Goal: Information Seeking & Learning: Learn about a topic

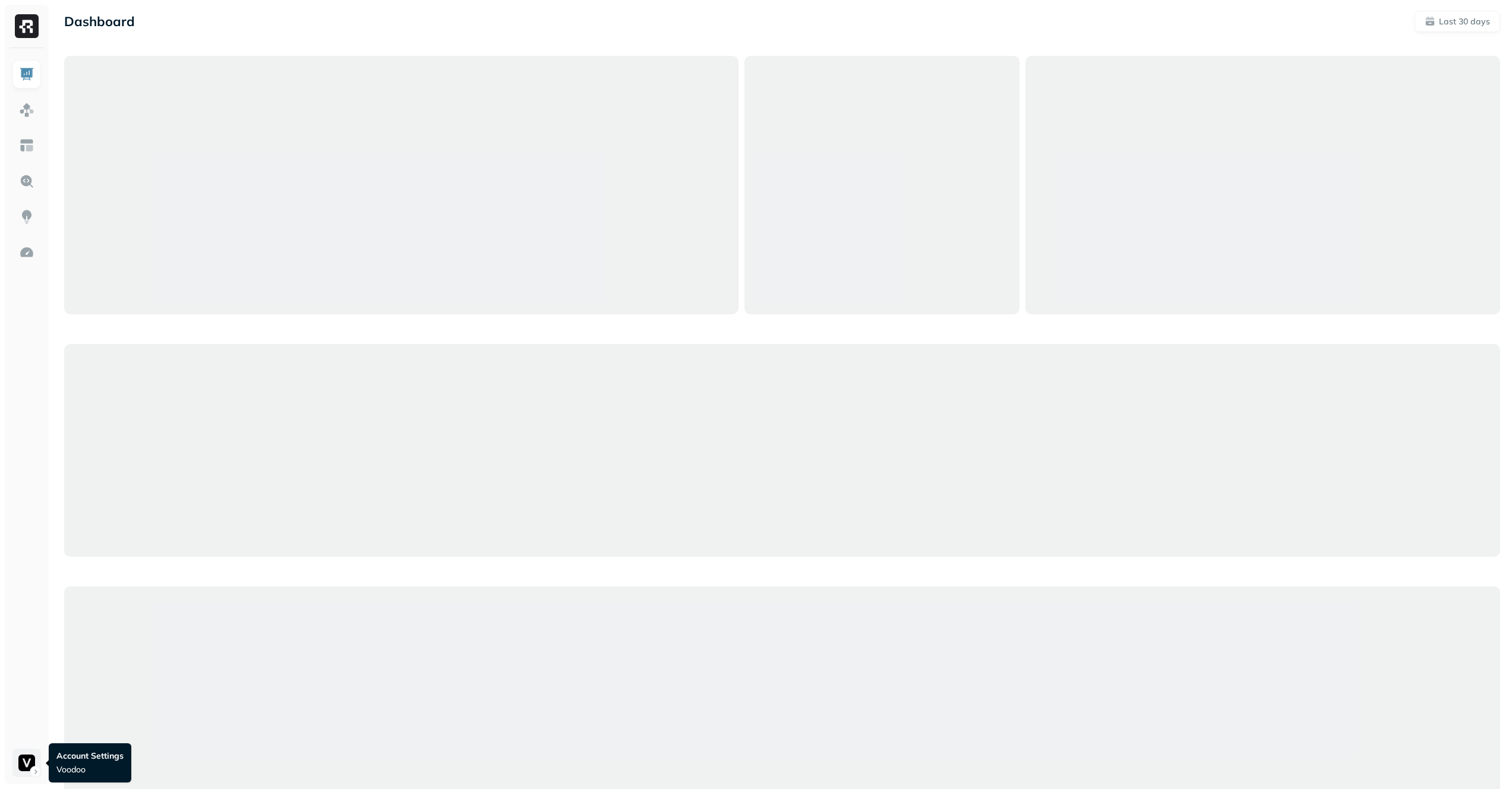
click at [17, 764] on html "Dashboard Last 30 days Query Performance AUG [DATE] Queries 147,817 P90 Duratio…" at bounding box center [756, 693] width 1512 height 1385
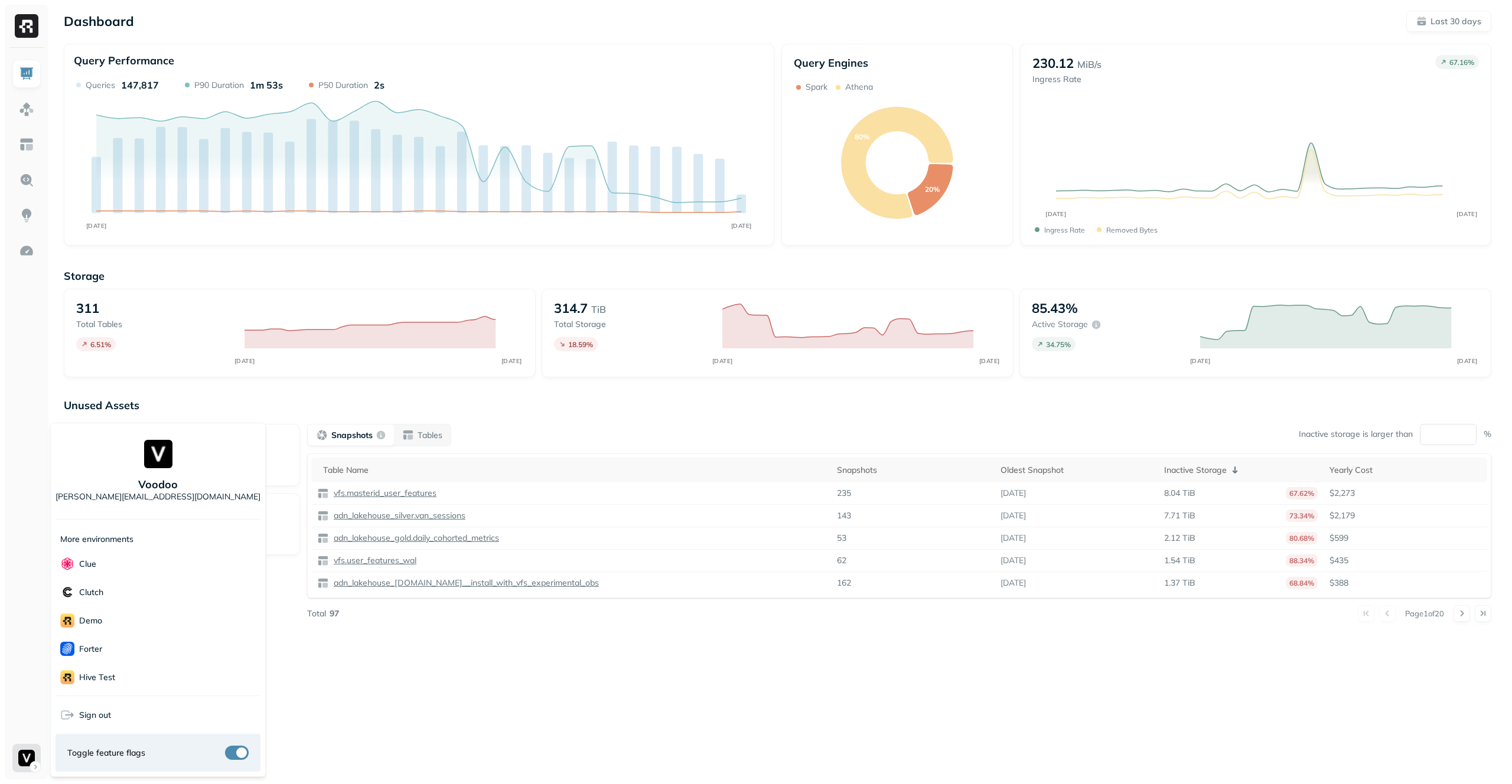
click at [469, 662] on html "Dashboard Last 30 days Query Performance AUG [DATE] Queries 147,817 P90 Duratio…" at bounding box center [756, 392] width 1512 height 784
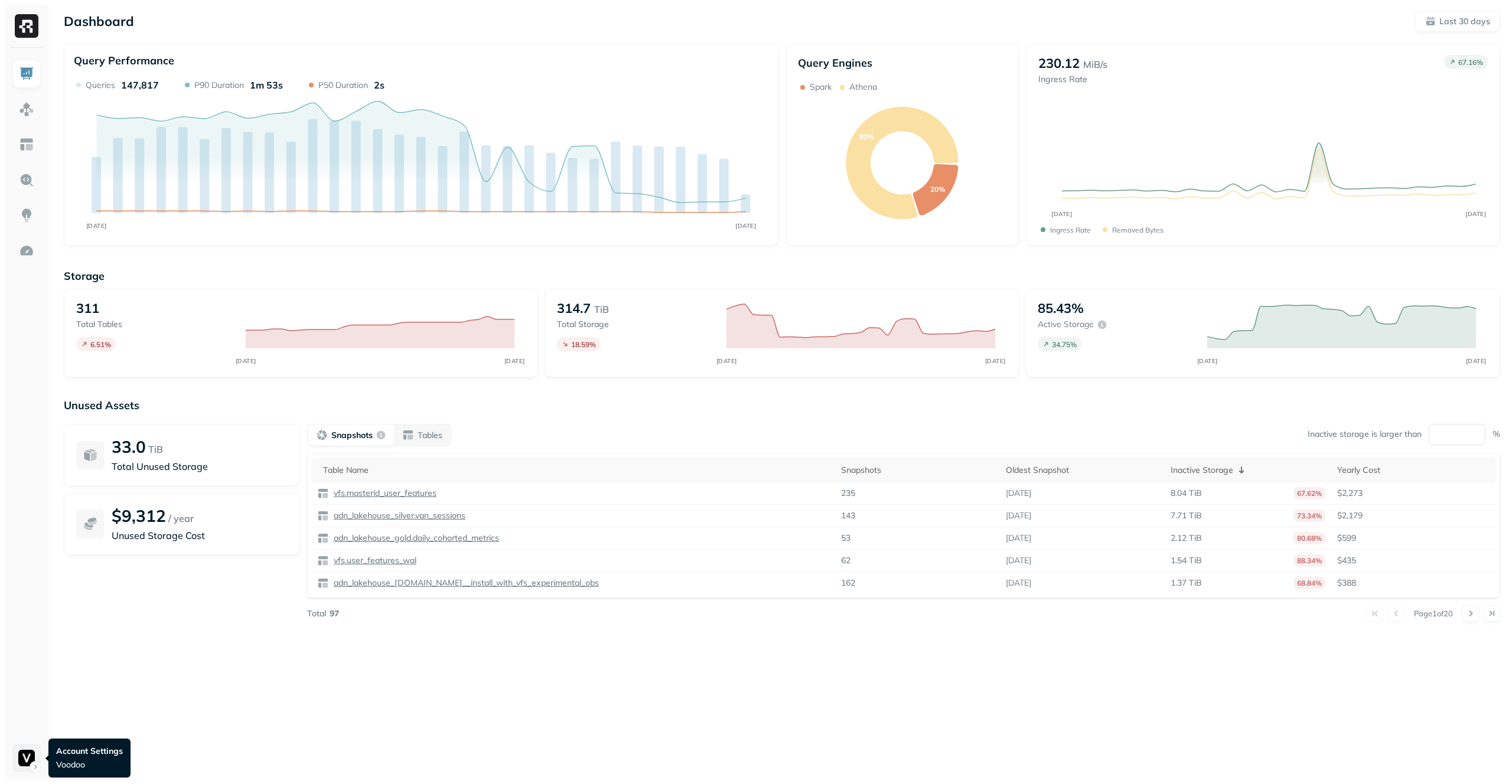
click at [25, 758] on html "Dashboard Last 30 days Query Performance AUG [DATE] Queries 147,817 P90 Duratio…" at bounding box center [756, 392] width 1512 height 784
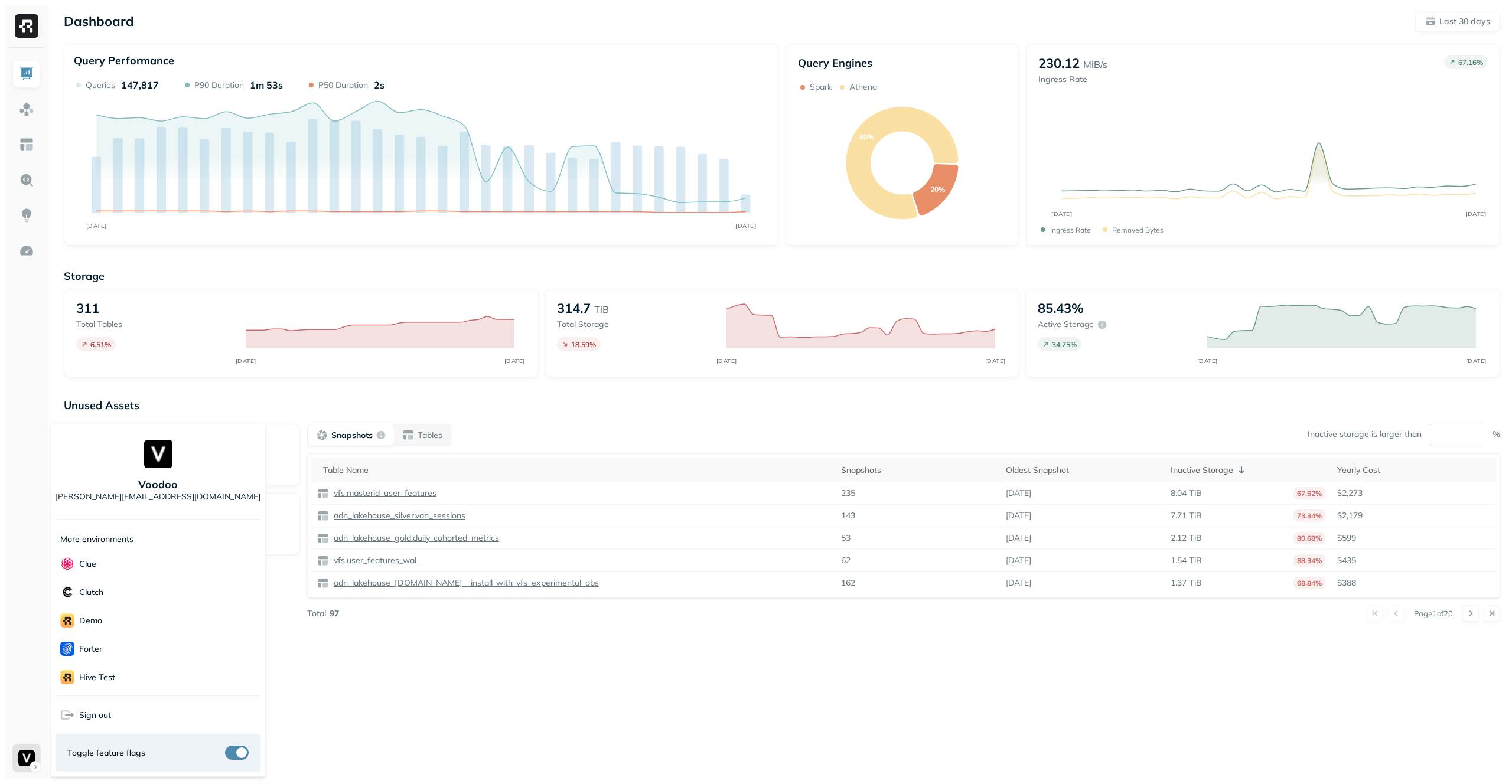
scroll to position [4, 0]
click at [410, 685] on html "Dashboard Last 30 days Query Performance AUG [DATE] Queries 147,817 P90 Duratio…" at bounding box center [756, 392] width 1512 height 784
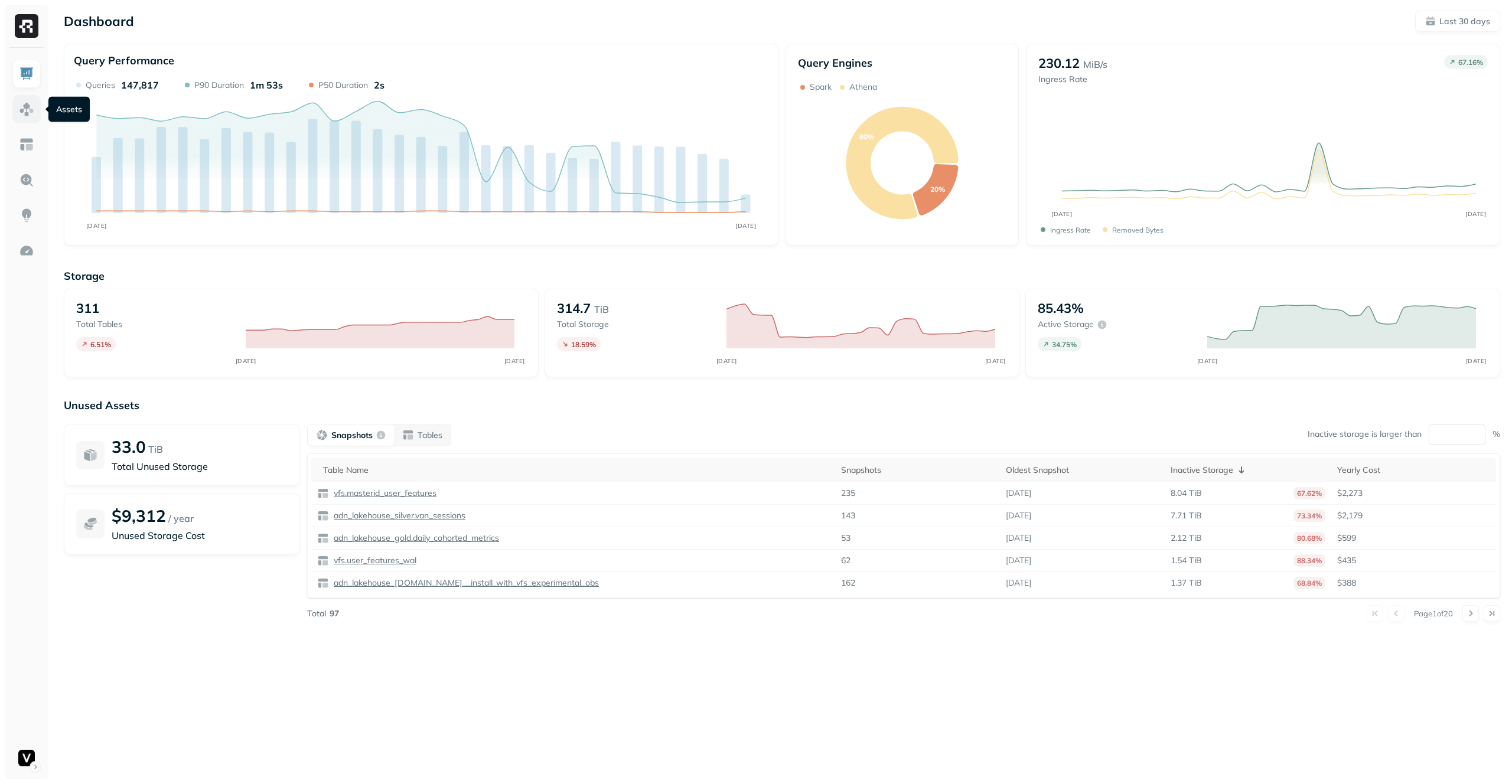
click at [13, 118] on link at bounding box center [26, 109] width 28 height 28
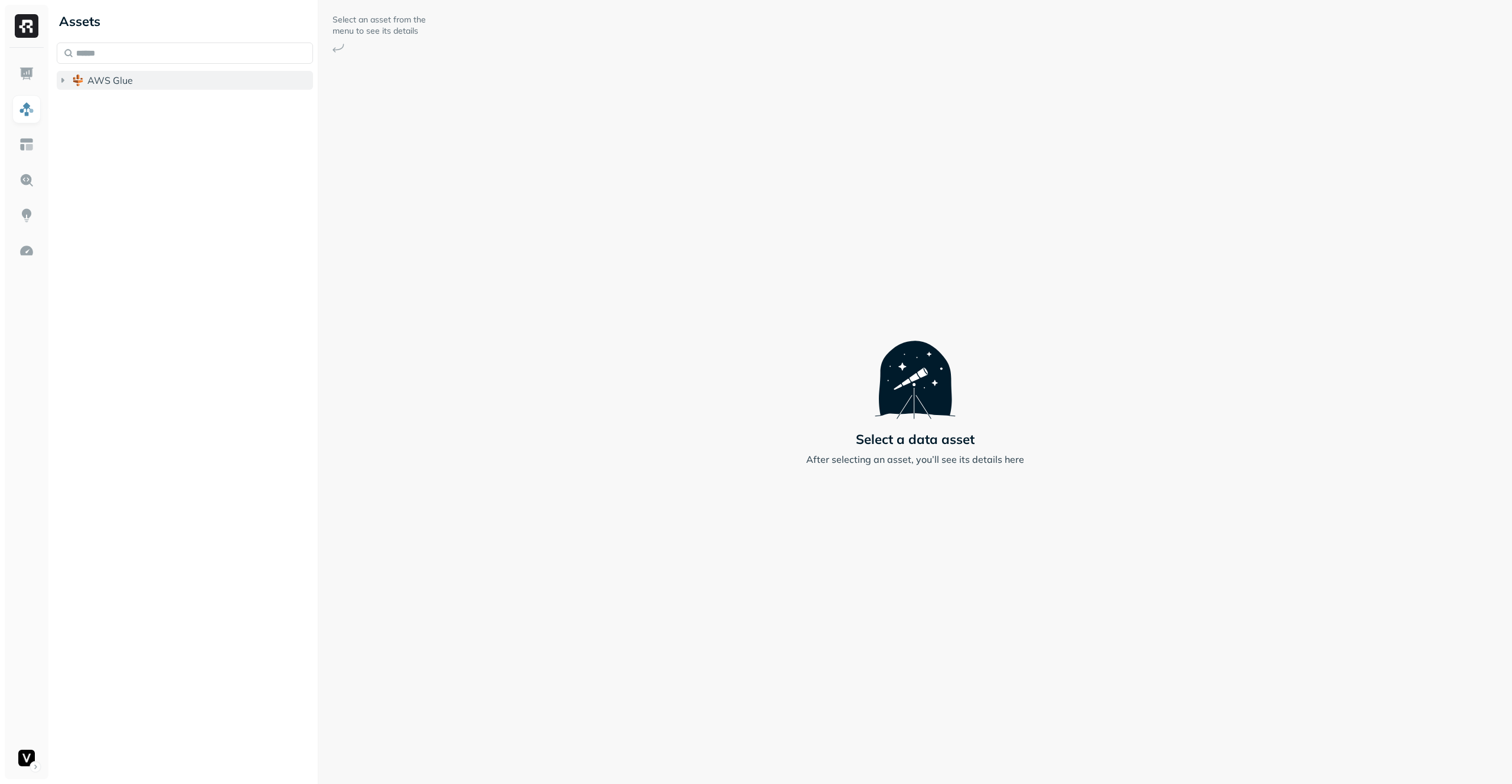
click at [184, 85] on button "AWS Glue" at bounding box center [185, 80] width 256 height 19
click at [185, 96] on button "adn_lakehouse_bronze" at bounding box center [191, 103] width 245 height 19
click at [187, 119] on button "Tables ( 52 )" at bounding box center [198, 125] width 234 height 19
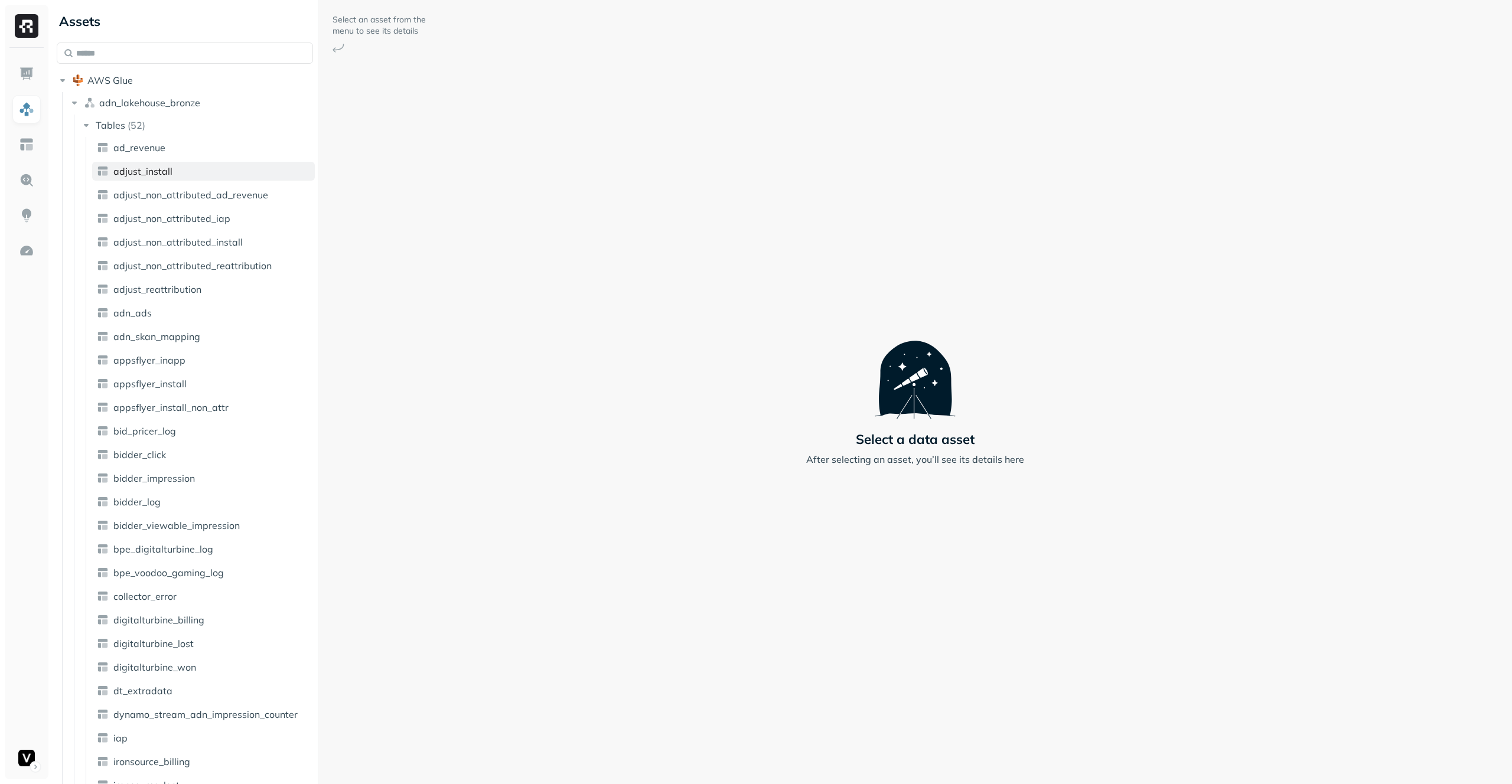
click at [187, 163] on link "adjust_install" at bounding box center [203, 171] width 223 height 19
click at [199, 479] on link "bidder_impression" at bounding box center [203, 478] width 223 height 19
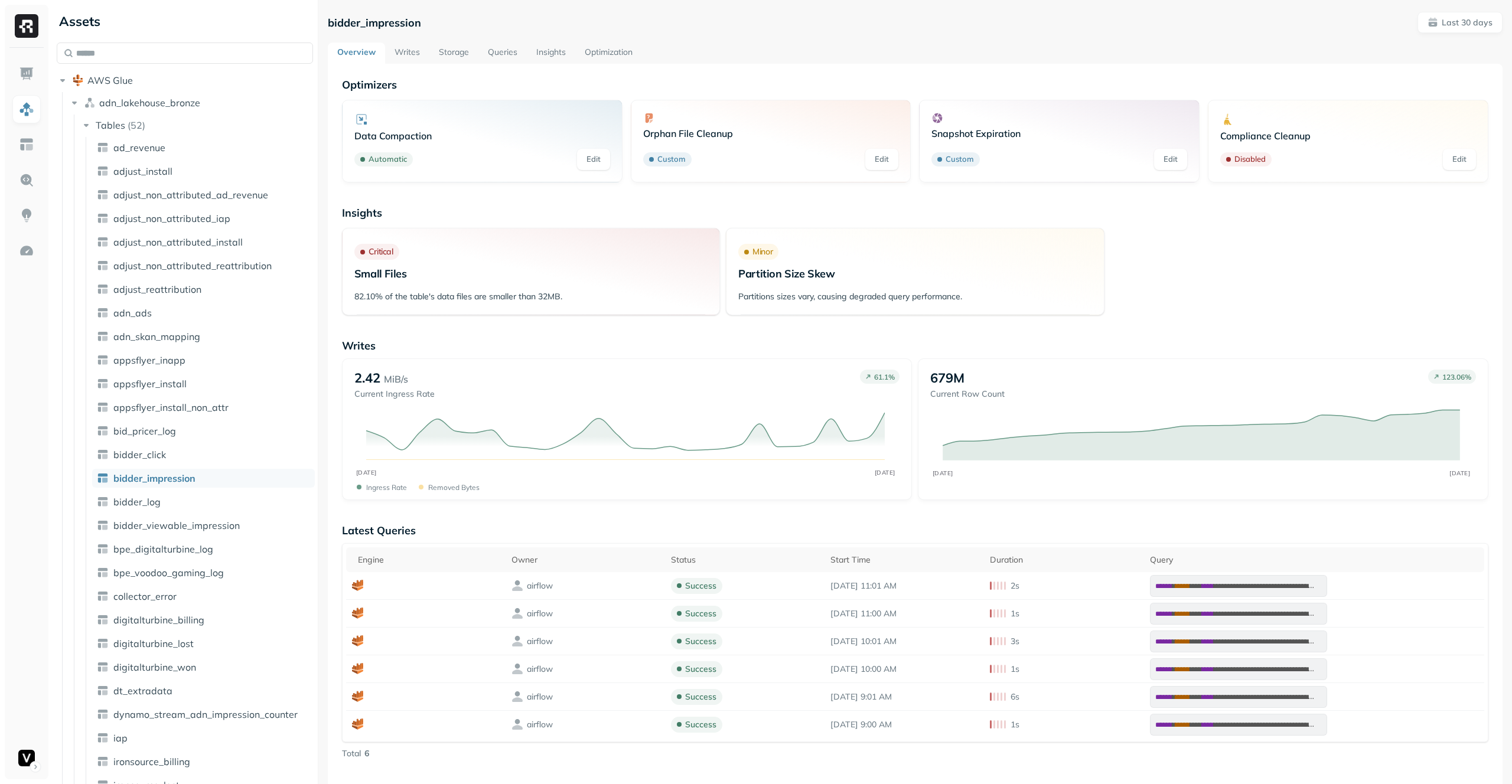
click at [444, 52] on link "Storage" at bounding box center [454, 53] width 49 height 21
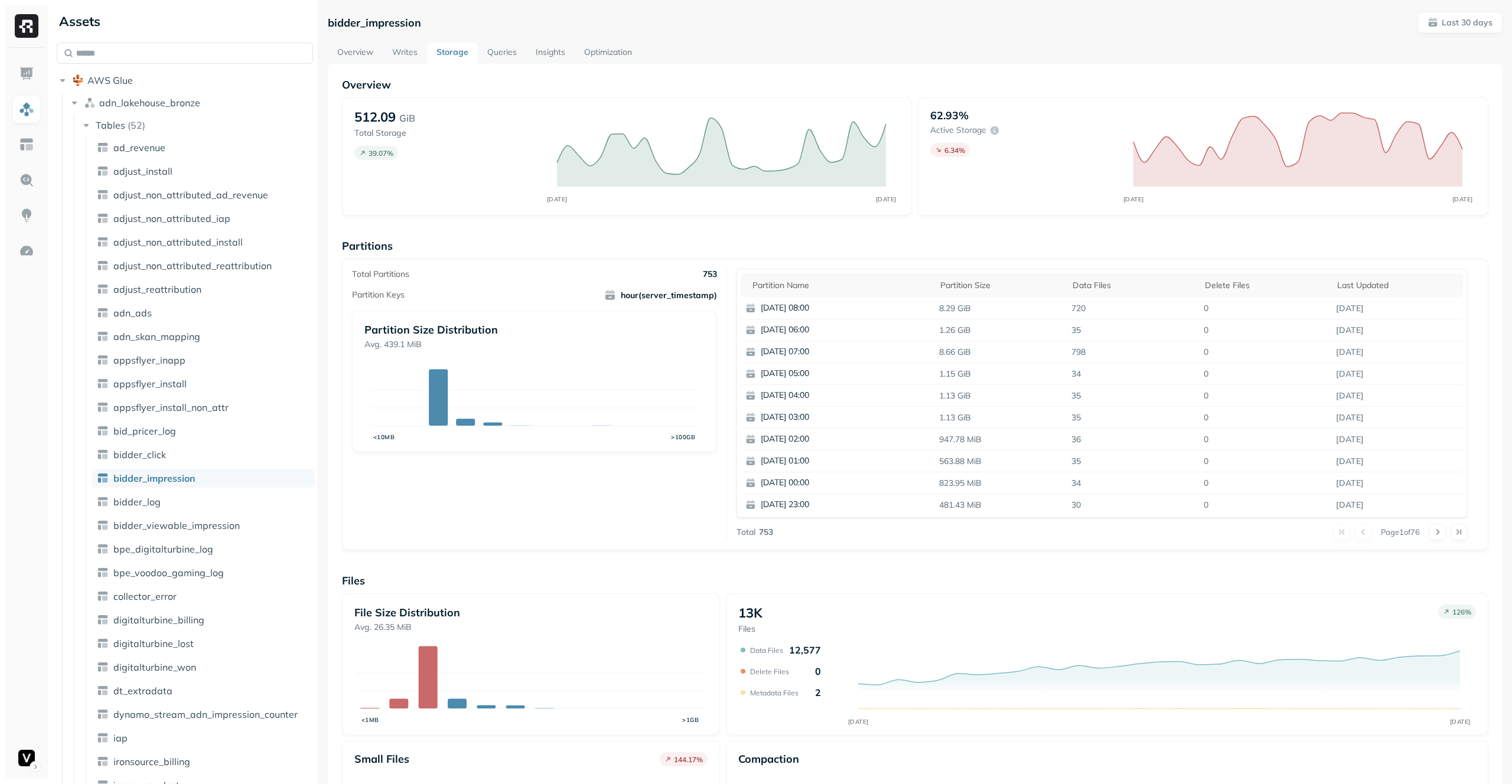
click at [416, 55] on link "Writes" at bounding box center [405, 53] width 44 height 21
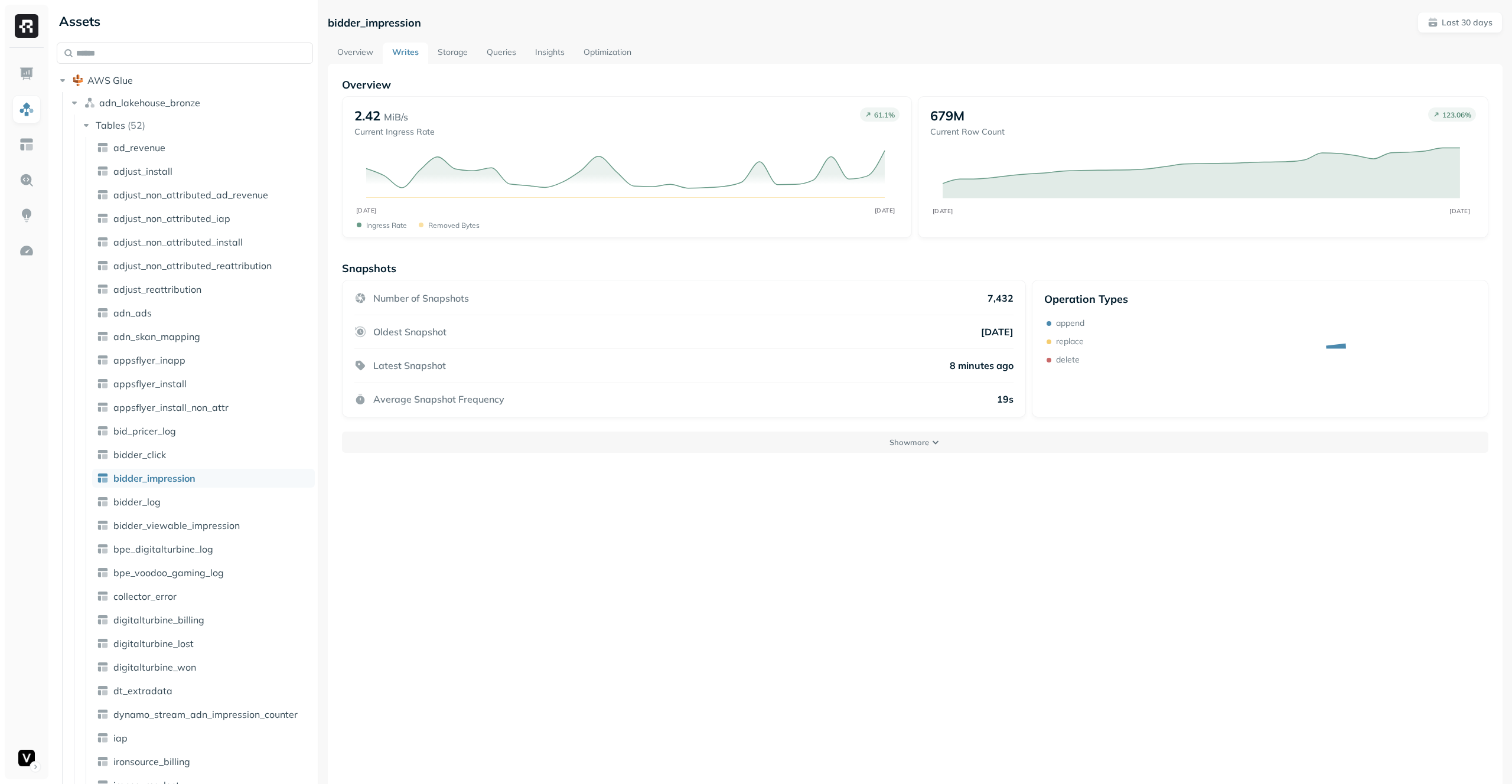
click at [367, 54] on link "Overview" at bounding box center [355, 53] width 55 height 21
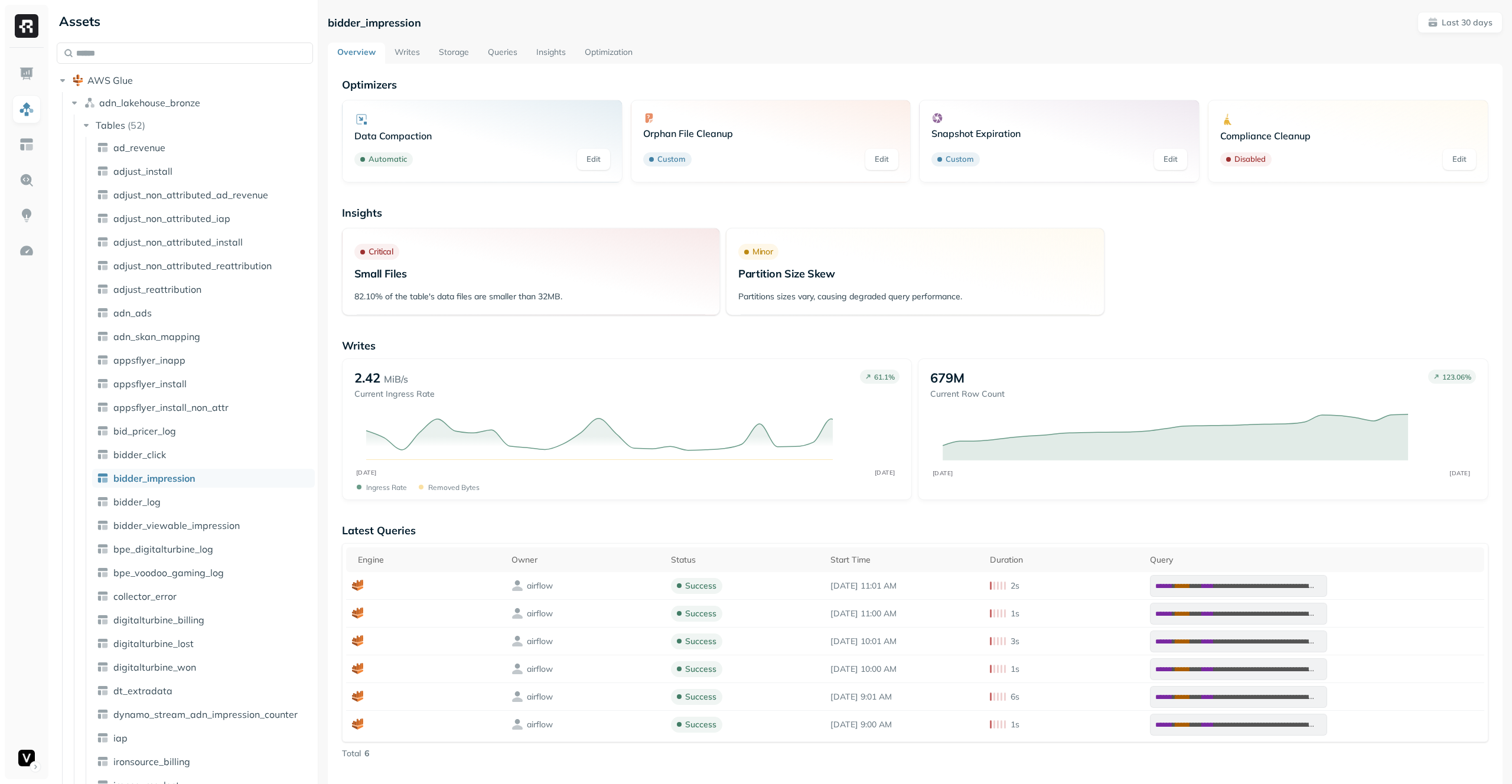
click at [558, 46] on link "Insights" at bounding box center [551, 53] width 49 height 21
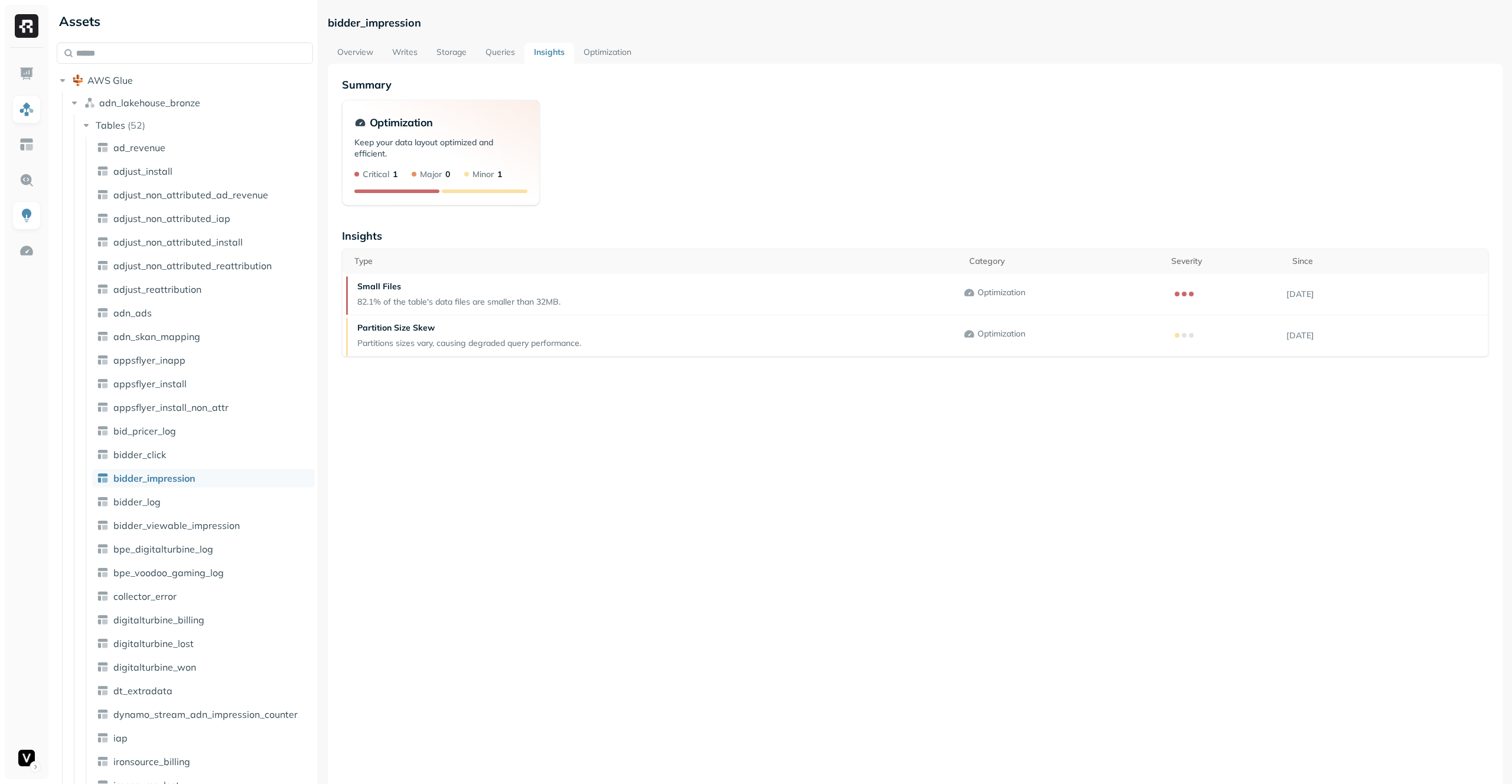
click at [417, 52] on link "Writes" at bounding box center [405, 53] width 44 height 21
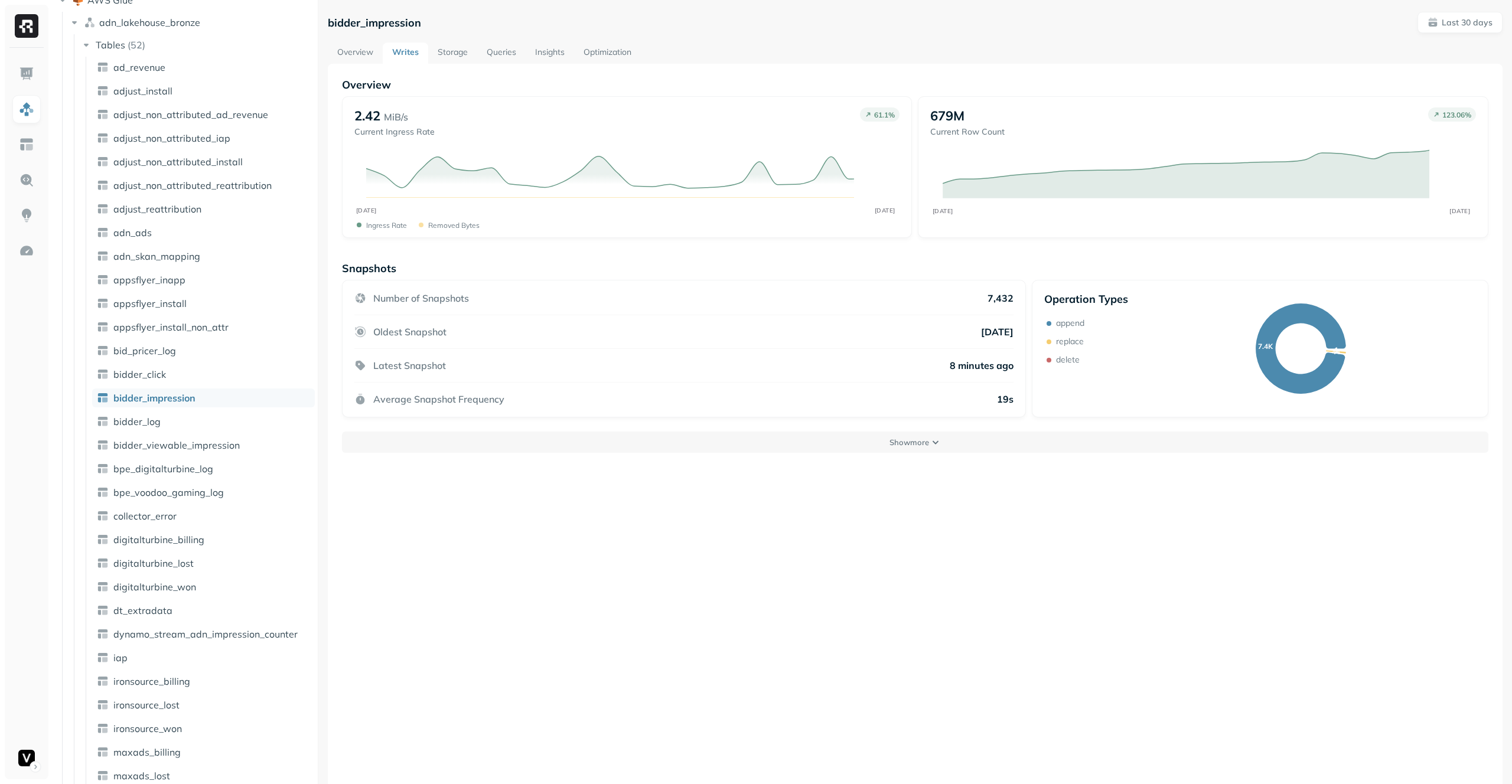
scroll to position [86, 0]
click at [596, 52] on link "Optimization" at bounding box center [607, 53] width 67 height 21
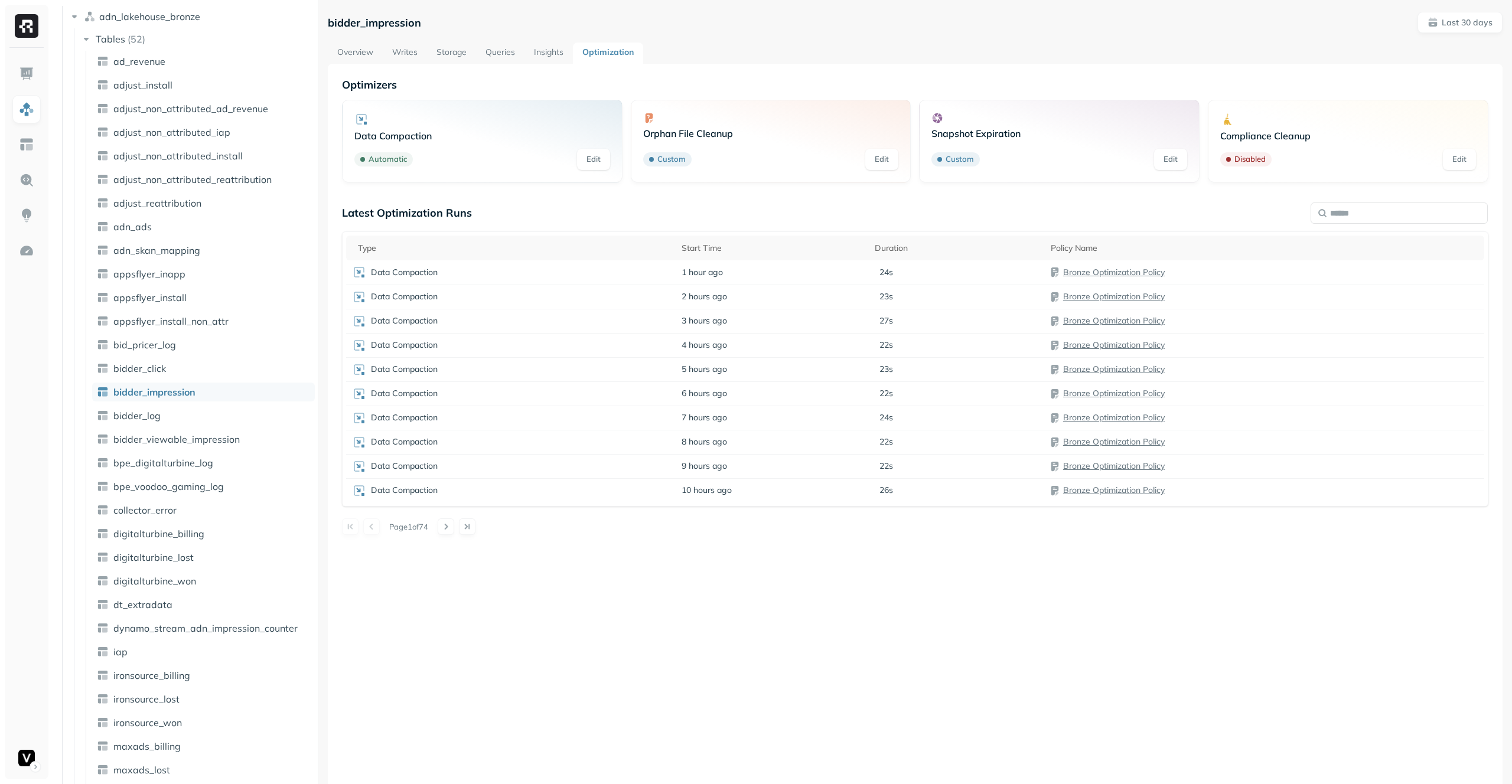
click at [350, 50] on link "Overview" at bounding box center [355, 53] width 55 height 21
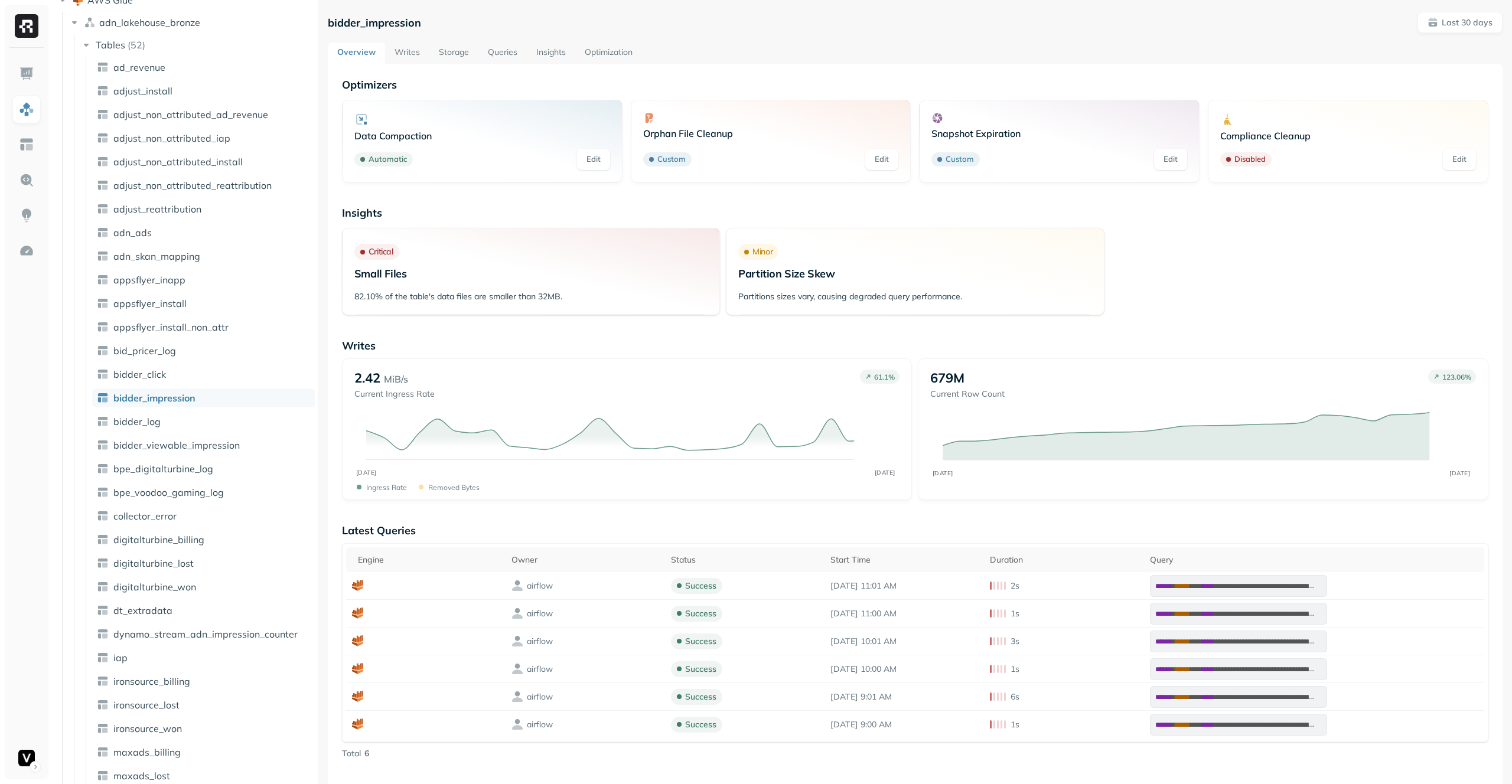
scroll to position [86, 0]
click at [402, 49] on link "Writes" at bounding box center [407, 53] width 44 height 21
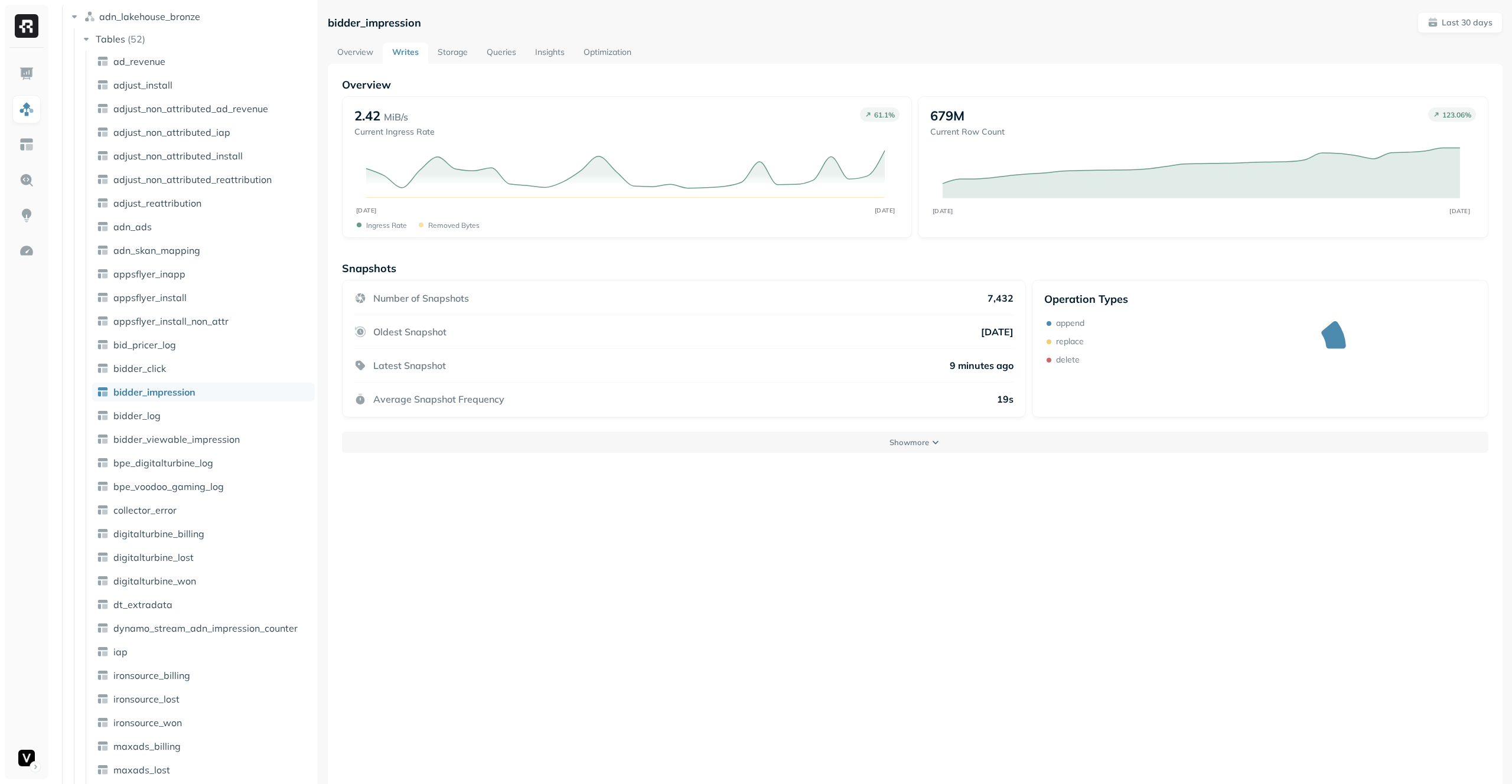
click at [349, 50] on link "Overview" at bounding box center [355, 53] width 55 height 21
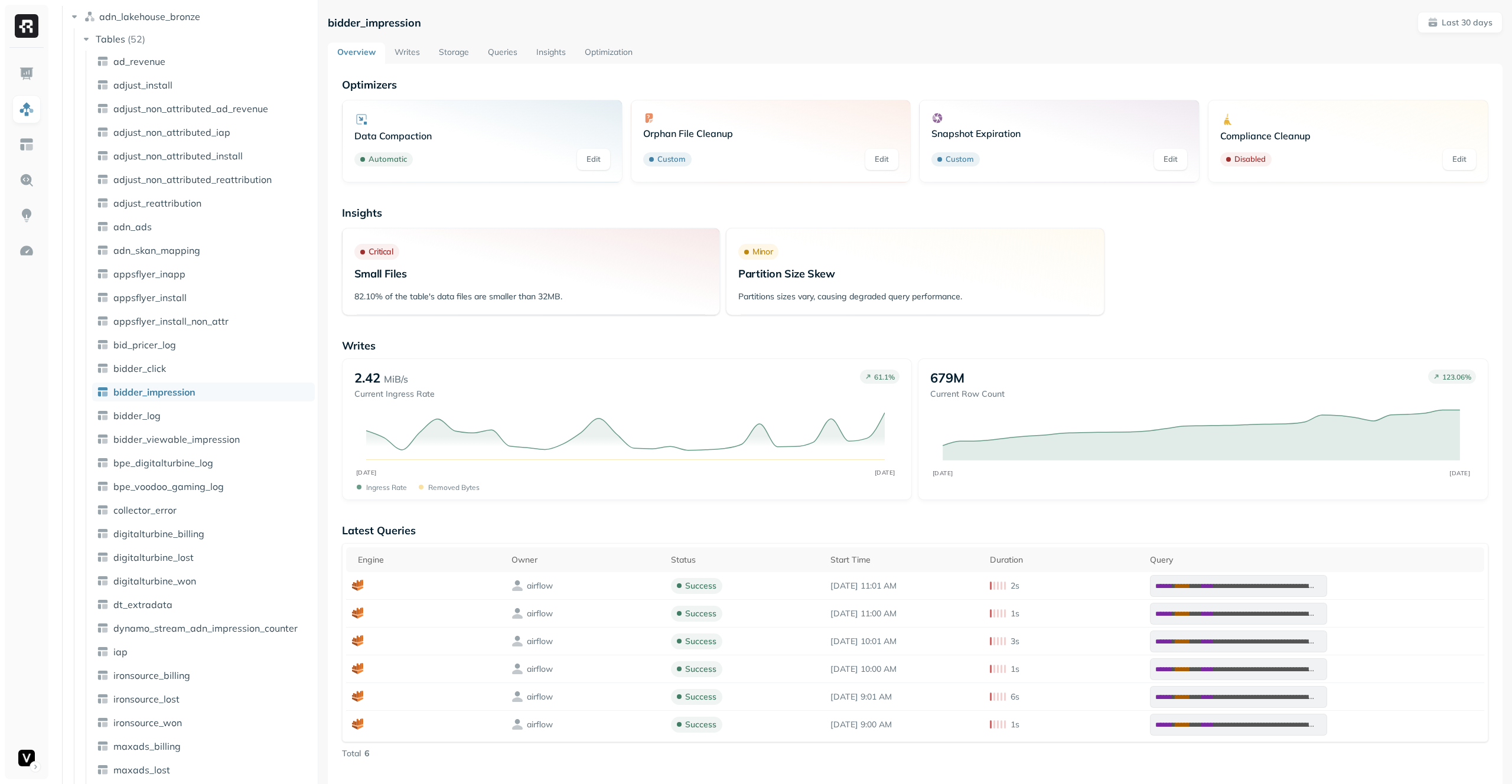
click at [507, 55] on link "Queries" at bounding box center [503, 53] width 49 height 21
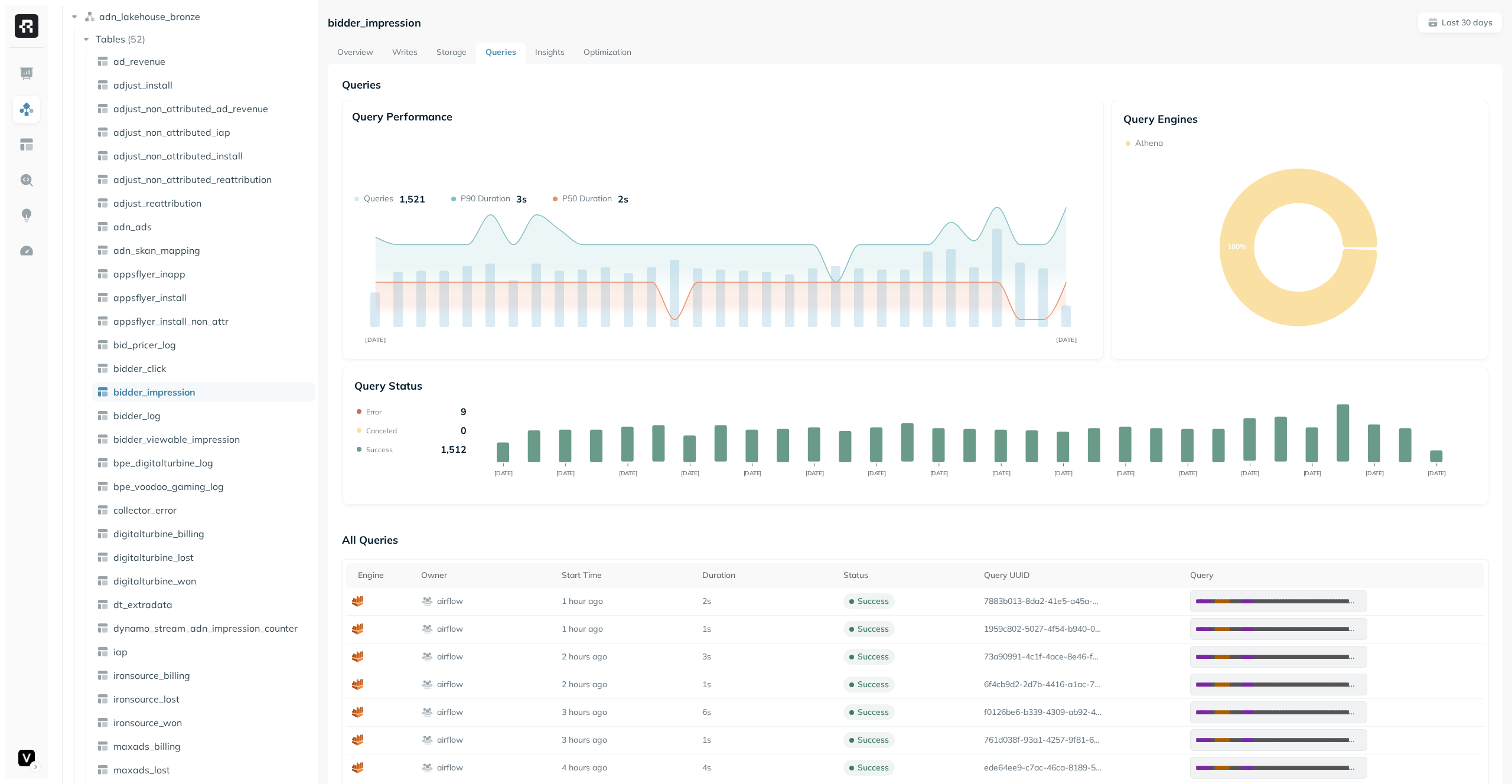
click at [540, 50] on link "Insights" at bounding box center [550, 53] width 49 height 21
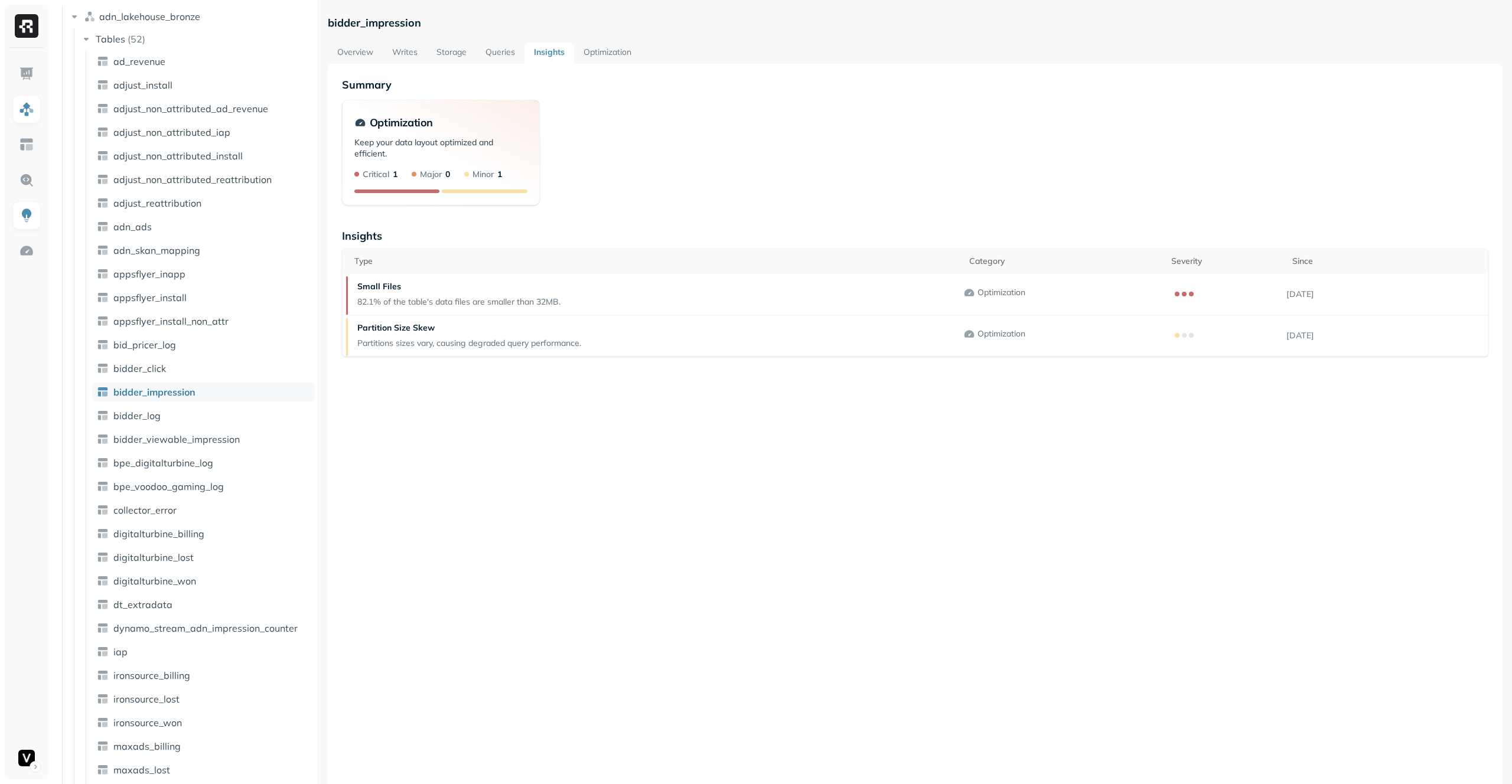
click at [614, 60] on link "Optimization" at bounding box center [607, 53] width 67 height 21
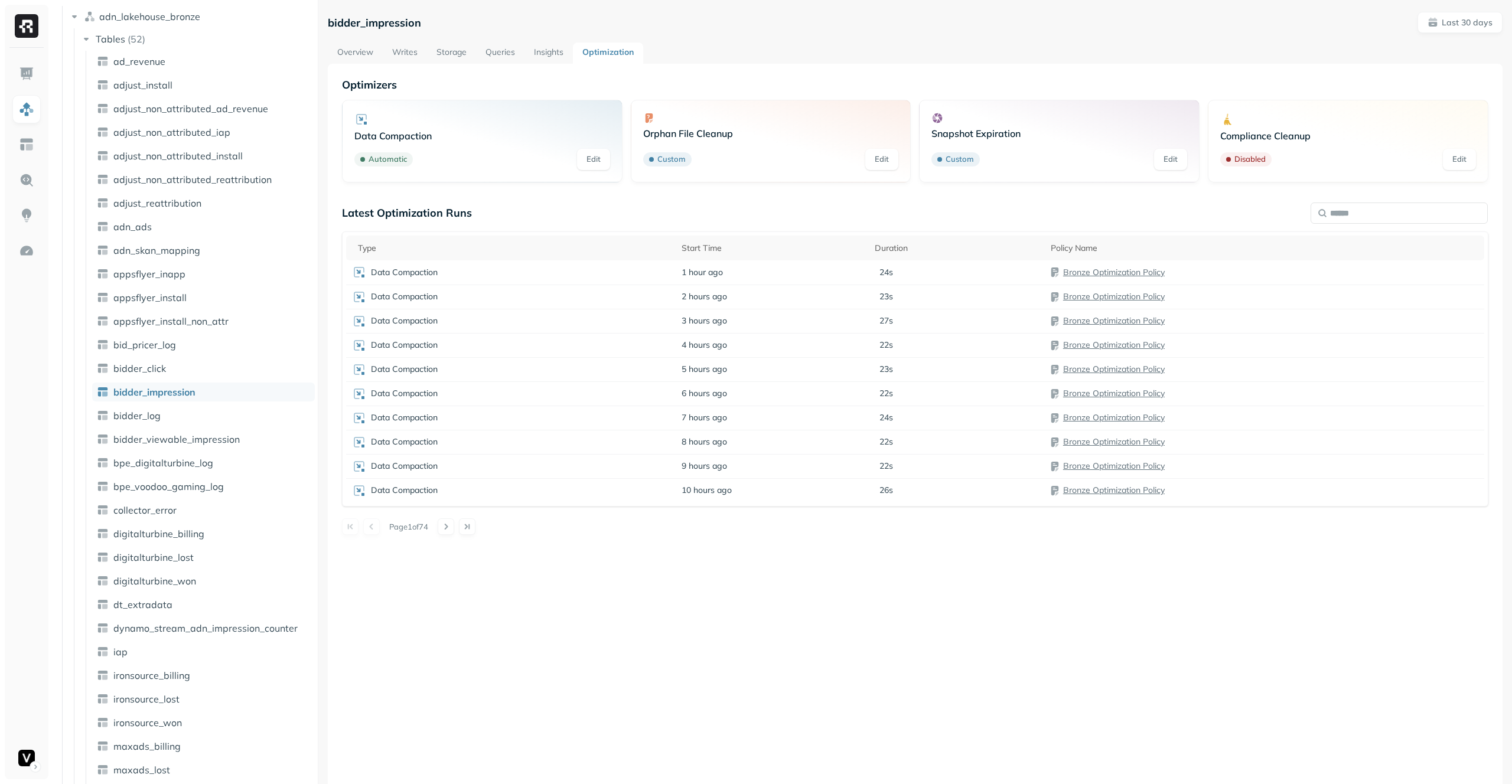
click at [370, 56] on link "Overview" at bounding box center [355, 53] width 55 height 21
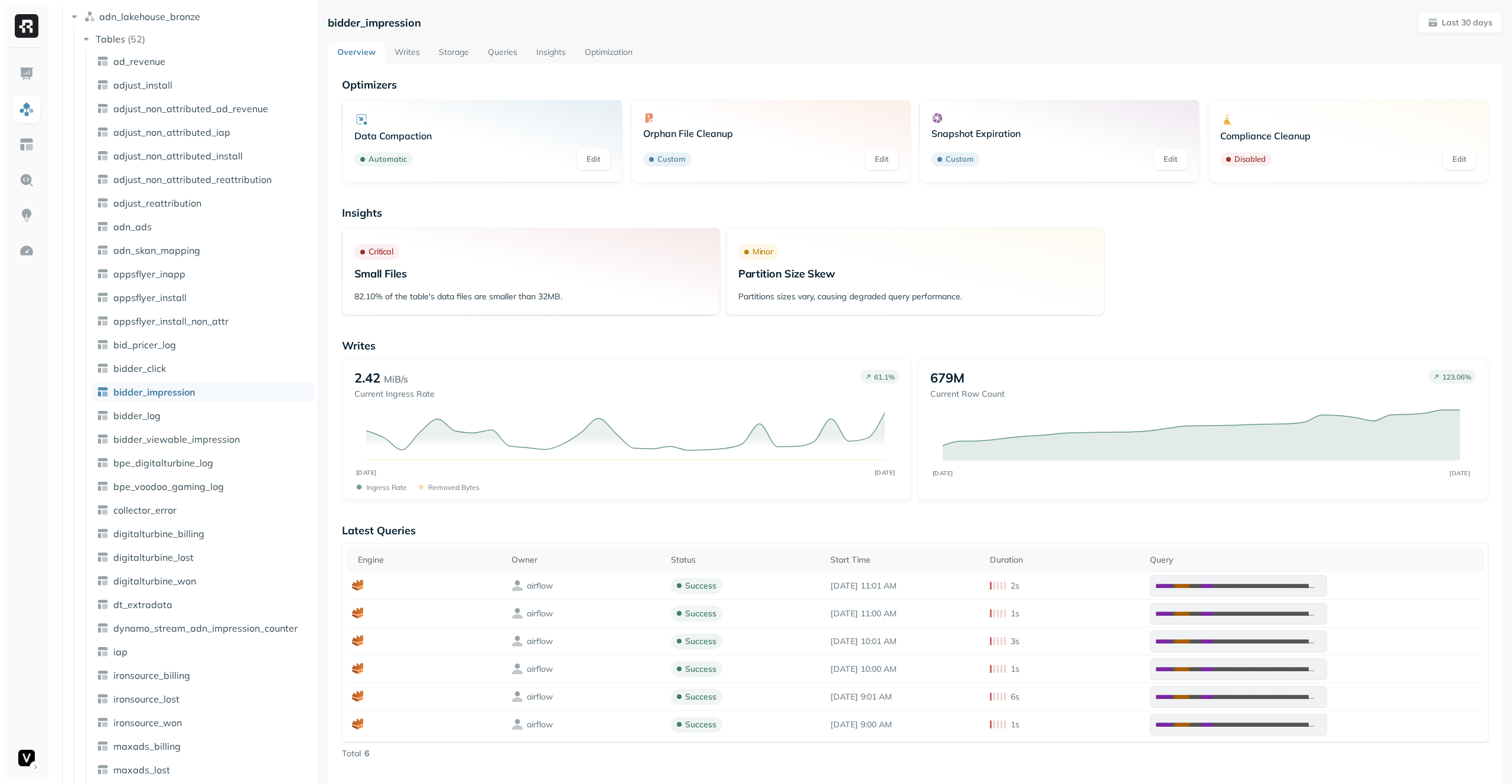
click at [404, 49] on link "Writes" at bounding box center [407, 53] width 44 height 21
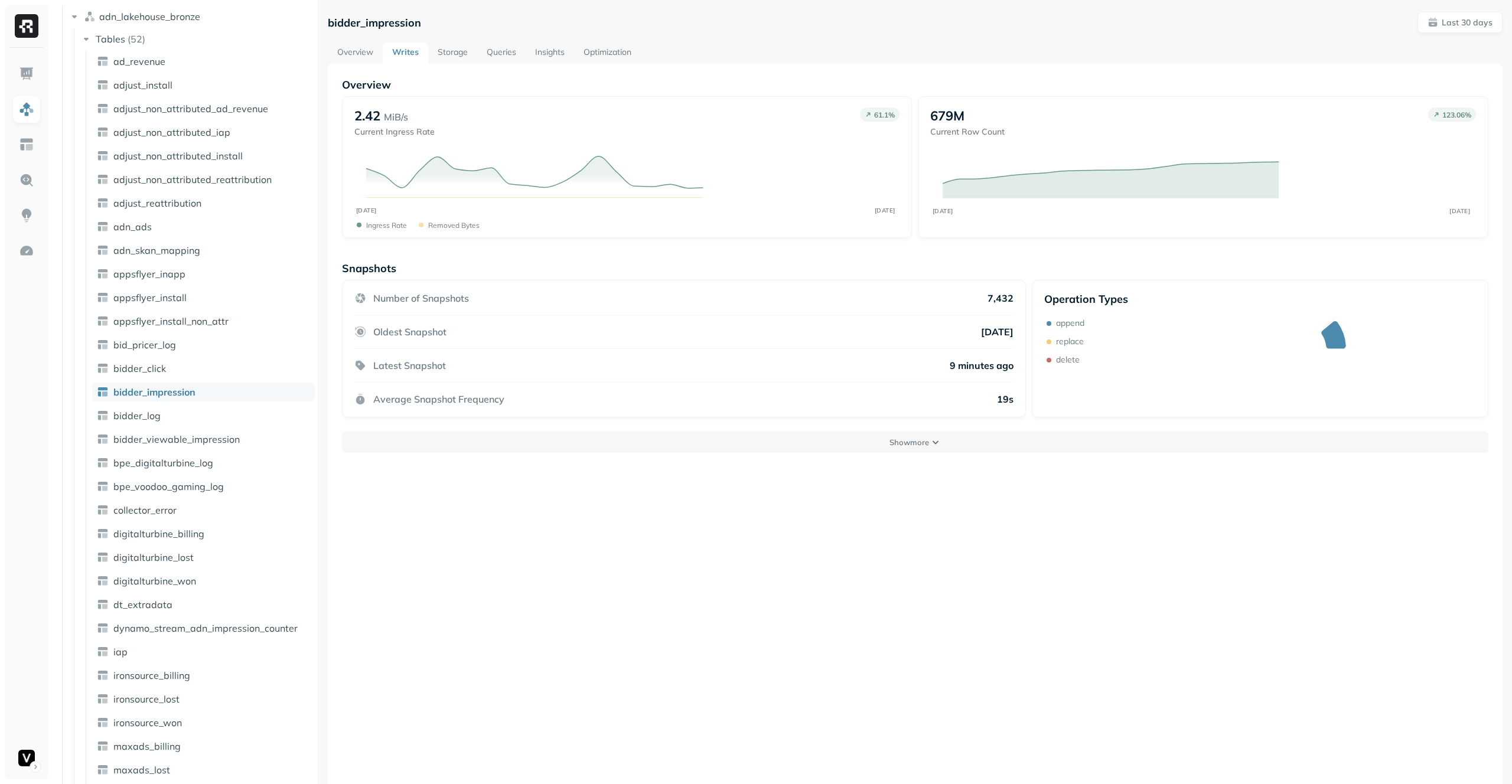
click at [353, 49] on link "Overview" at bounding box center [355, 53] width 55 height 21
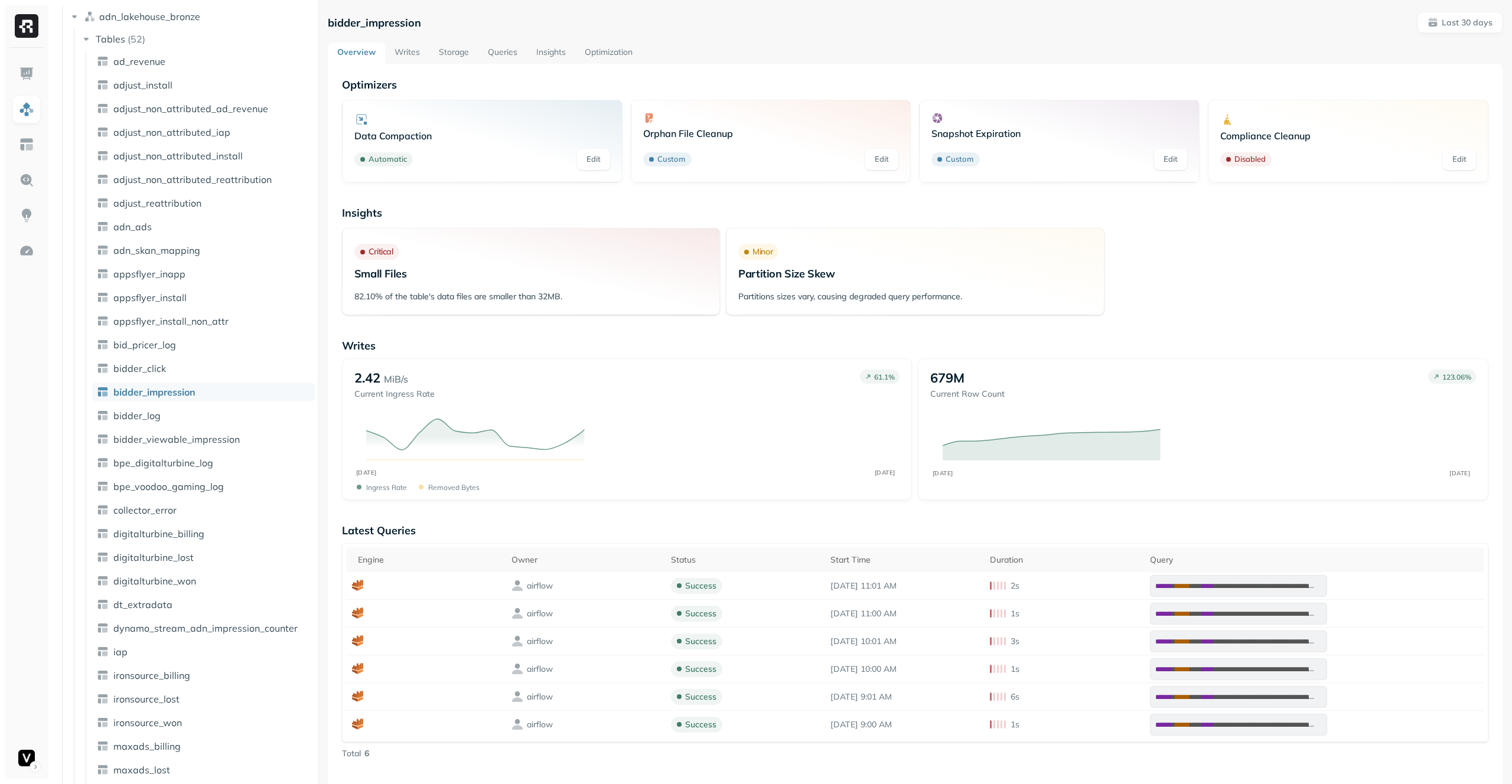
click at [457, 53] on link "Storage" at bounding box center [454, 53] width 49 height 21
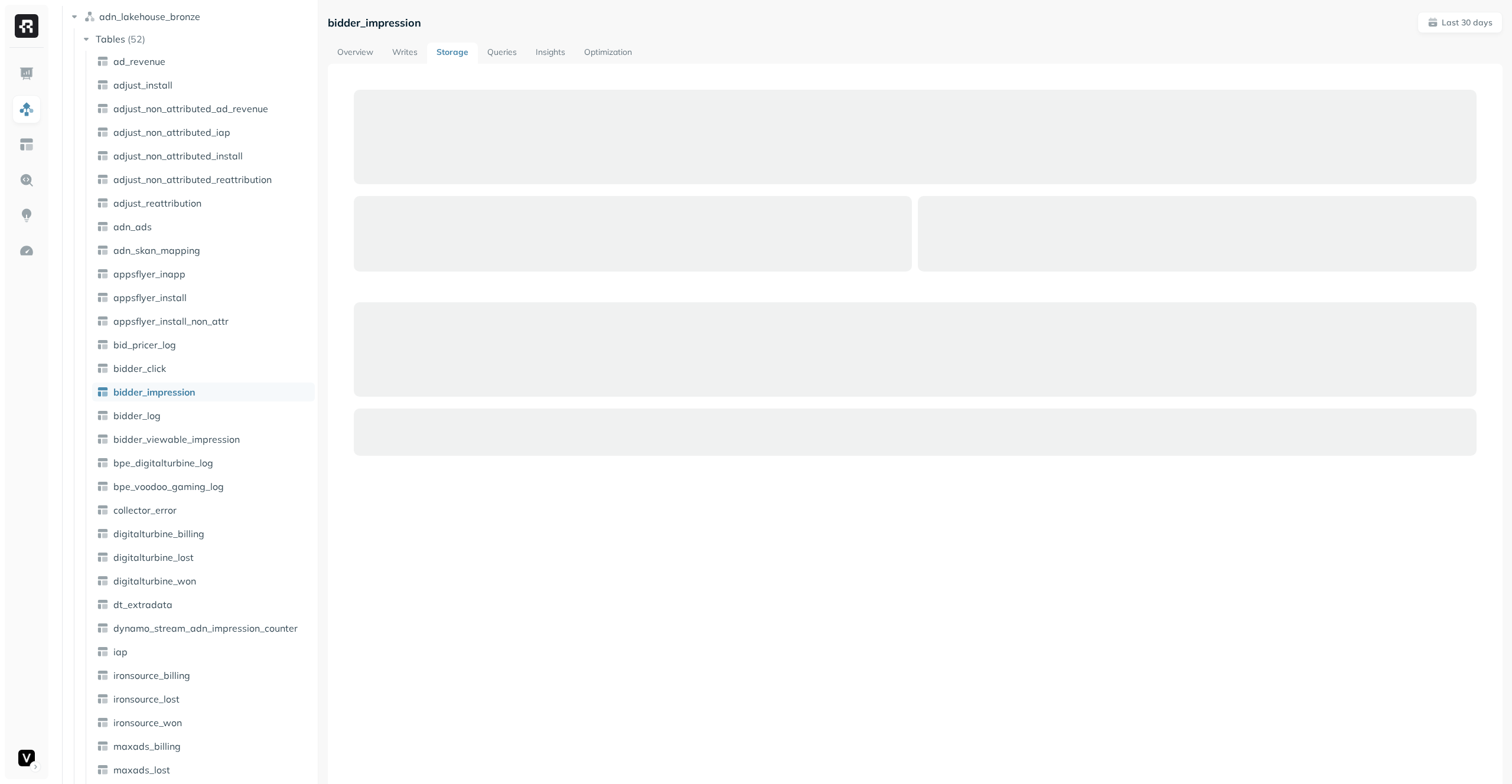
click at [505, 59] on link "Queries" at bounding box center [502, 53] width 49 height 21
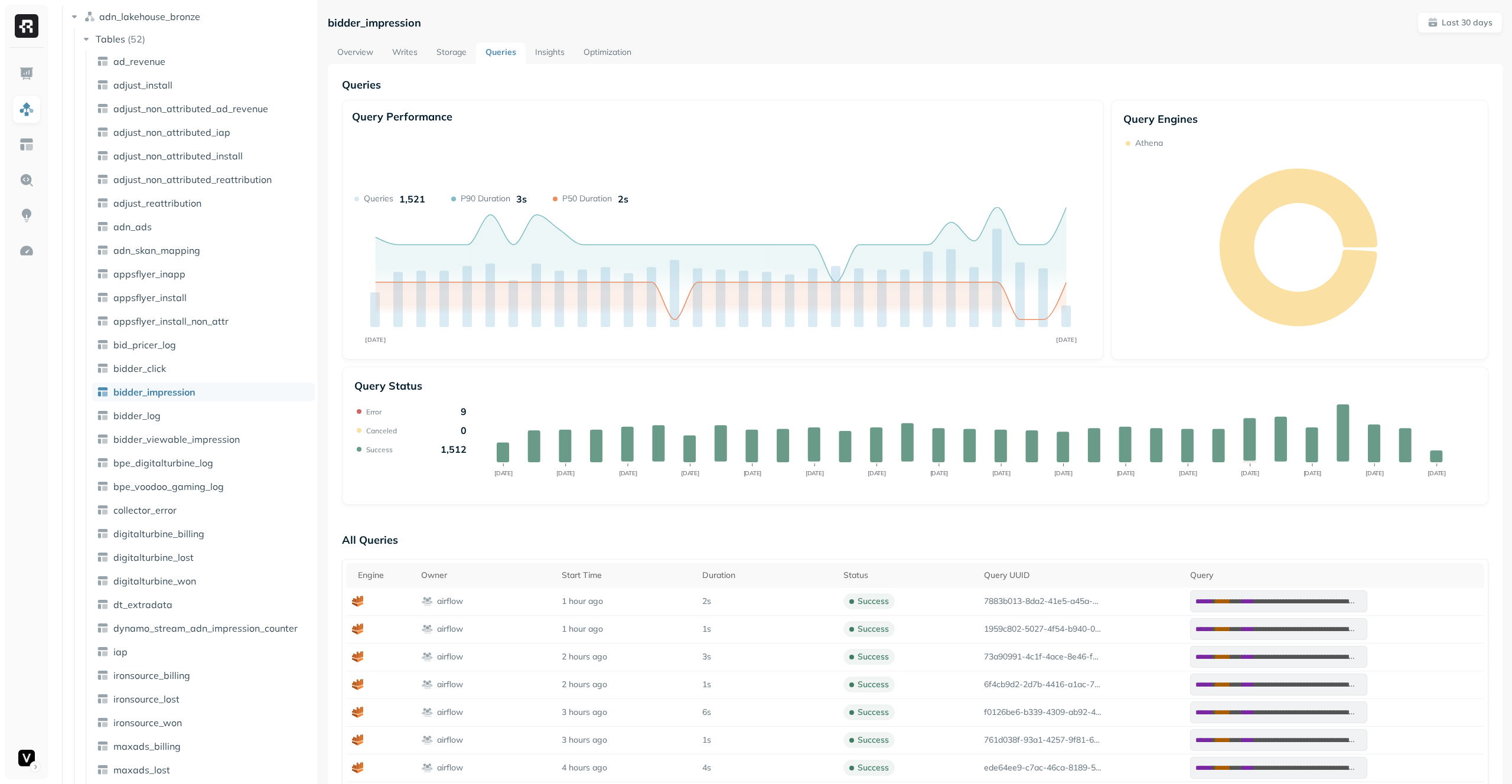
click at [561, 52] on link "Insights" at bounding box center [550, 53] width 49 height 21
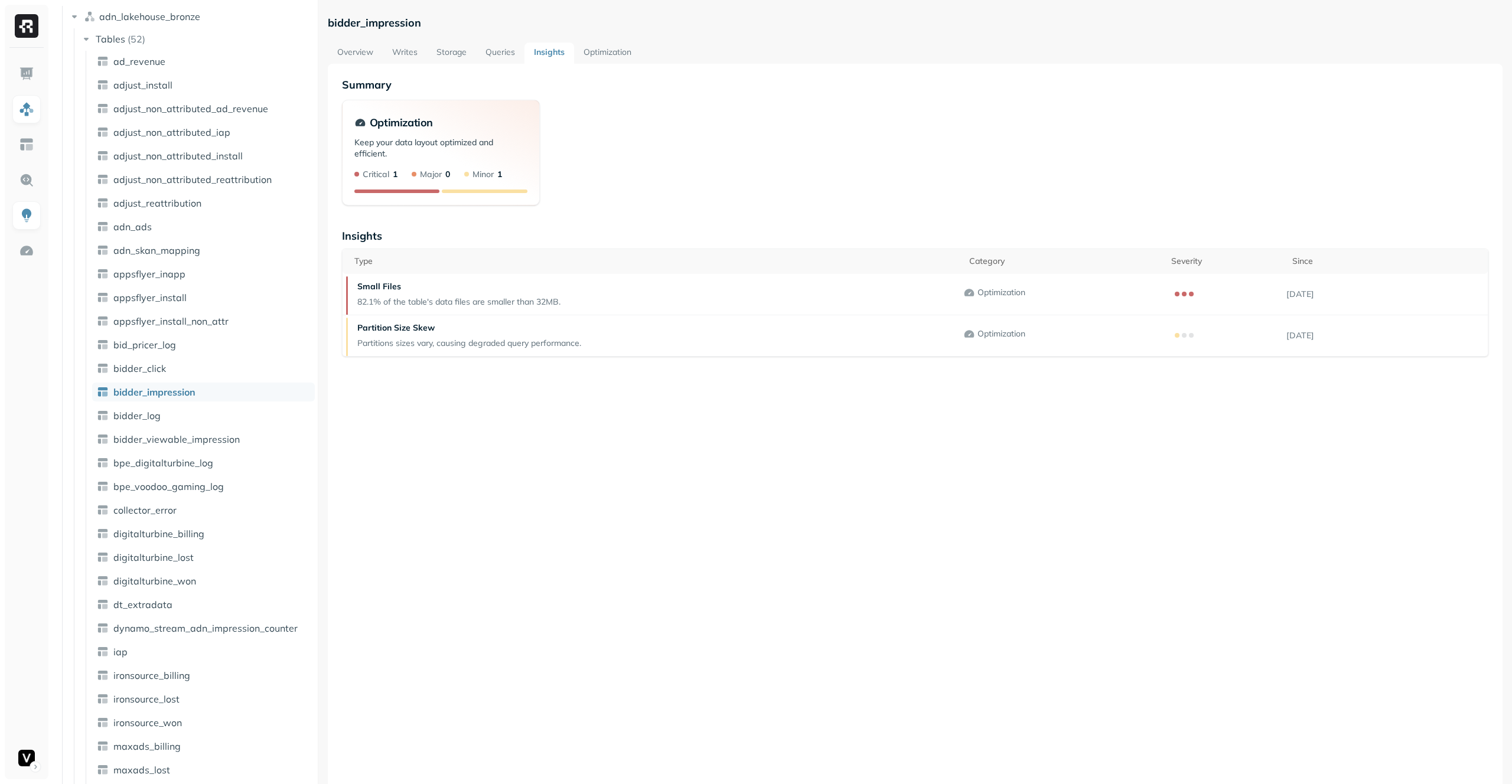
click at [631, 55] on link "Optimization" at bounding box center [607, 53] width 67 height 21
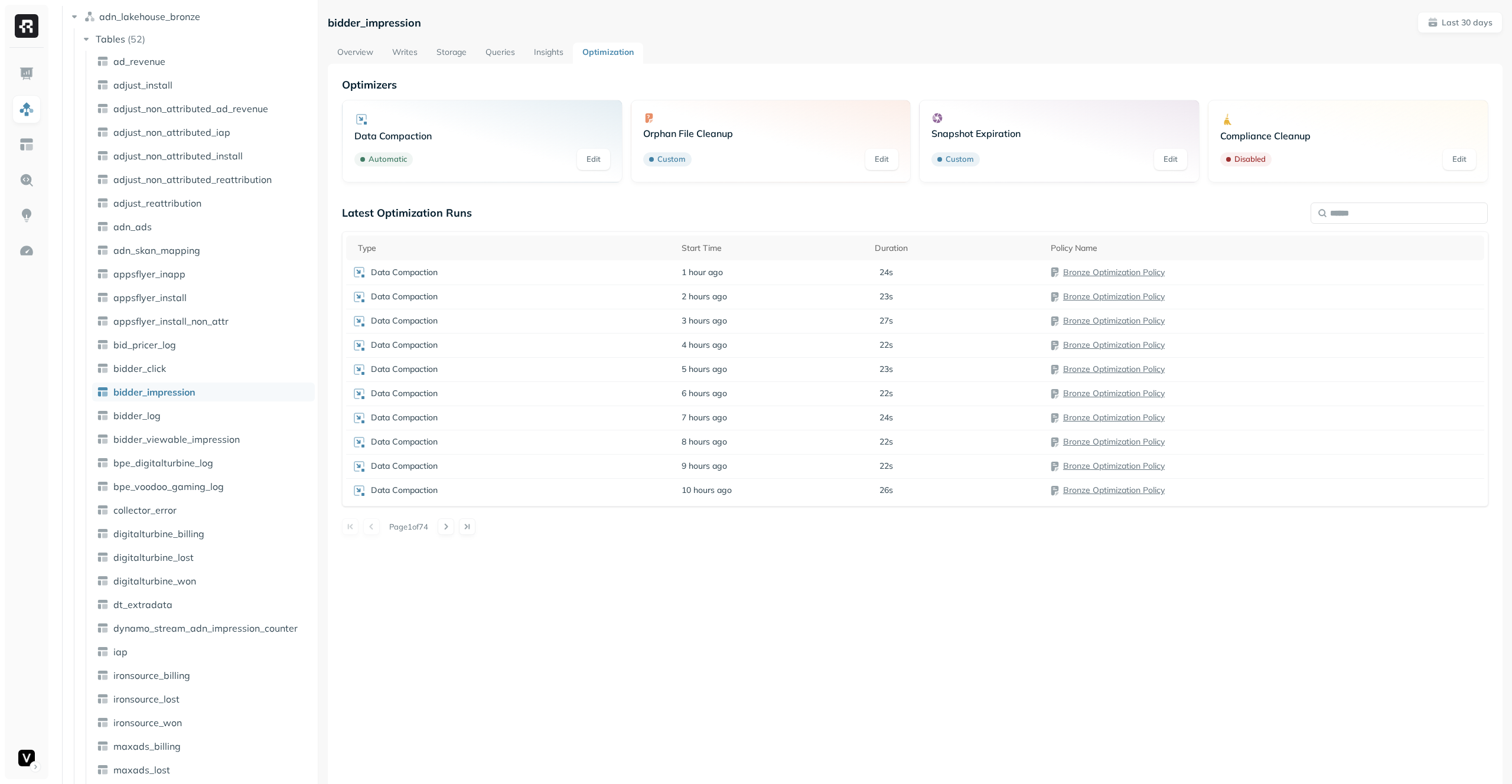
click at [527, 57] on link "Insights" at bounding box center [549, 53] width 49 height 21
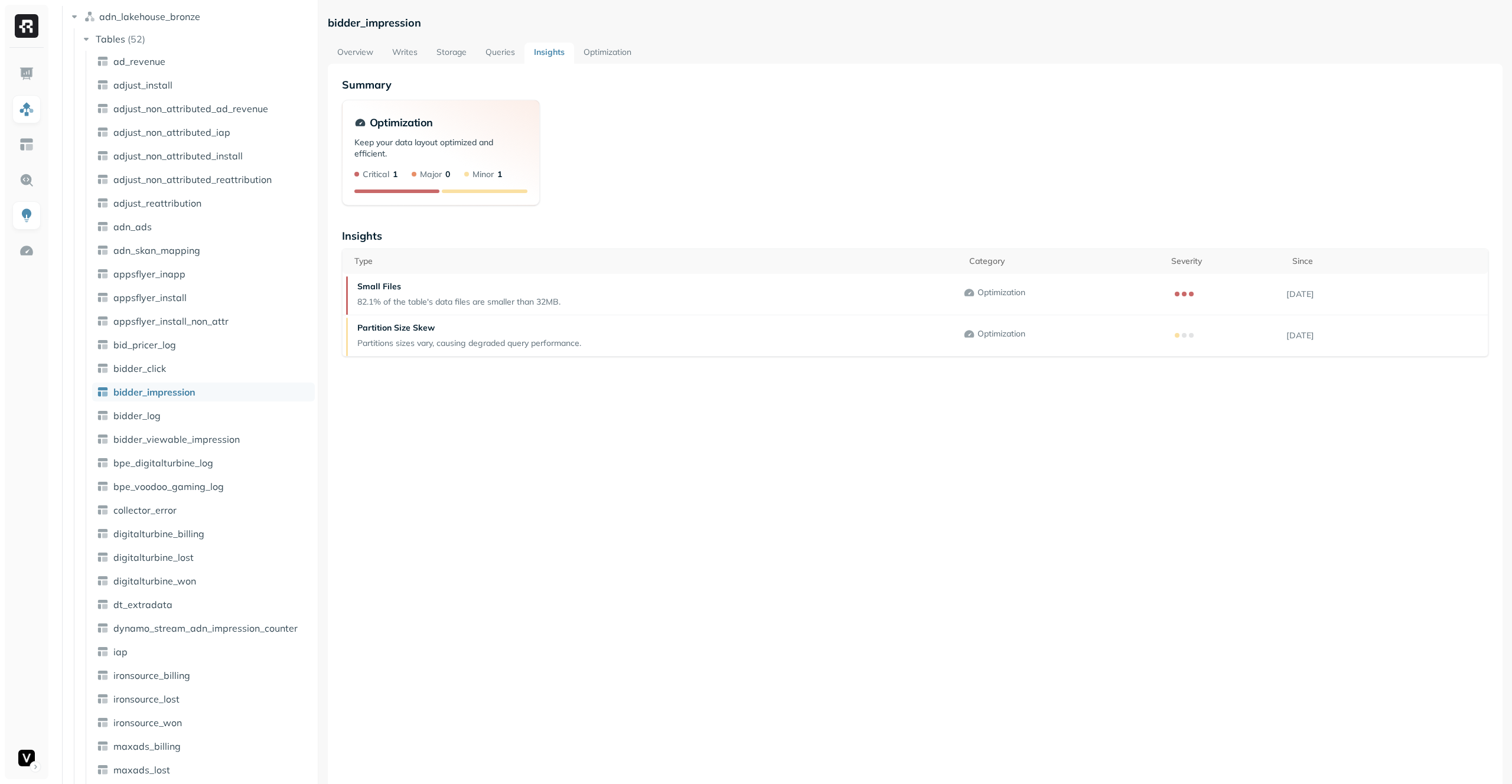
click at [492, 57] on link "Queries" at bounding box center [500, 53] width 49 height 21
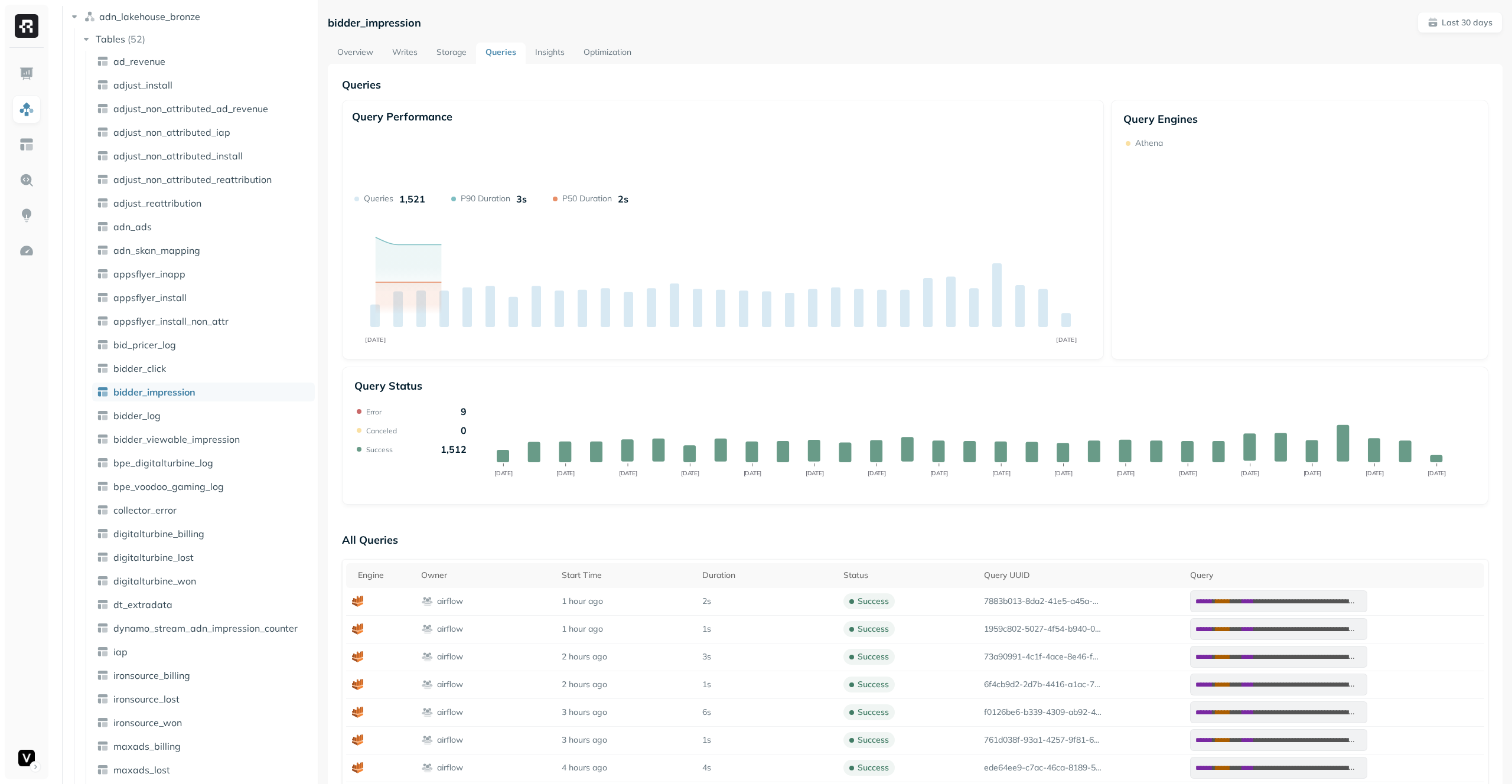
click at [440, 55] on link "Storage" at bounding box center [451, 53] width 49 height 21
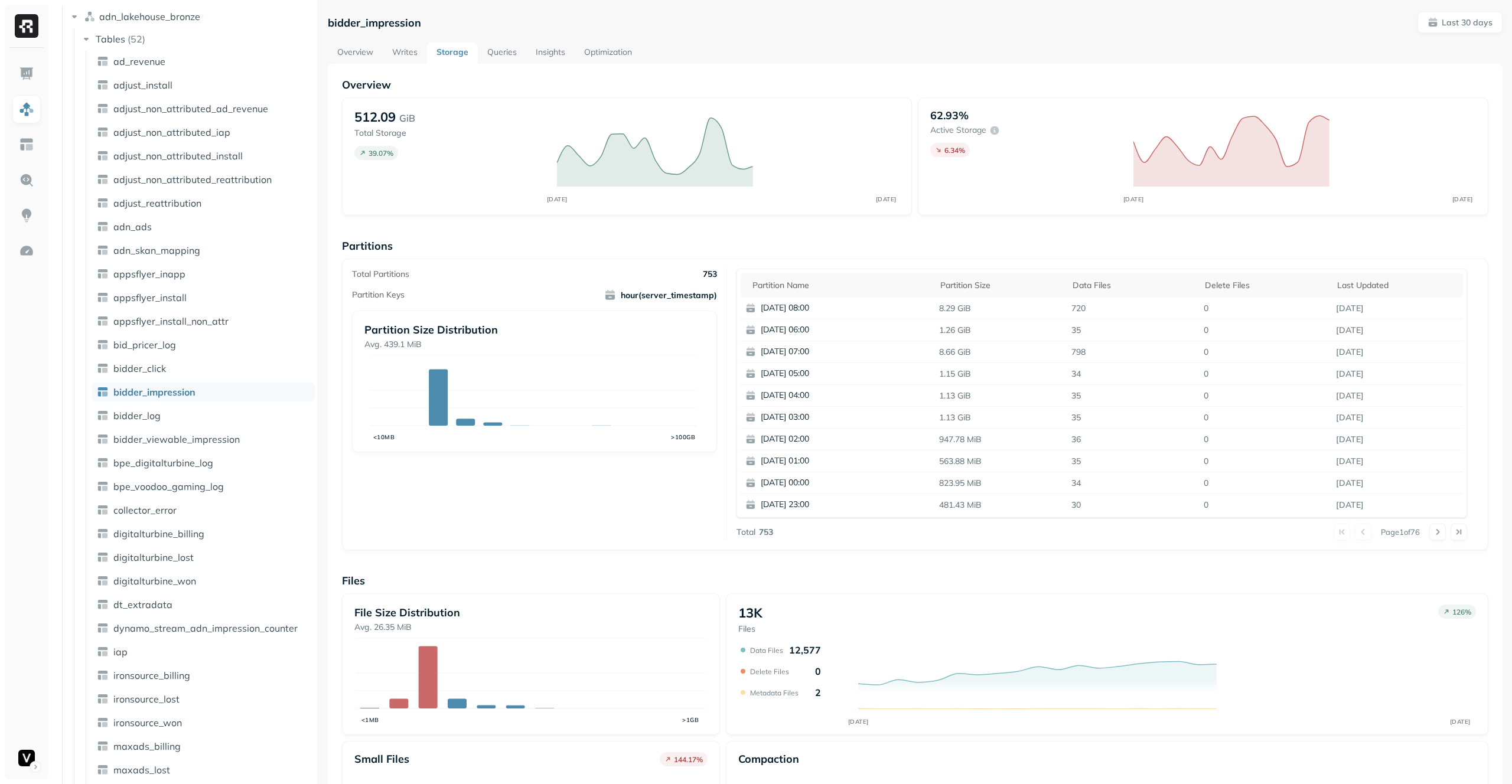
click at [394, 53] on link "Writes" at bounding box center [405, 53] width 44 height 21
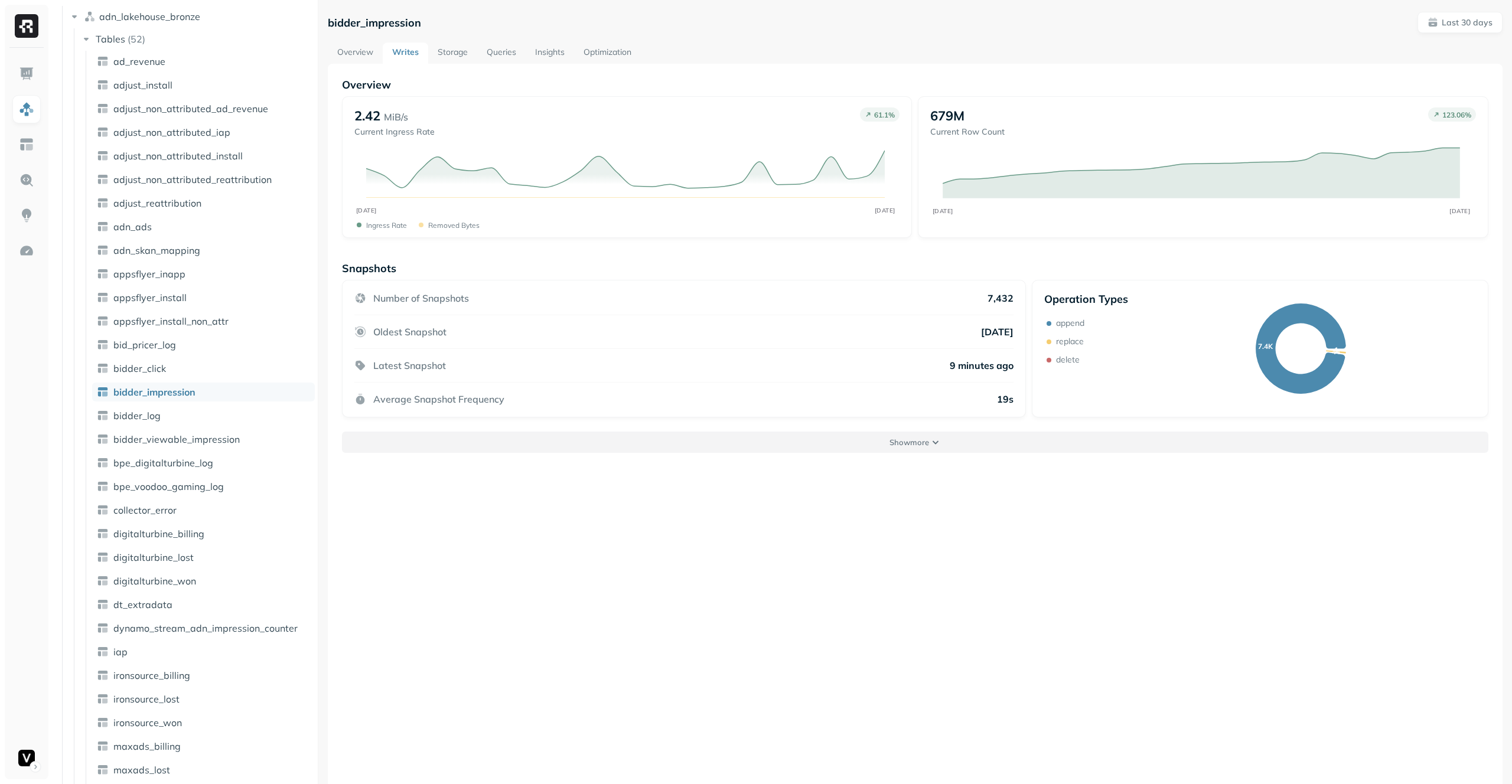
click at [903, 440] on p "Show more" at bounding box center [909, 442] width 40 height 11
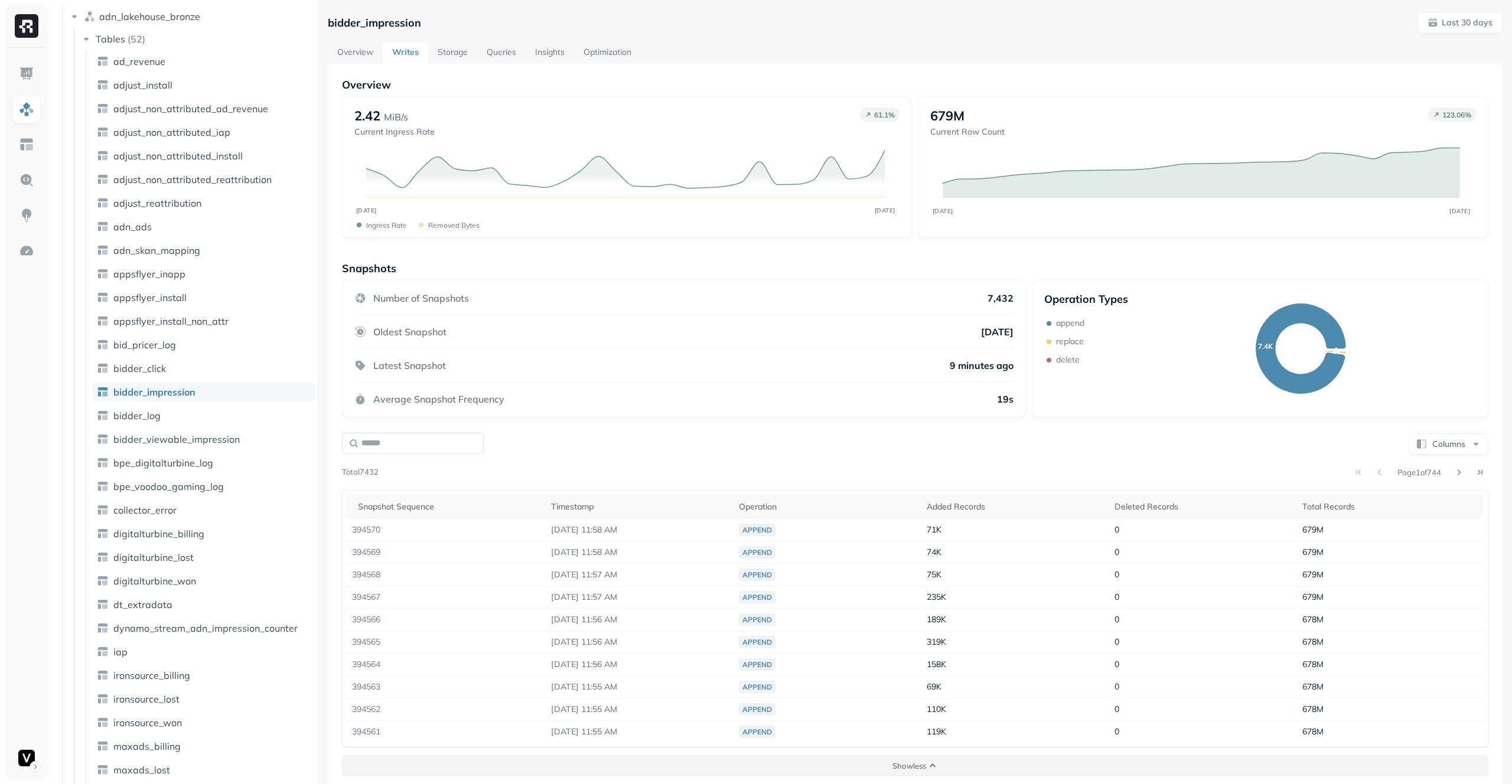
scroll to position [64, 0]
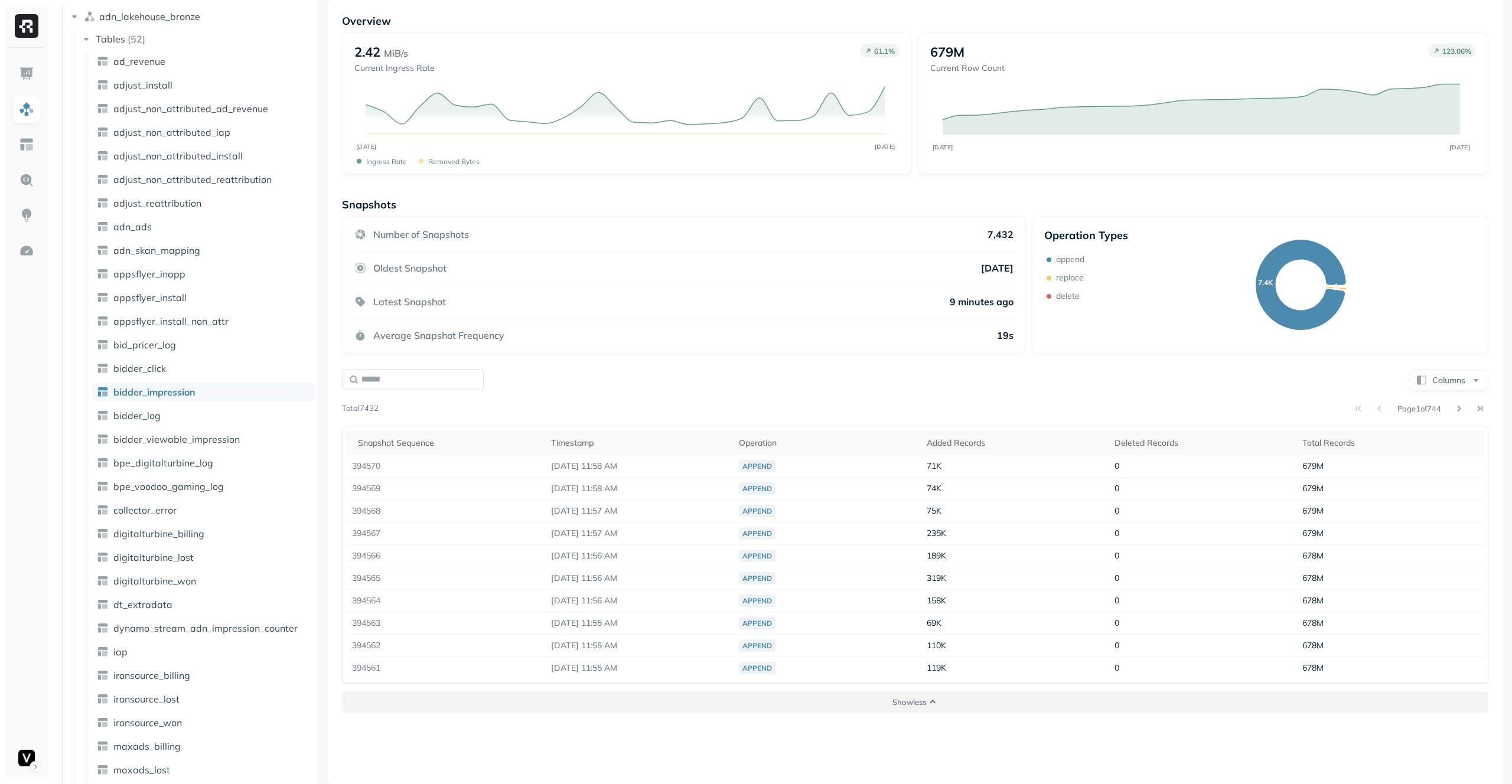
click at [932, 701] on button "Show less" at bounding box center [915, 702] width 1147 height 21
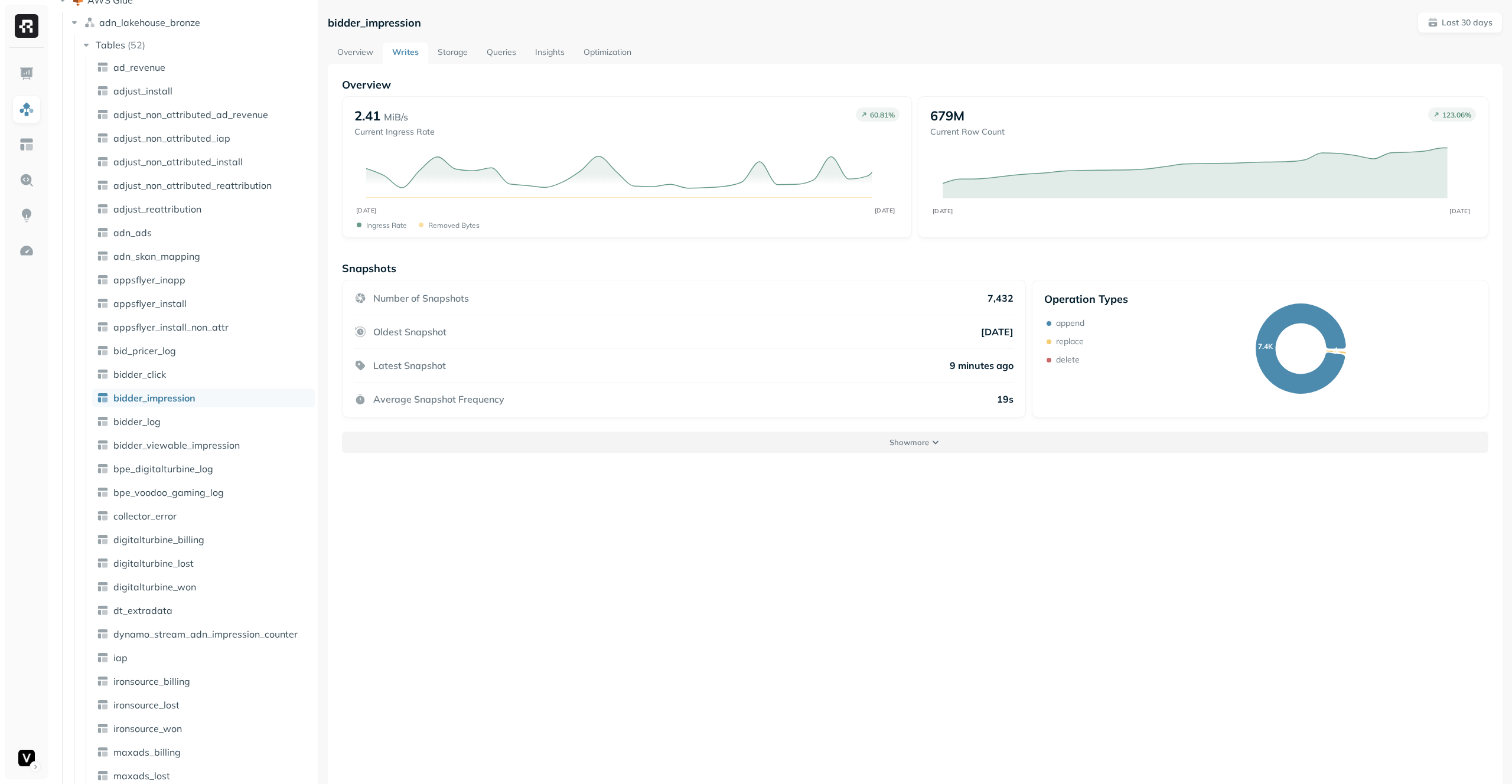
scroll to position [86, 0]
click at [954, 444] on button "Show more" at bounding box center [915, 442] width 1147 height 21
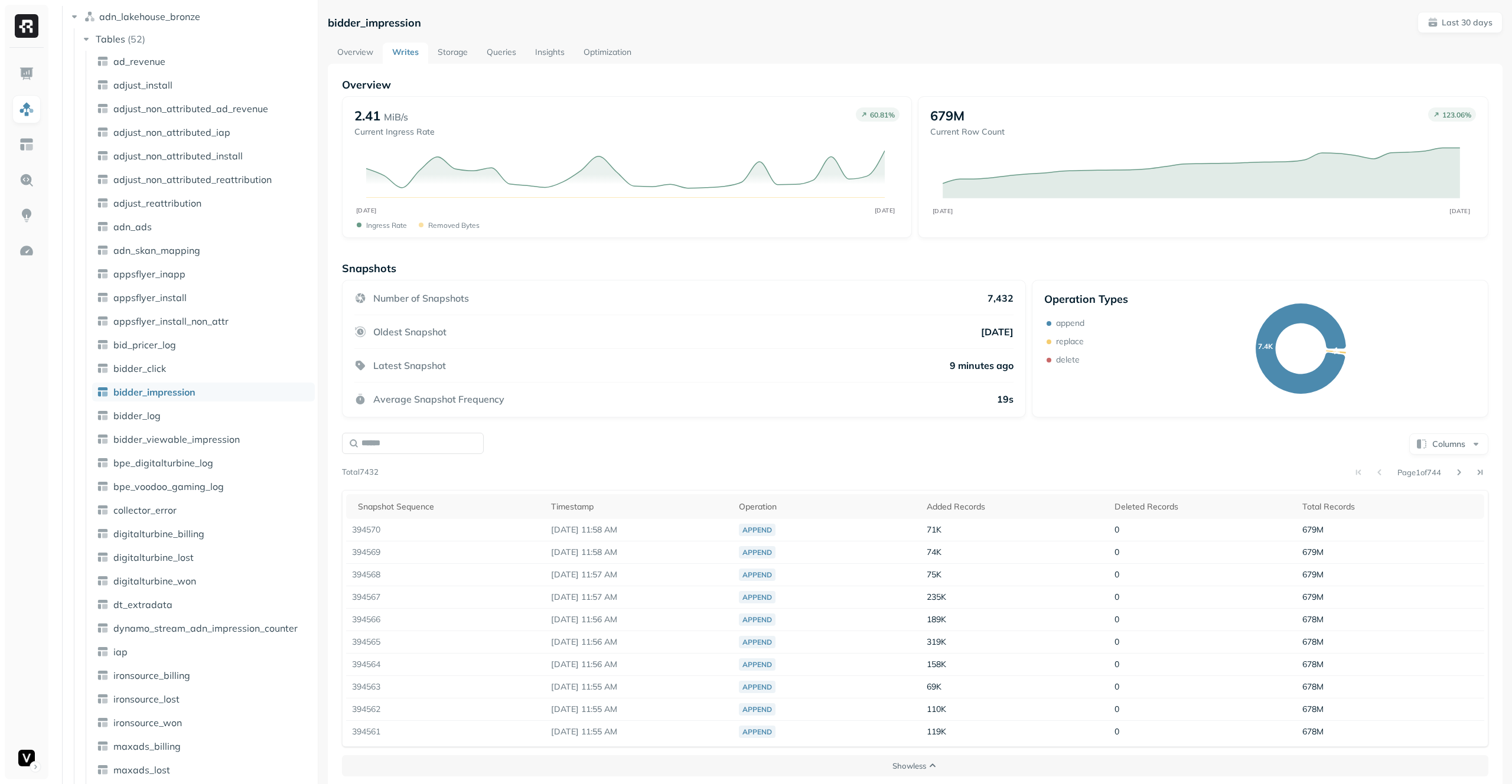
scroll to position [64, 0]
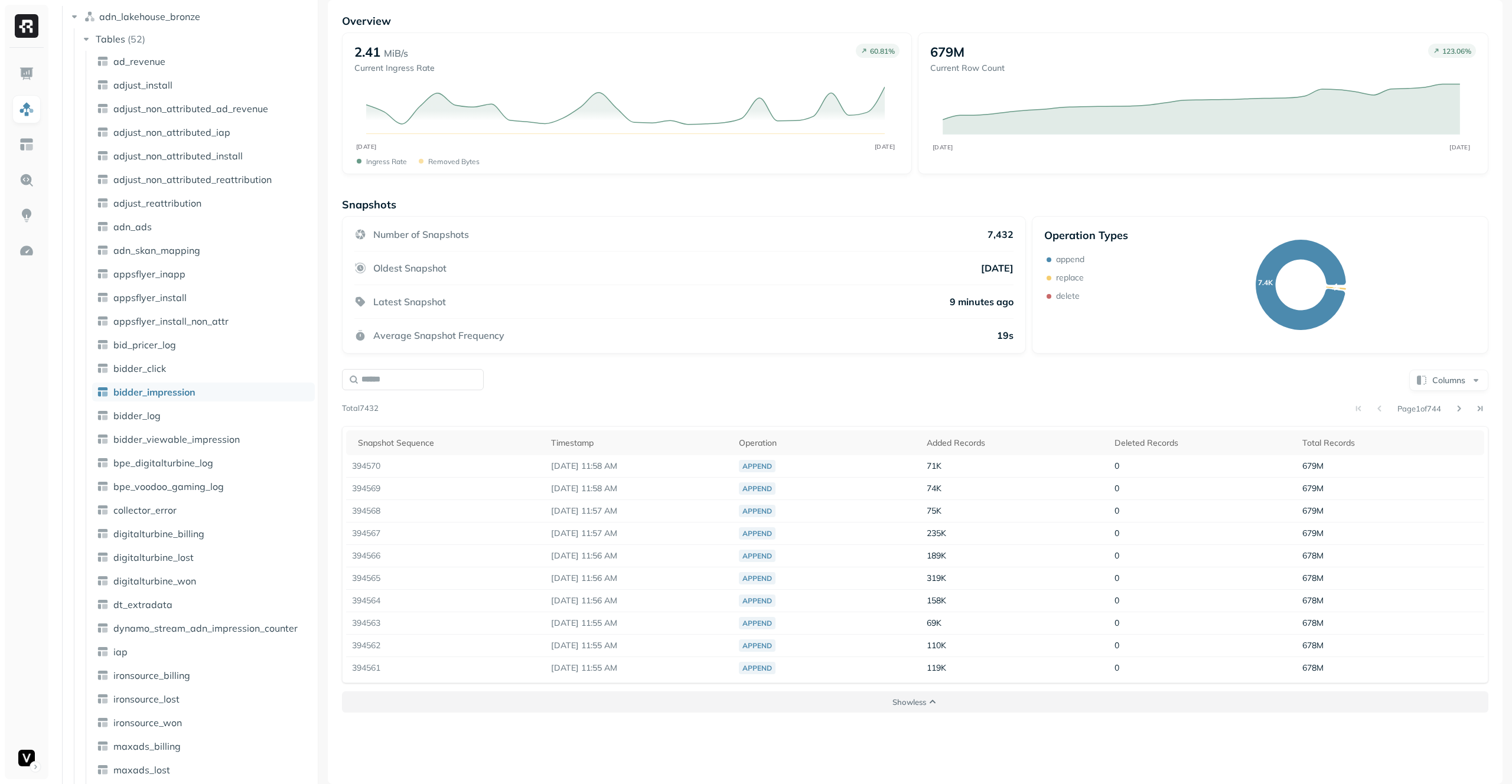
click at [919, 698] on p "Show less" at bounding box center [909, 702] width 33 height 11
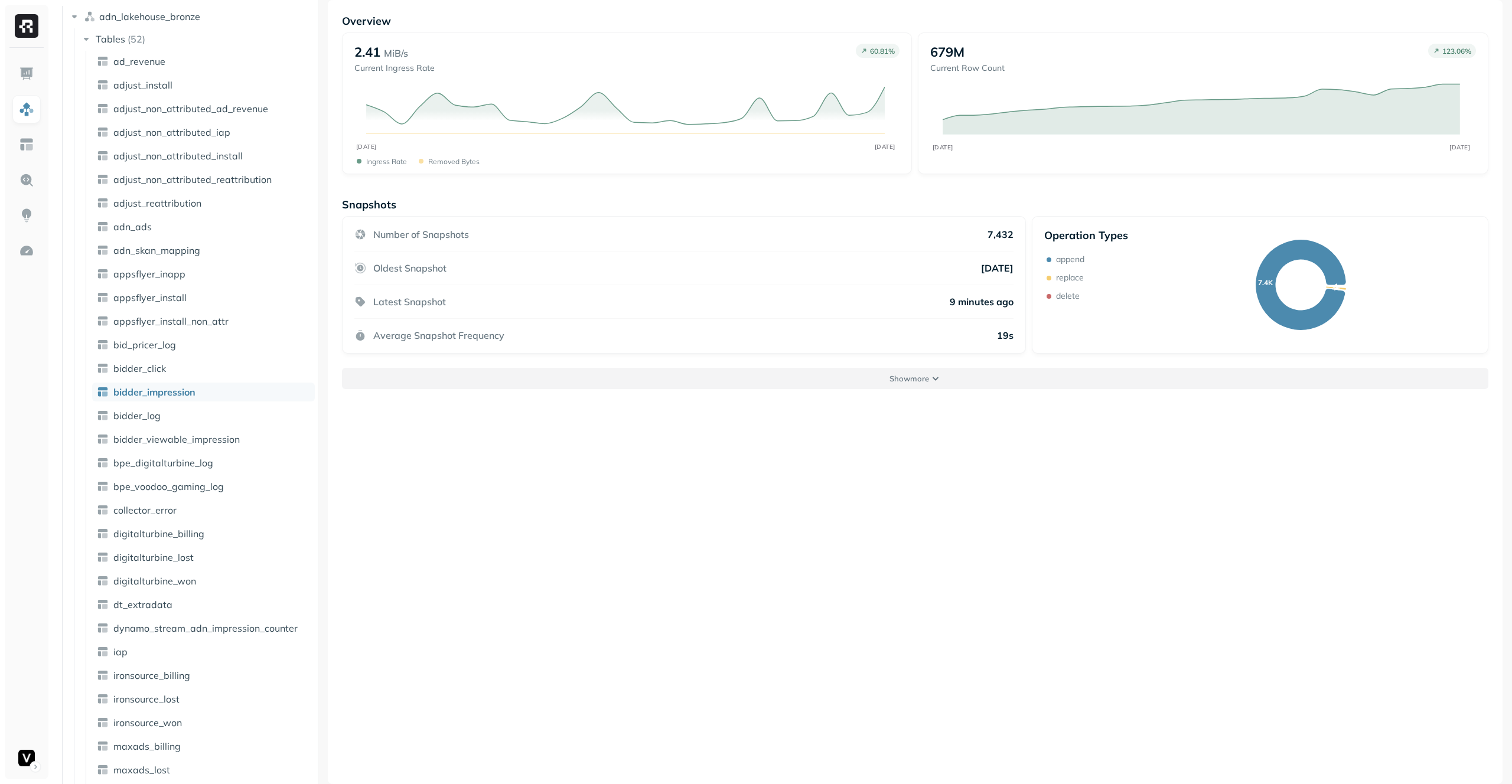
click at [890, 376] on p "Show more" at bounding box center [909, 378] width 40 height 11
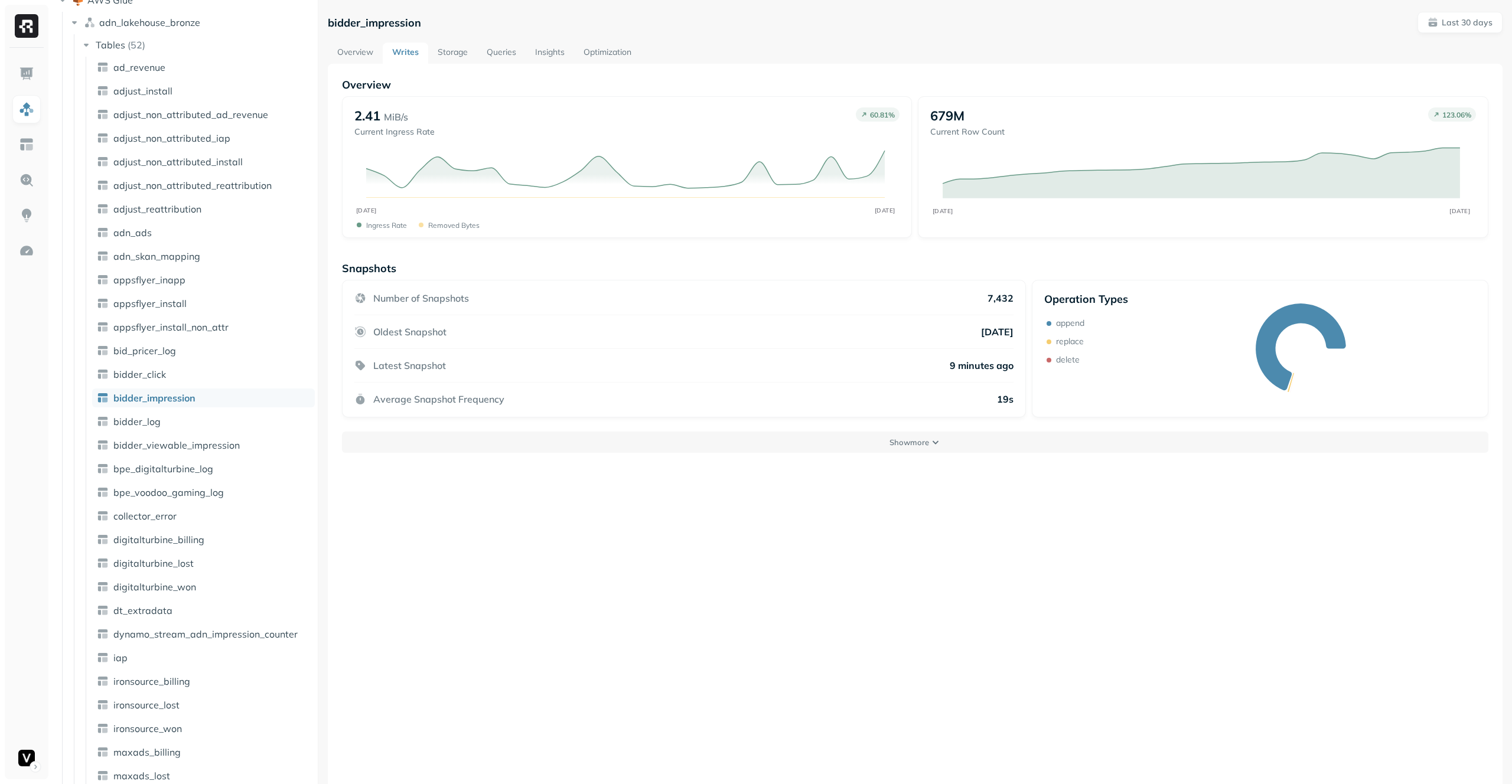
scroll to position [86, 0]
click at [924, 449] on button "Show more" at bounding box center [915, 442] width 1147 height 21
click at [933, 444] on button "Show more" at bounding box center [915, 442] width 1147 height 21
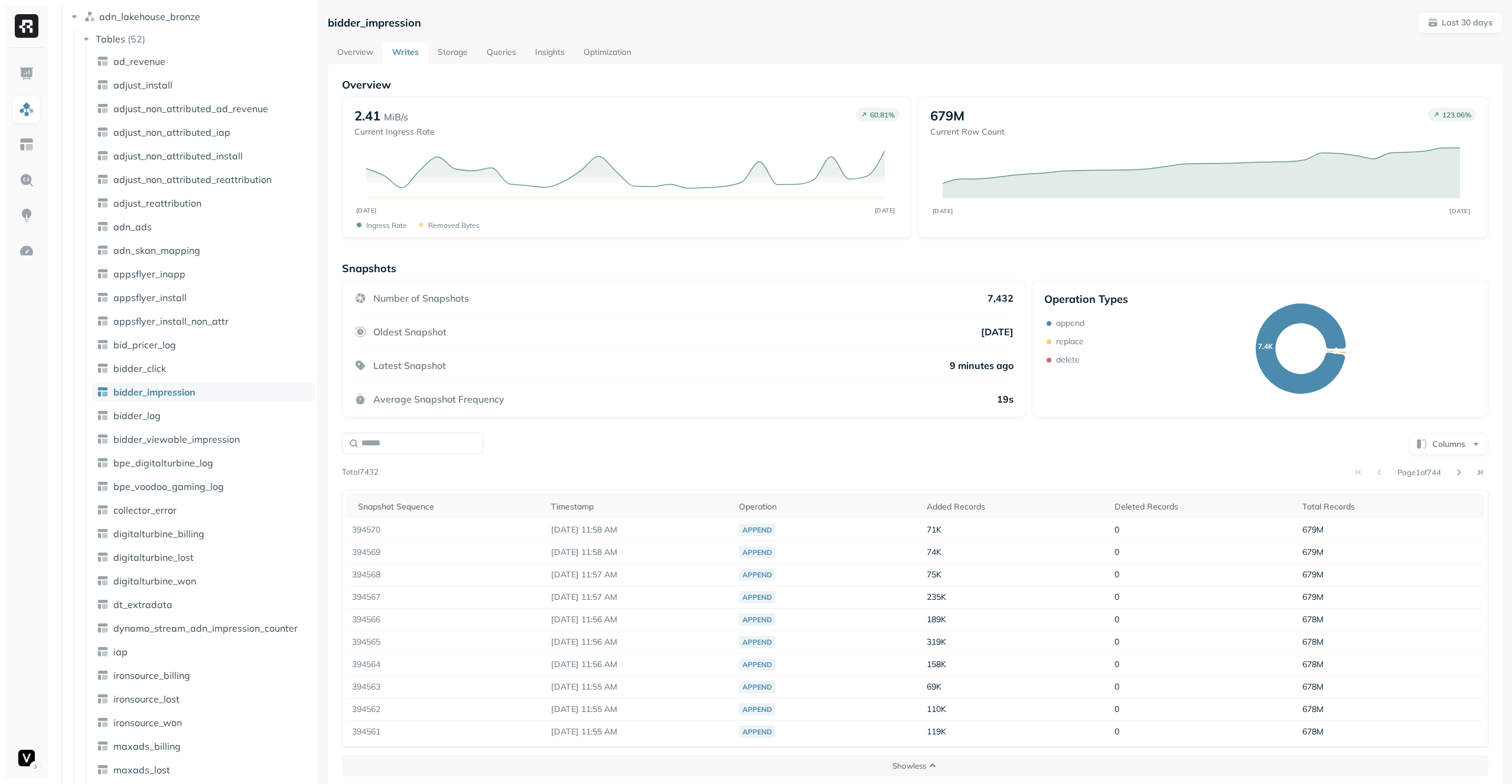
scroll to position [64, 0]
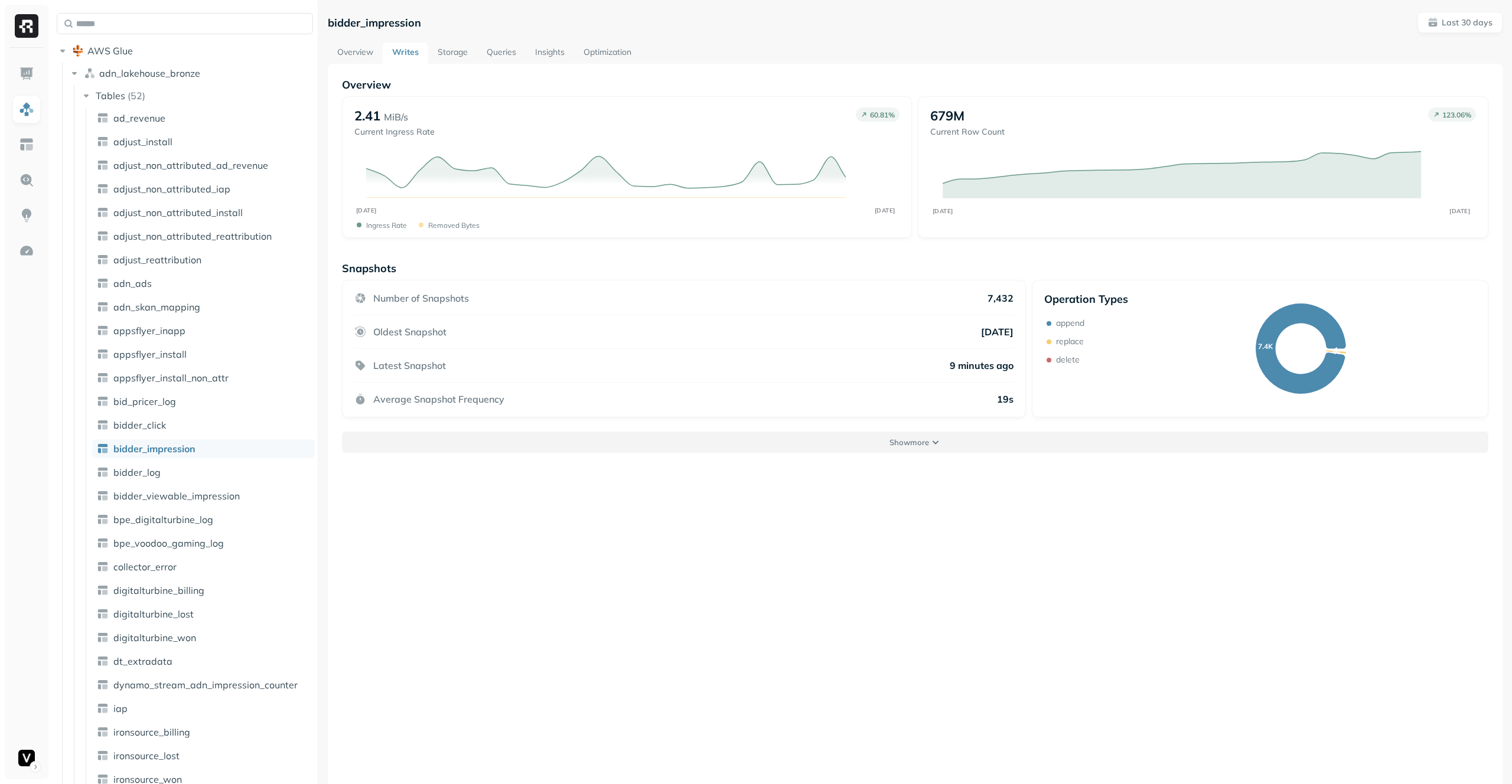
scroll to position [86, 0]
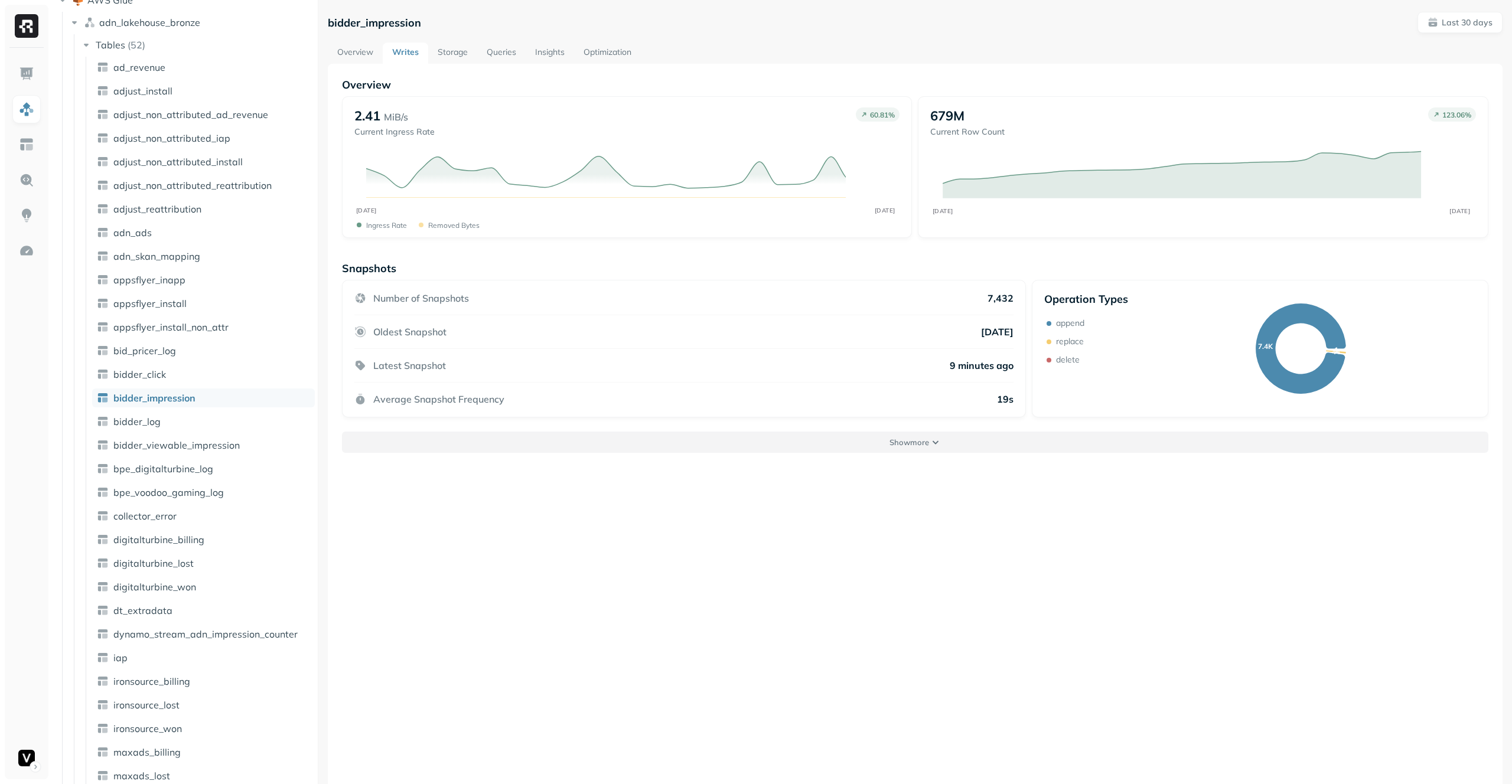
click at [976, 439] on button "Show more" at bounding box center [915, 442] width 1147 height 21
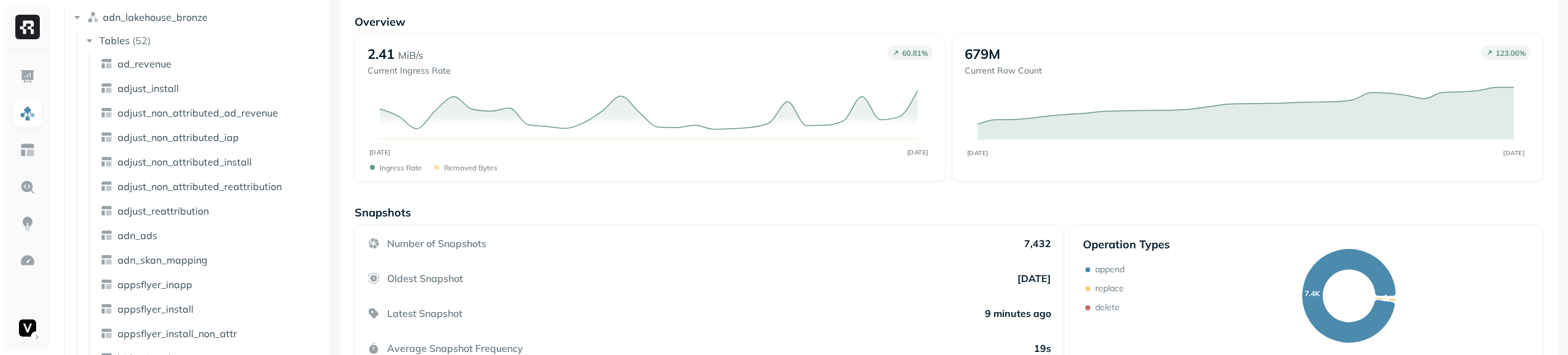
scroll to position [466, 0]
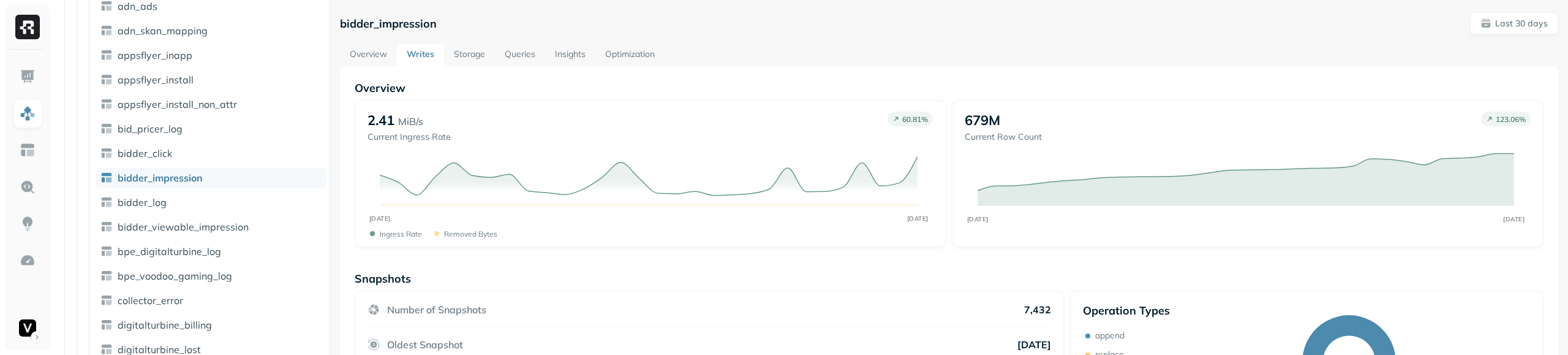
scroll to position [130, 0]
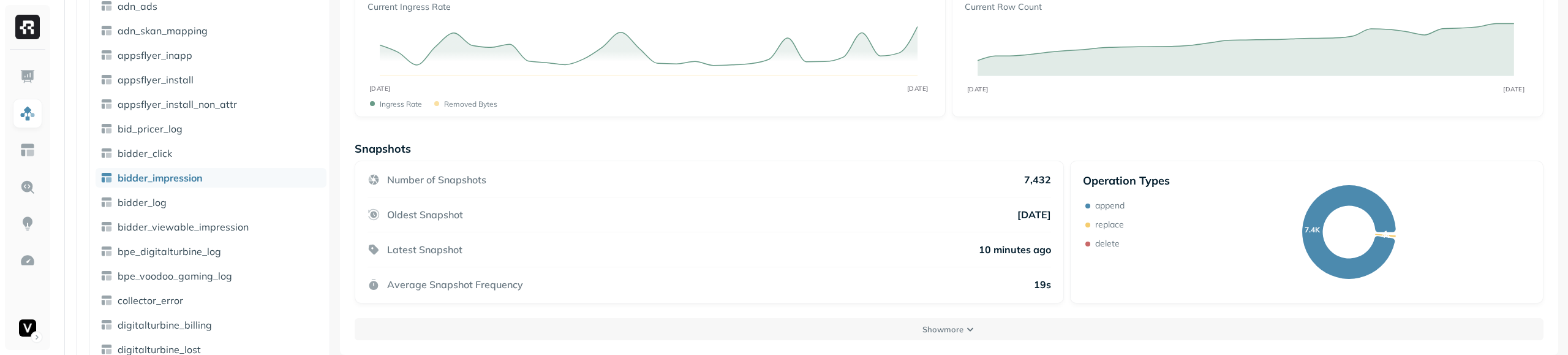
click at [936, 338] on button "Show more" at bounding box center [949, 329] width 1189 height 22
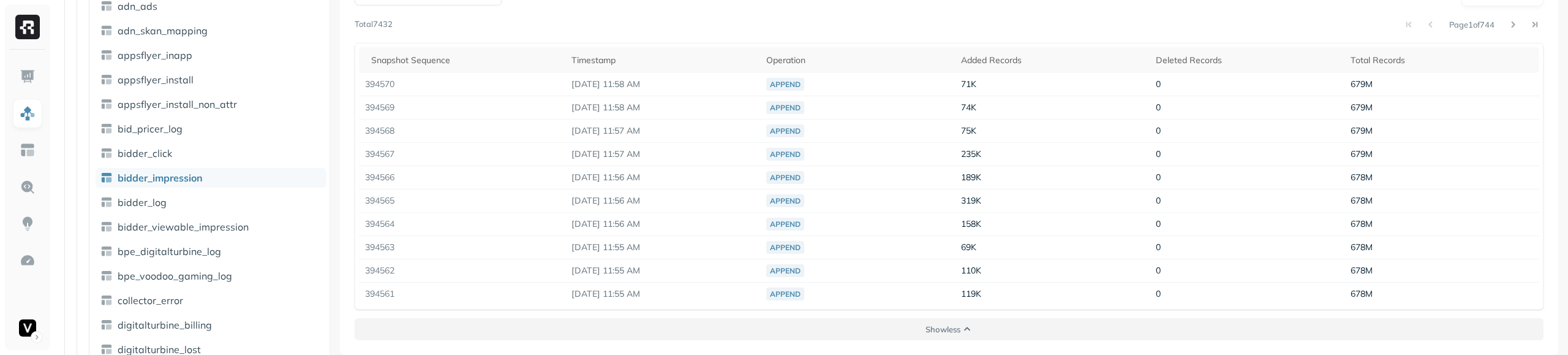
click at [953, 336] on button "Show less" at bounding box center [949, 329] width 1189 height 22
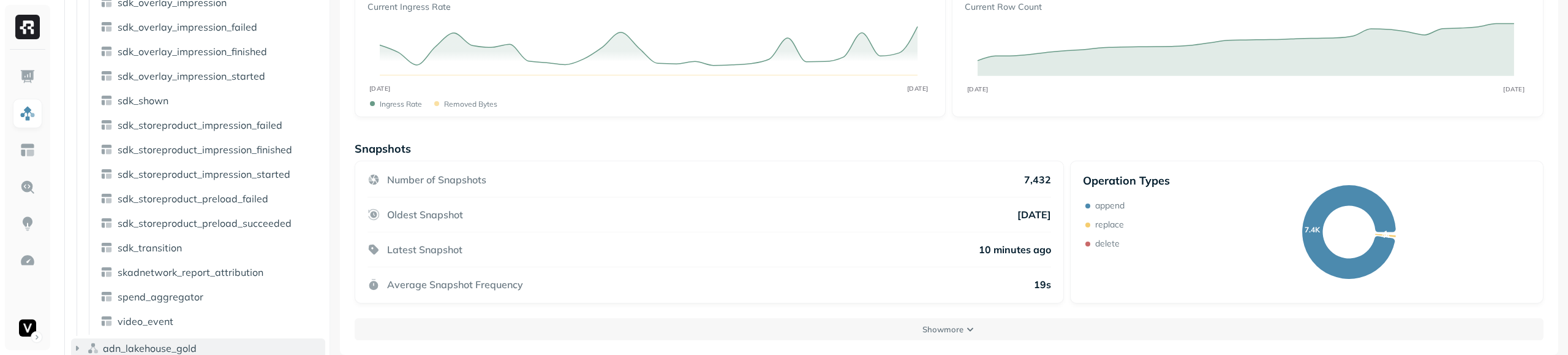
scroll to position [1144, 0]
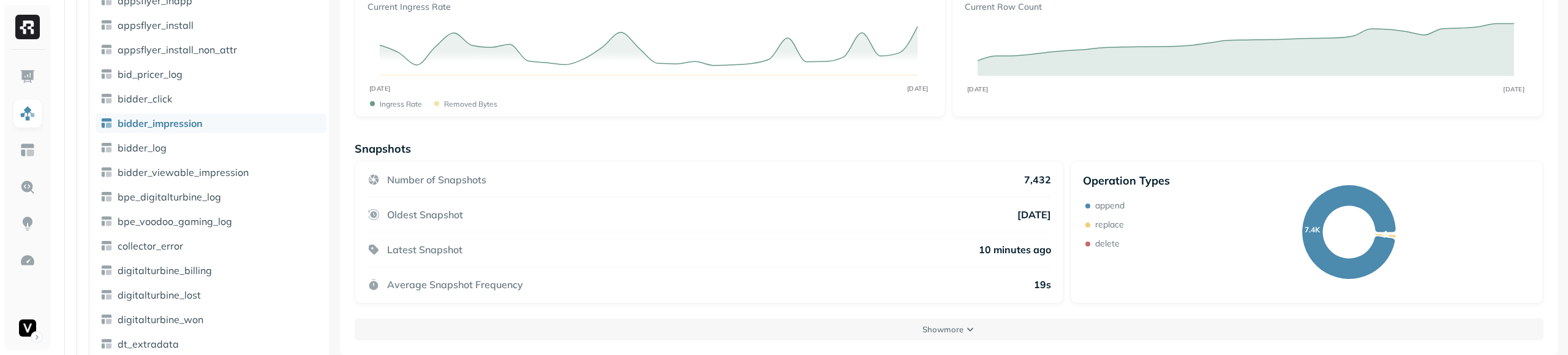
scroll to position [525, 0]
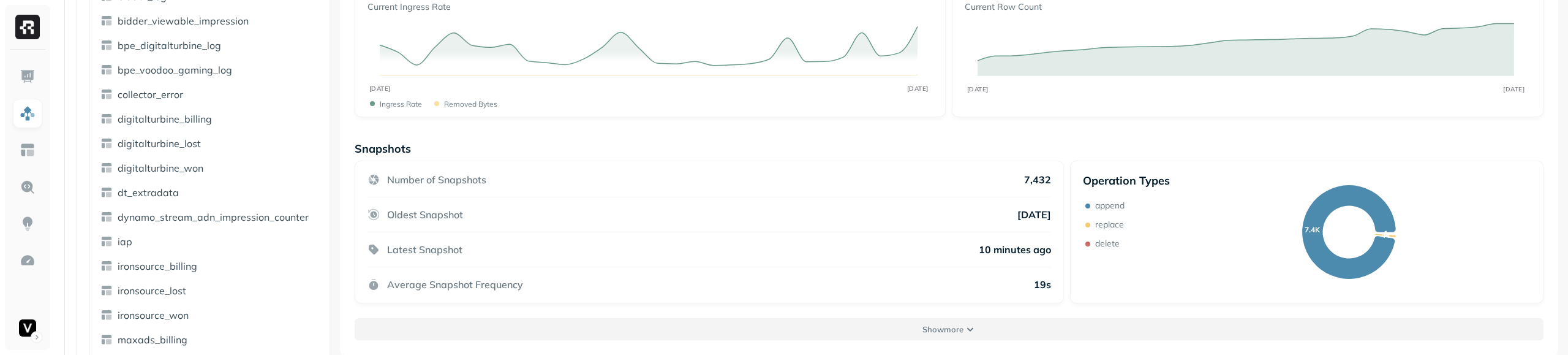
click at [469, 334] on button "Show more" at bounding box center [949, 329] width 1189 height 22
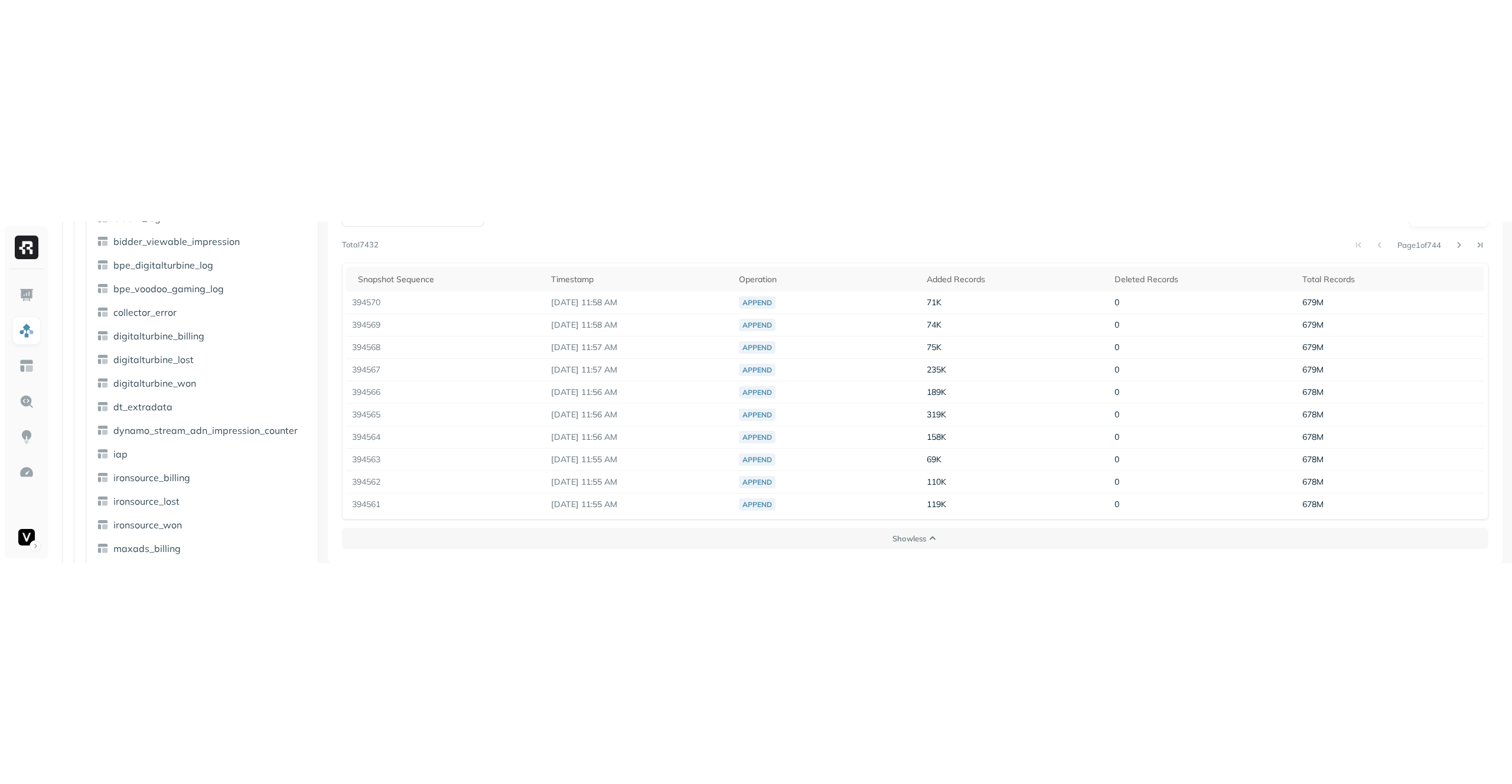
scroll to position [64, 0]
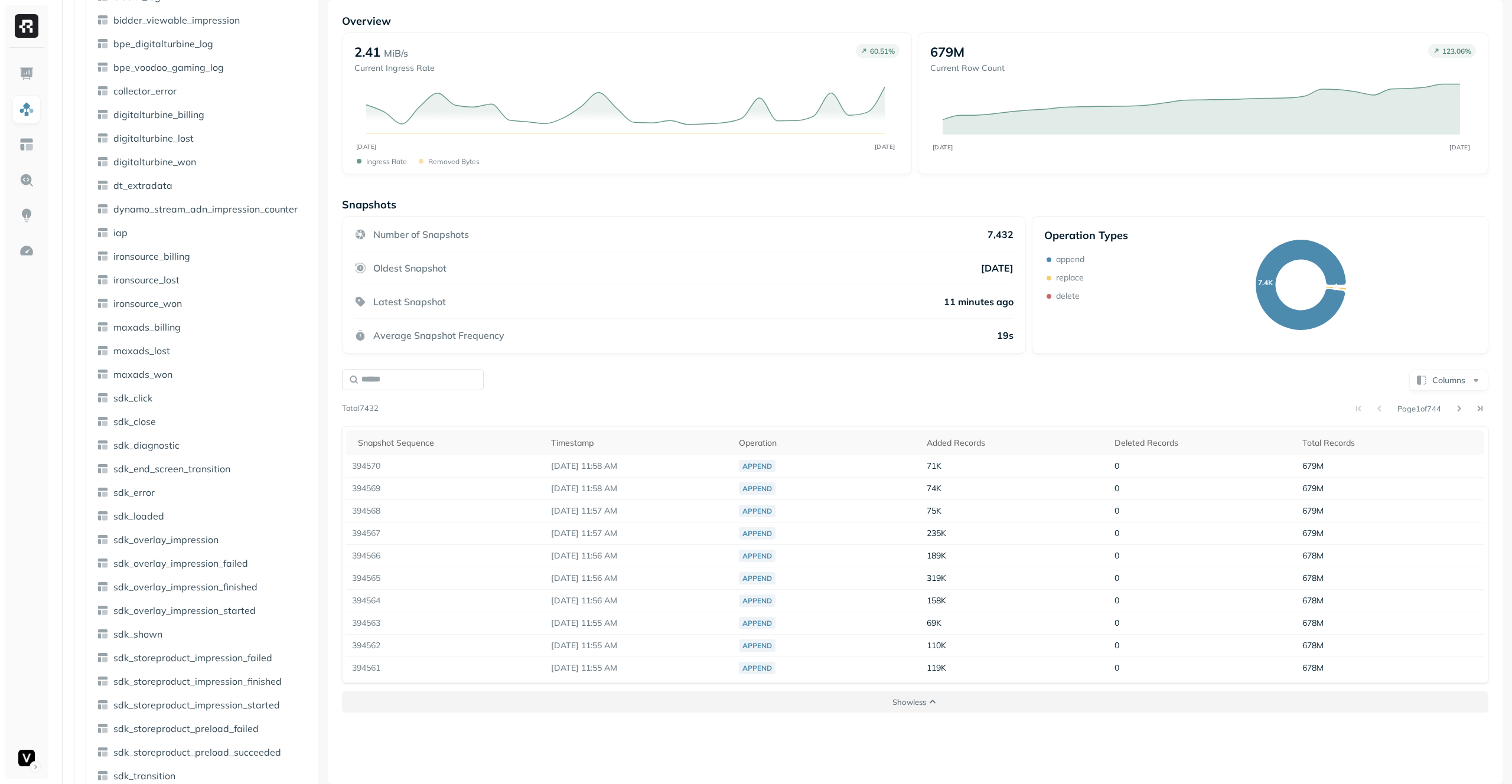
click at [887, 341] on button "Show less" at bounding box center [915, 702] width 1147 height 21
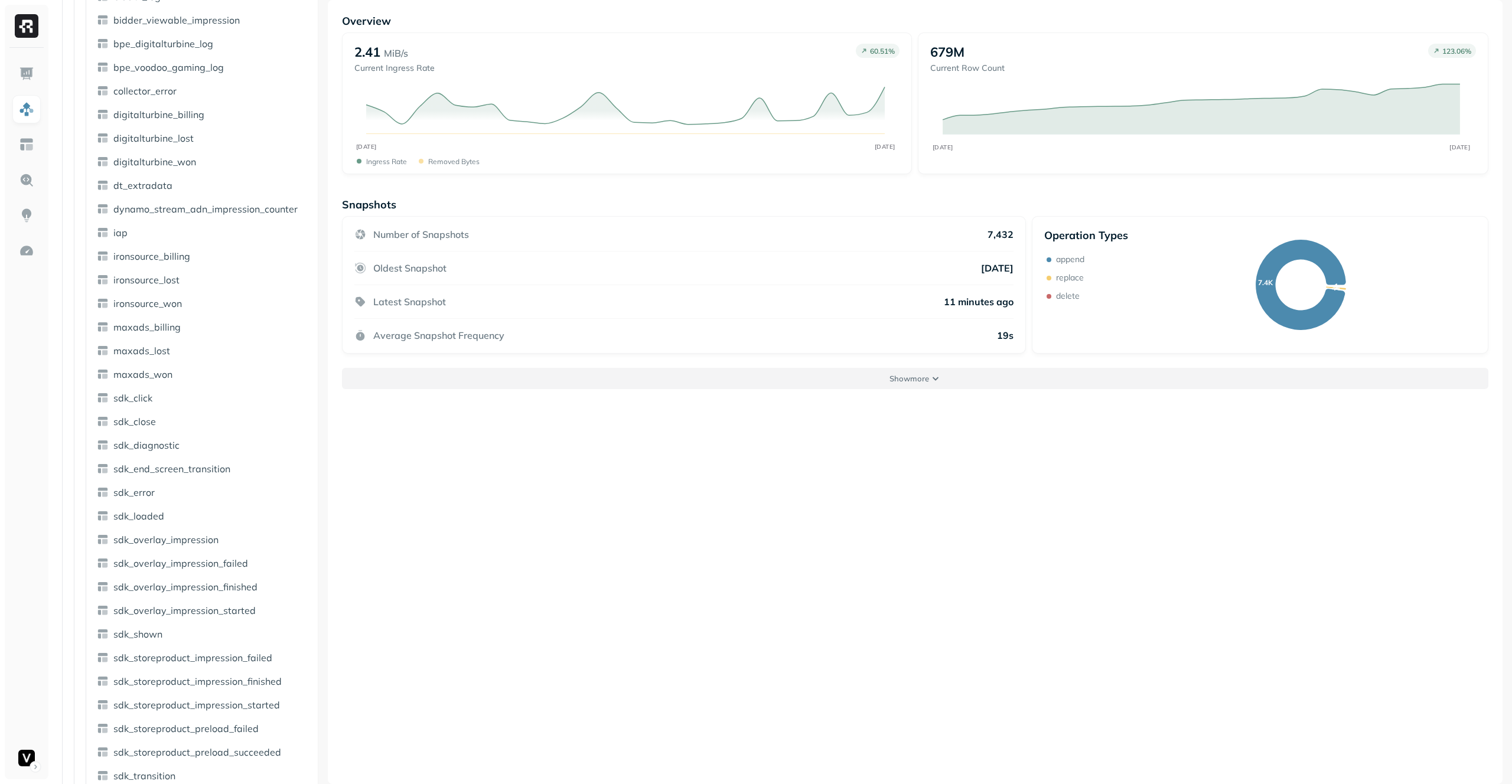
click at [940, 341] on button "Show more" at bounding box center [915, 378] width 1147 height 21
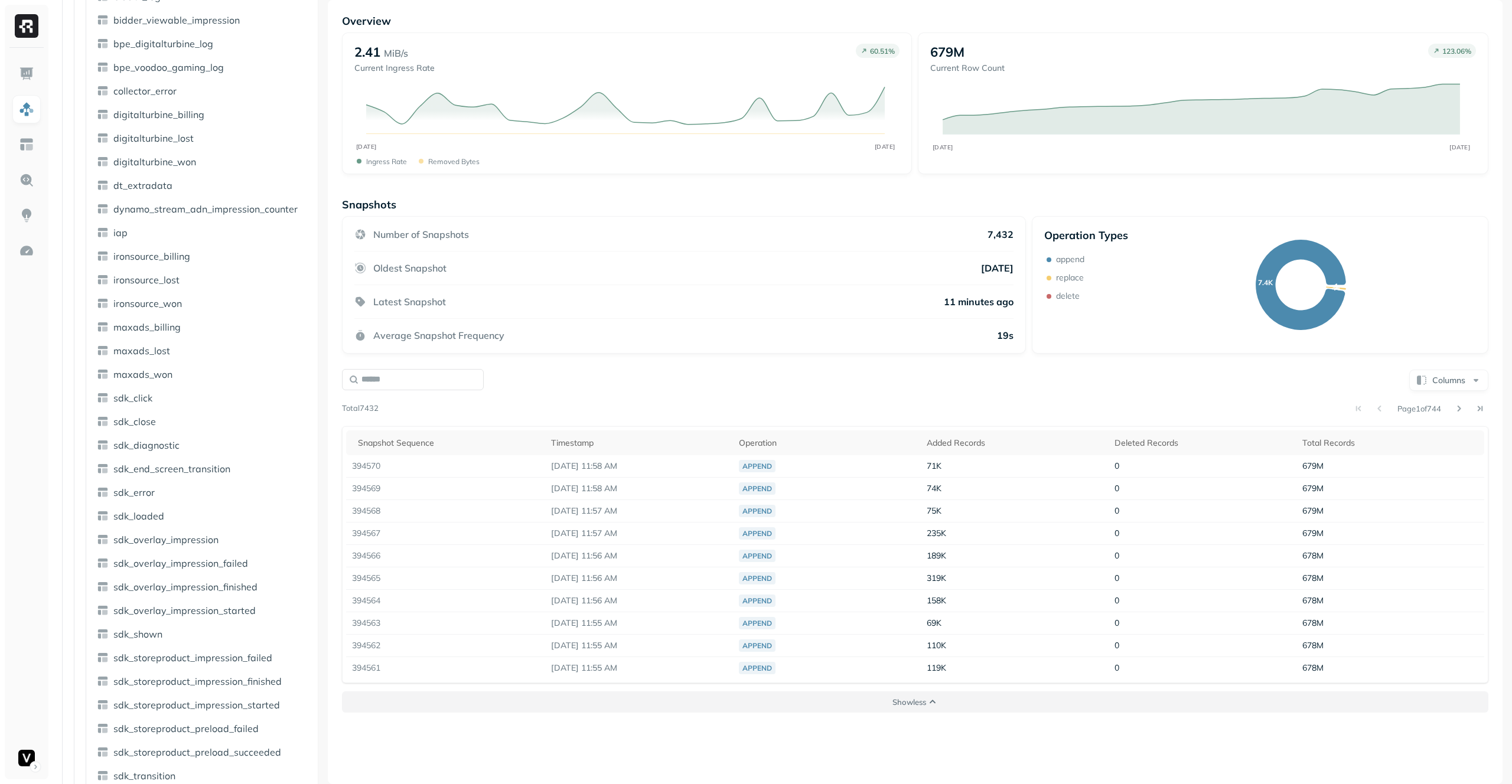
click at [926, 341] on button "Show less" at bounding box center [915, 702] width 1147 height 21
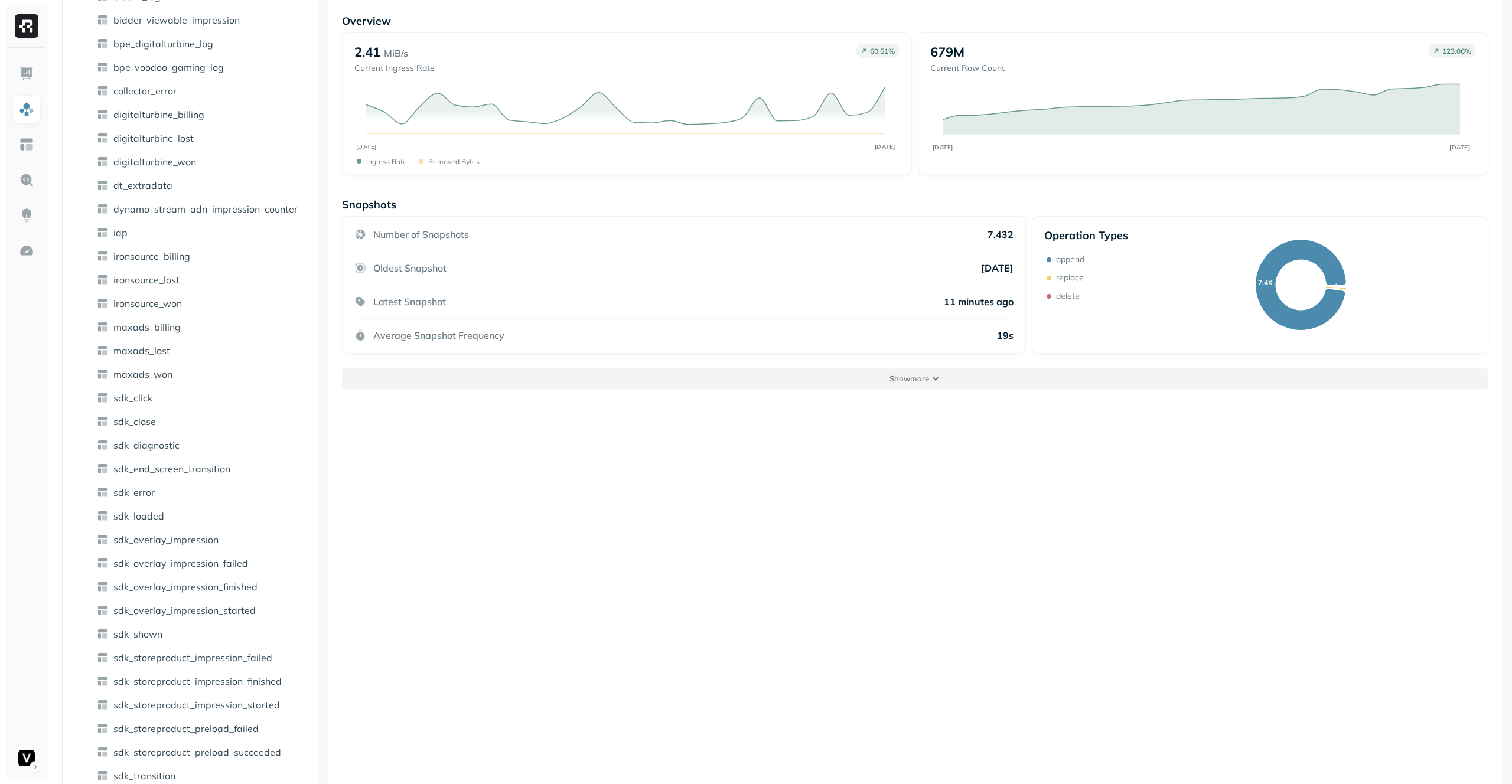
click at [938, 341] on button "Show more" at bounding box center [915, 378] width 1147 height 21
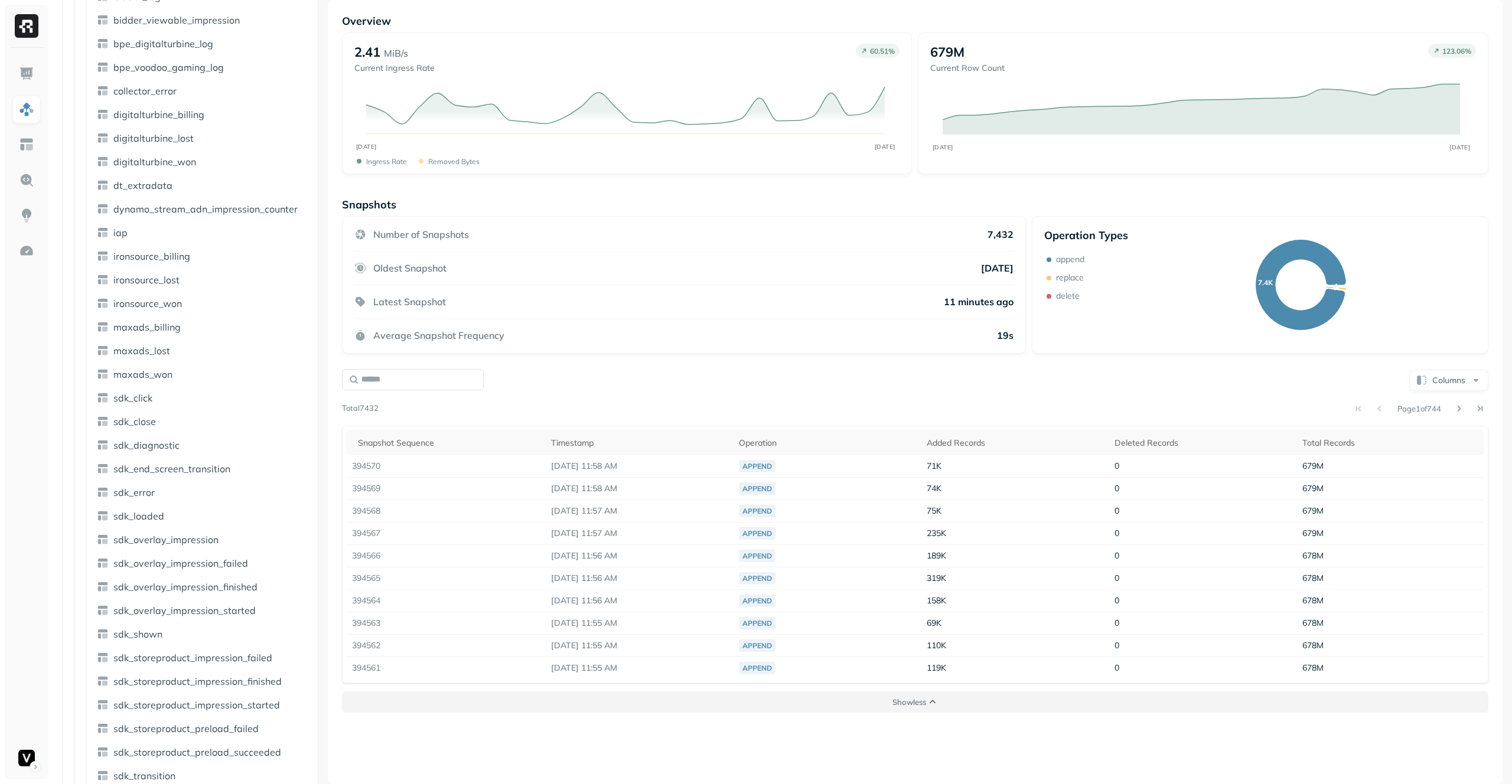
click at [908, 341] on p "Show less" at bounding box center [909, 702] width 33 height 11
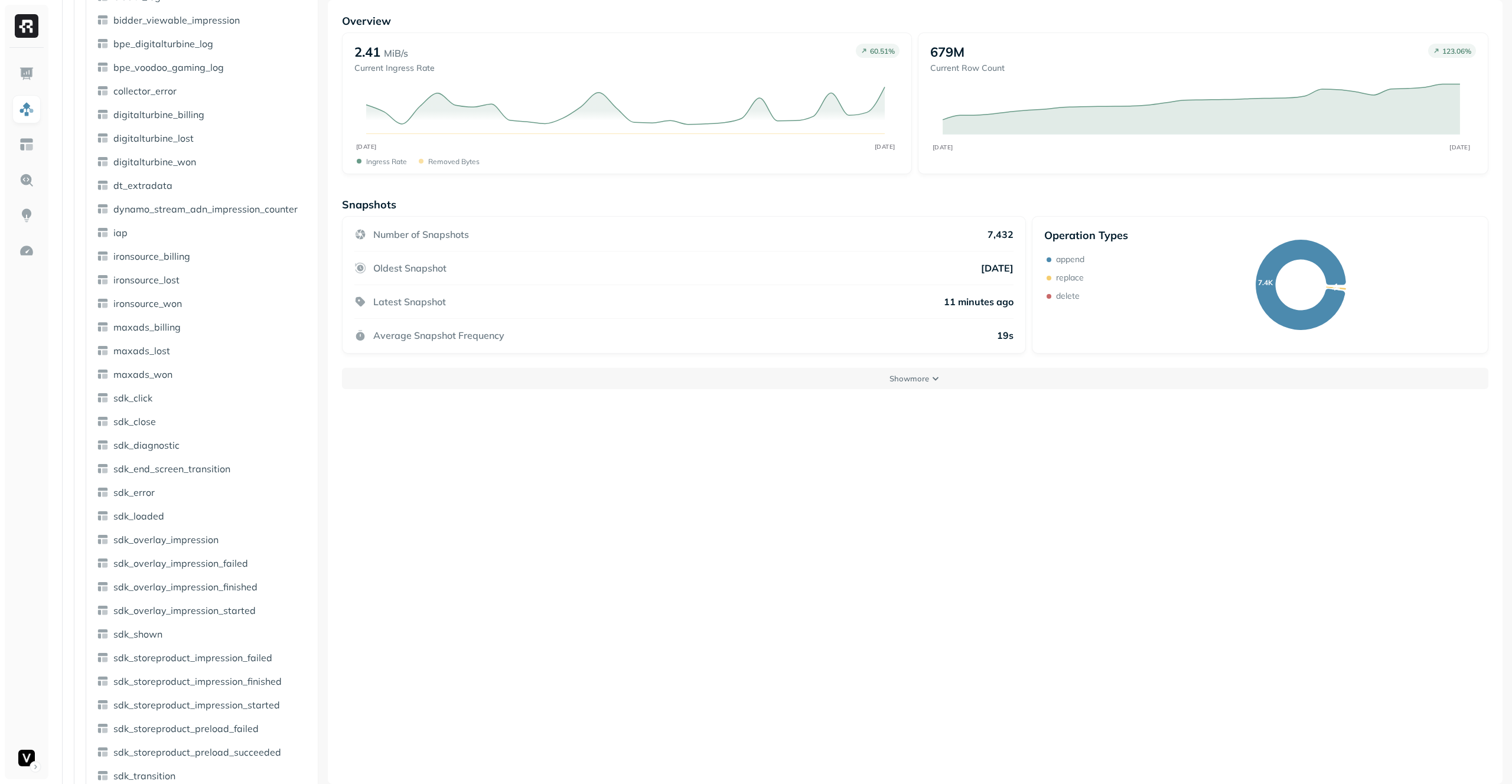
scroll to position [0, 0]
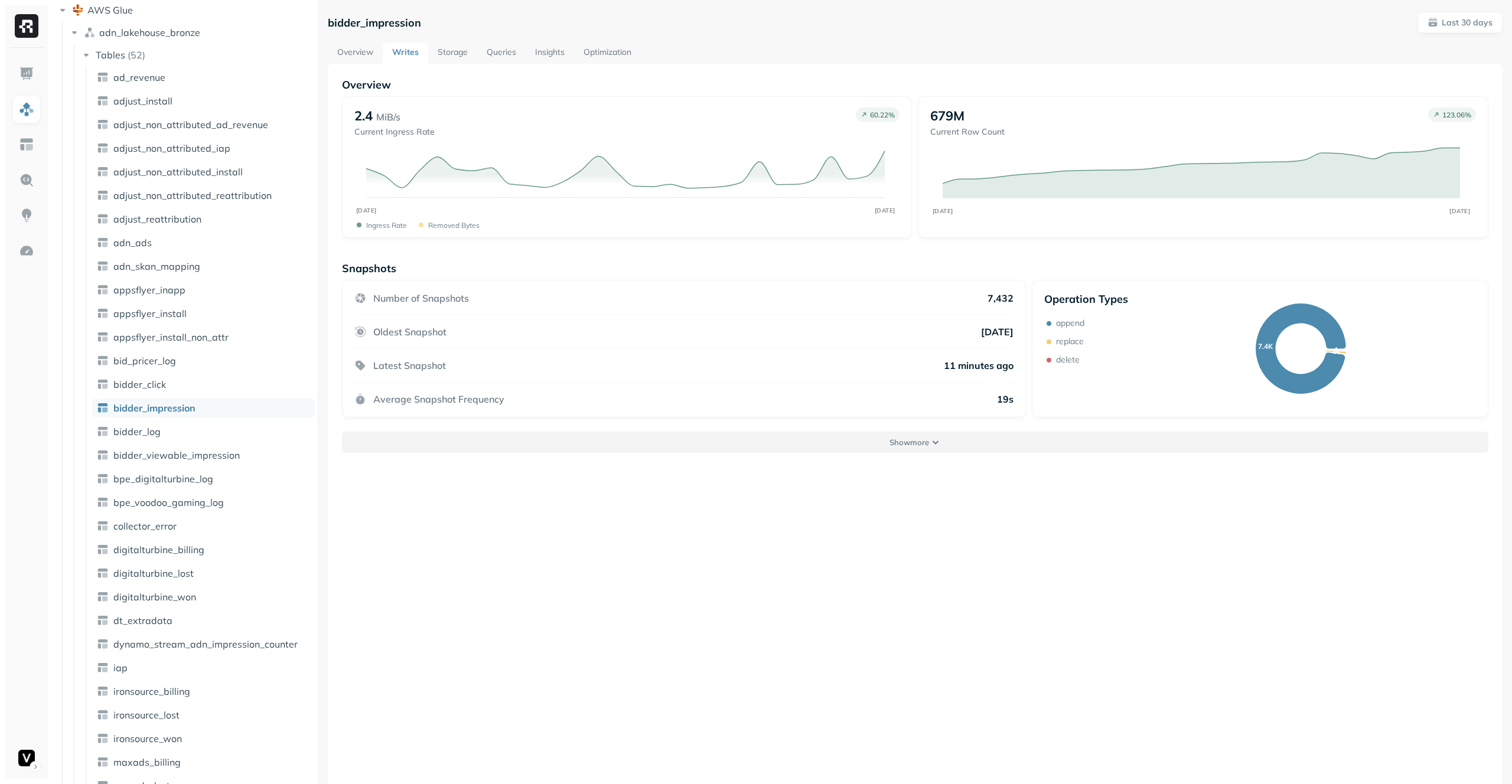
scroll to position [86, 0]
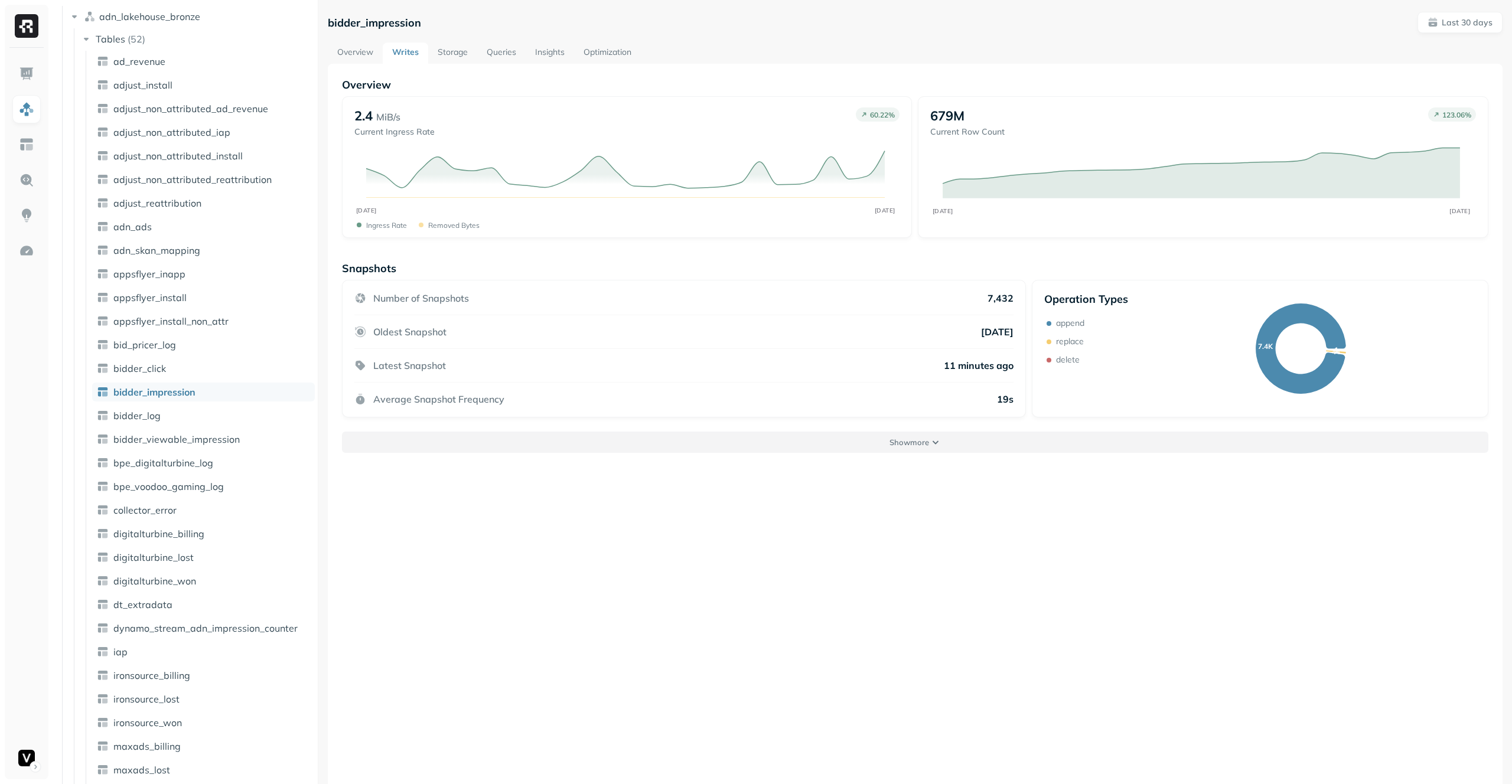
click at [904, 443] on p "Show more" at bounding box center [909, 442] width 40 height 11
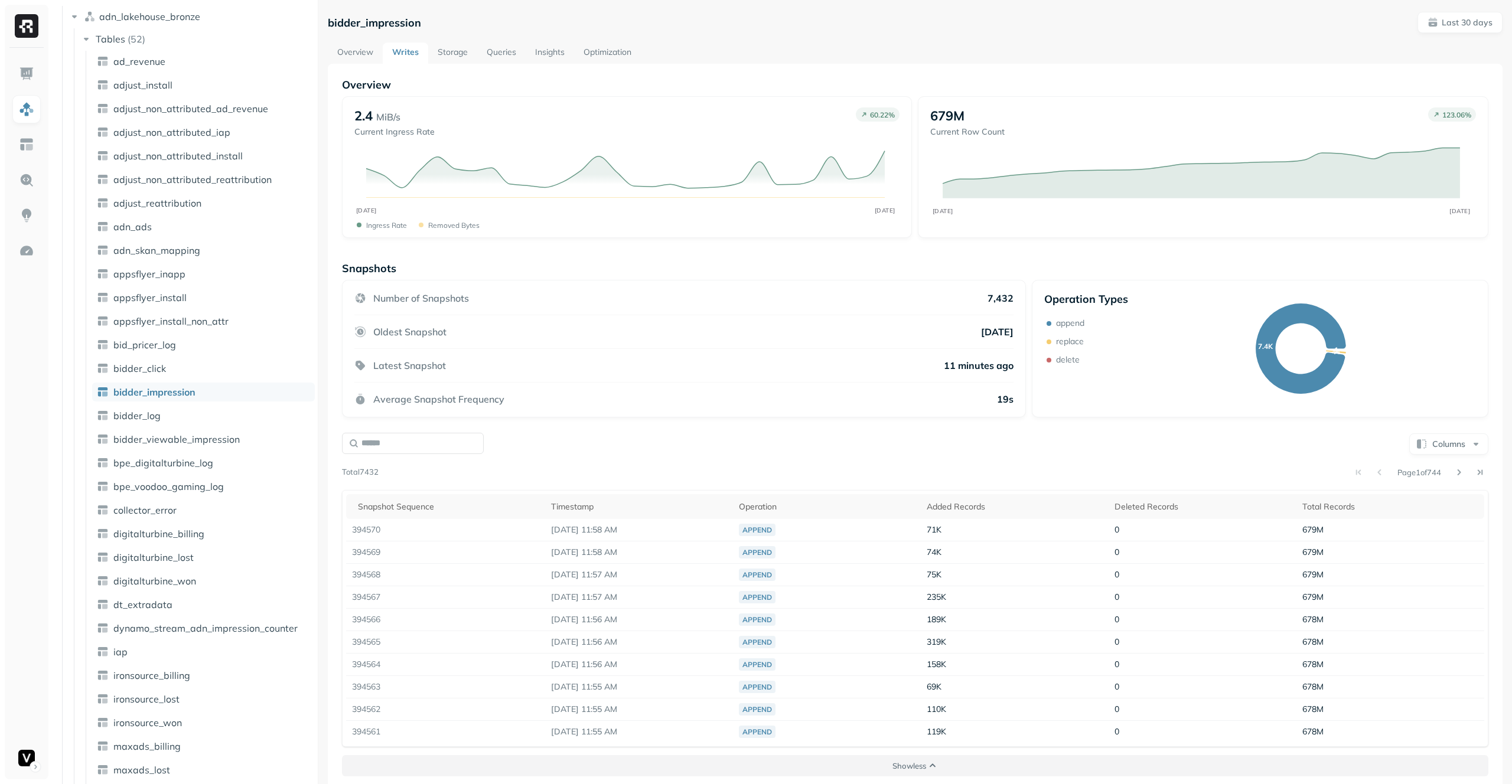
click at [931, 757] on button "Show less" at bounding box center [915, 766] width 1147 height 21
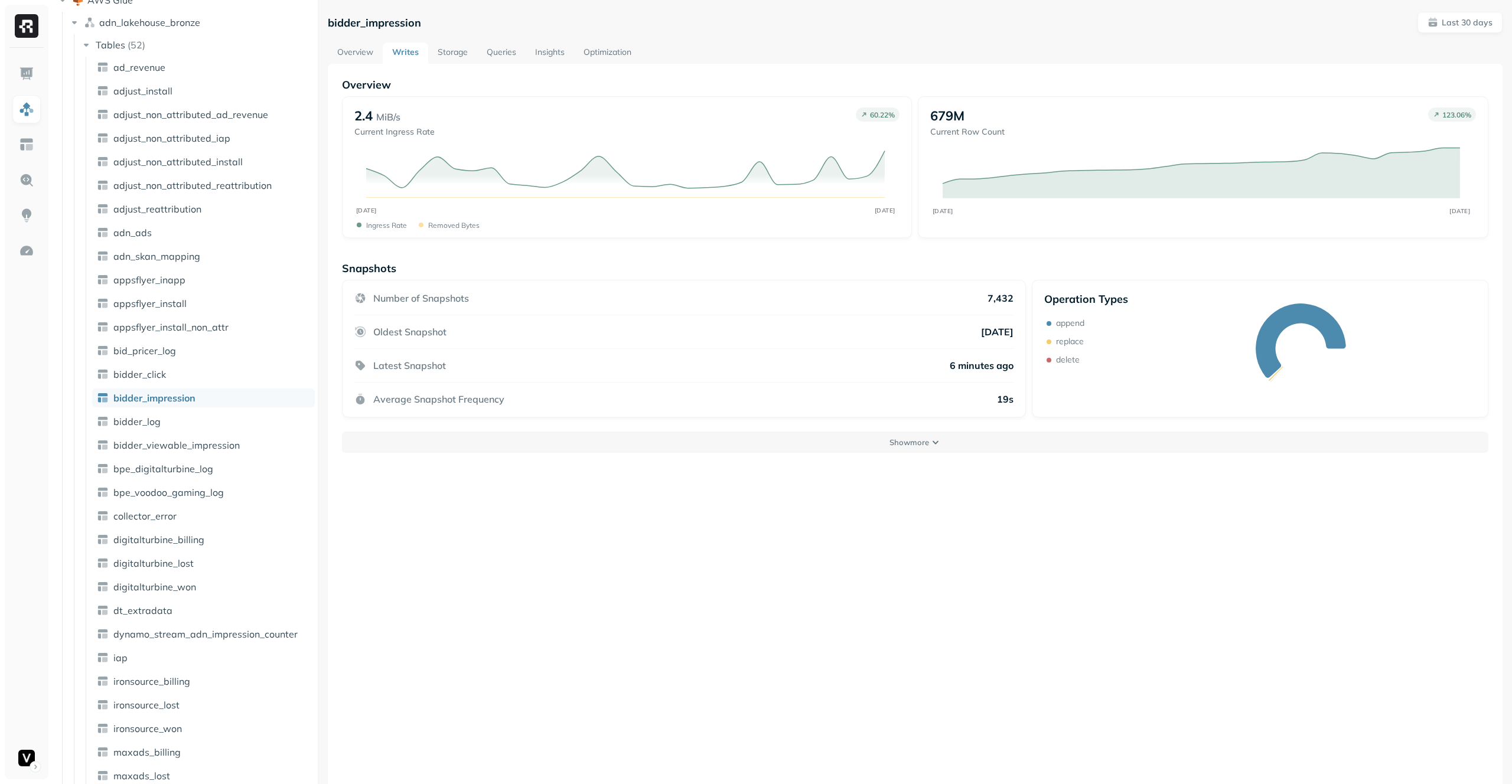
scroll to position [86, 0]
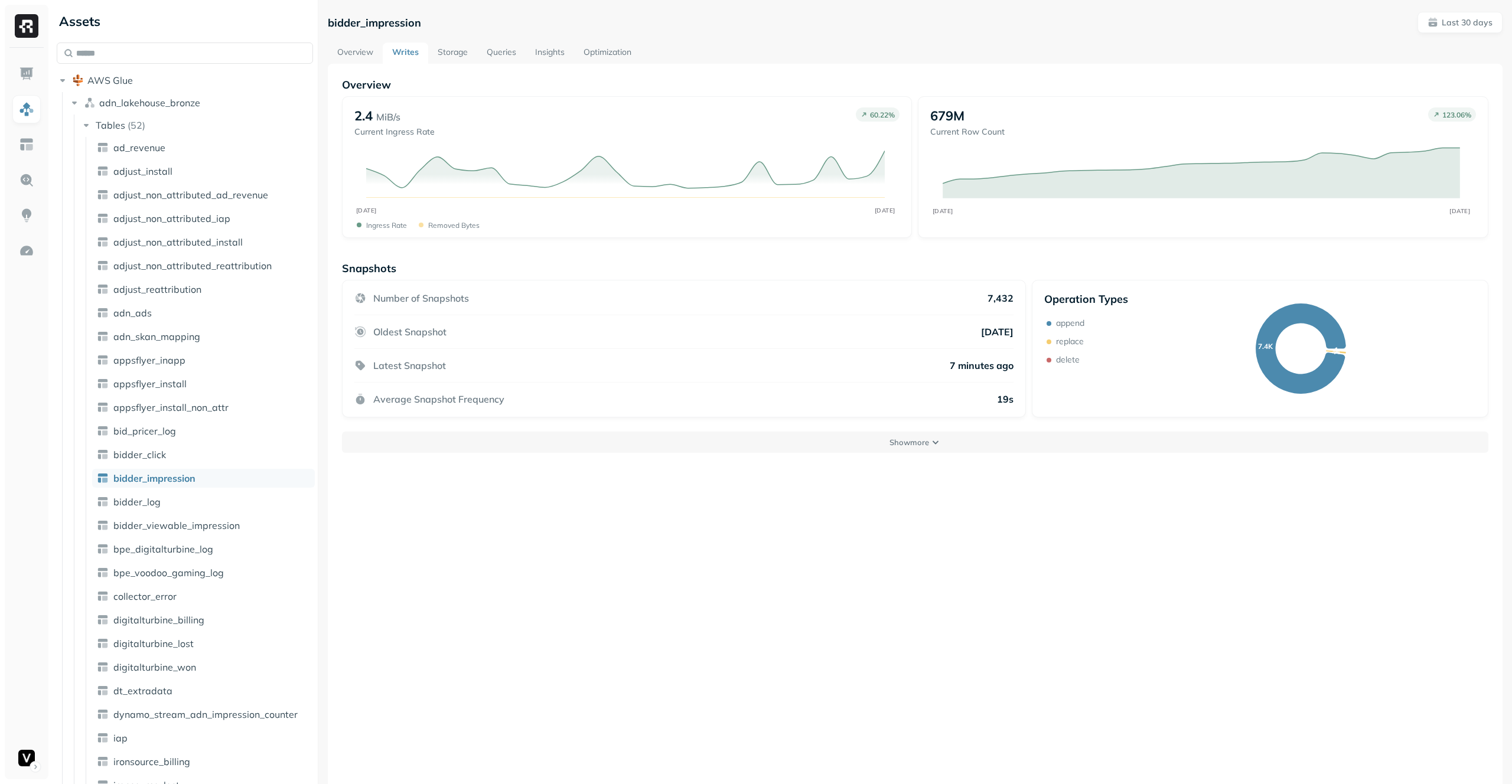
scroll to position [659, 0]
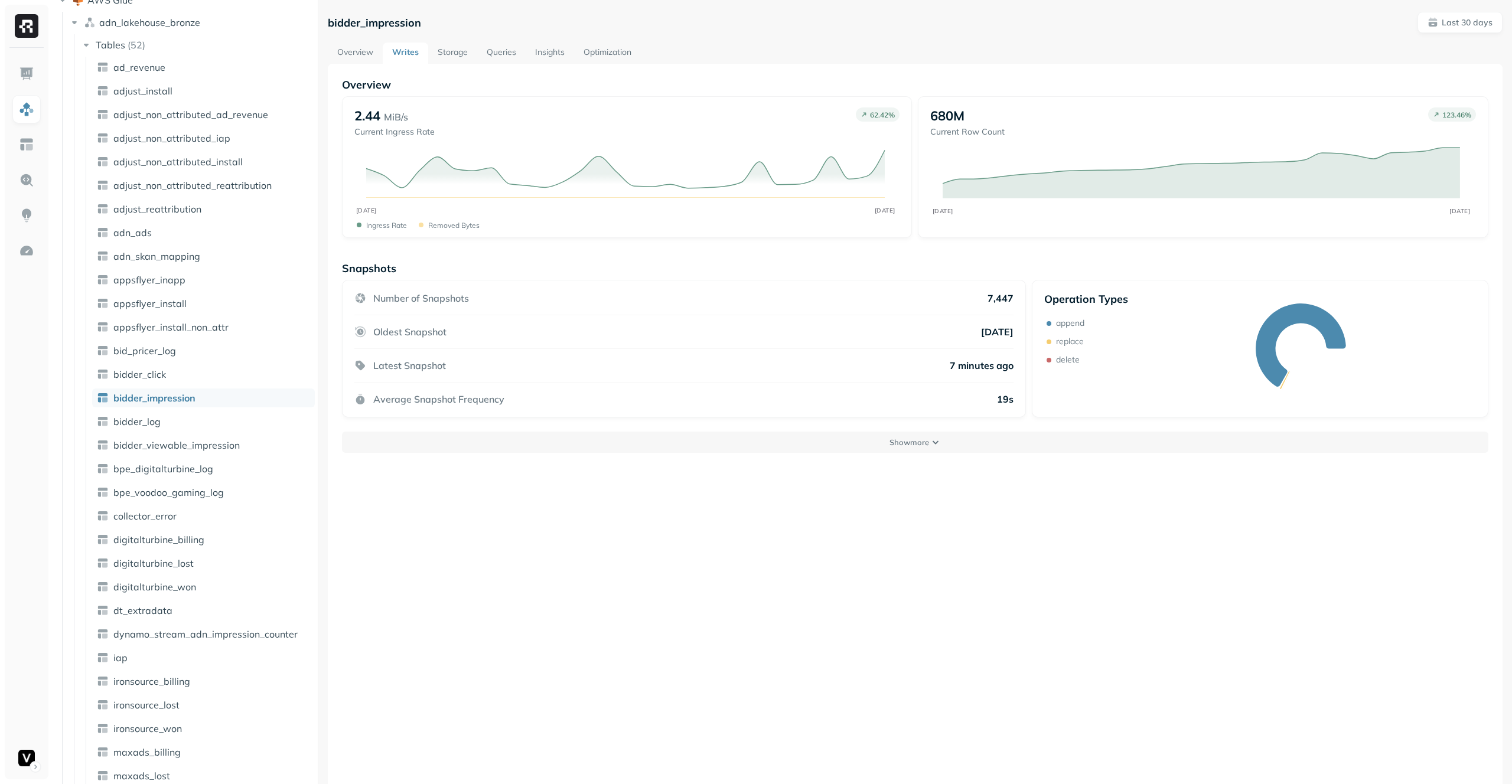
scroll to position [86, 0]
click at [1064, 359] on p "delete" at bounding box center [1068, 359] width 24 height 11
click at [1071, 318] on p "append" at bounding box center [1070, 323] width 28 height 11
click at [916, 445] on p "Show more" at bounding box center [909, 442] width 40 height 11
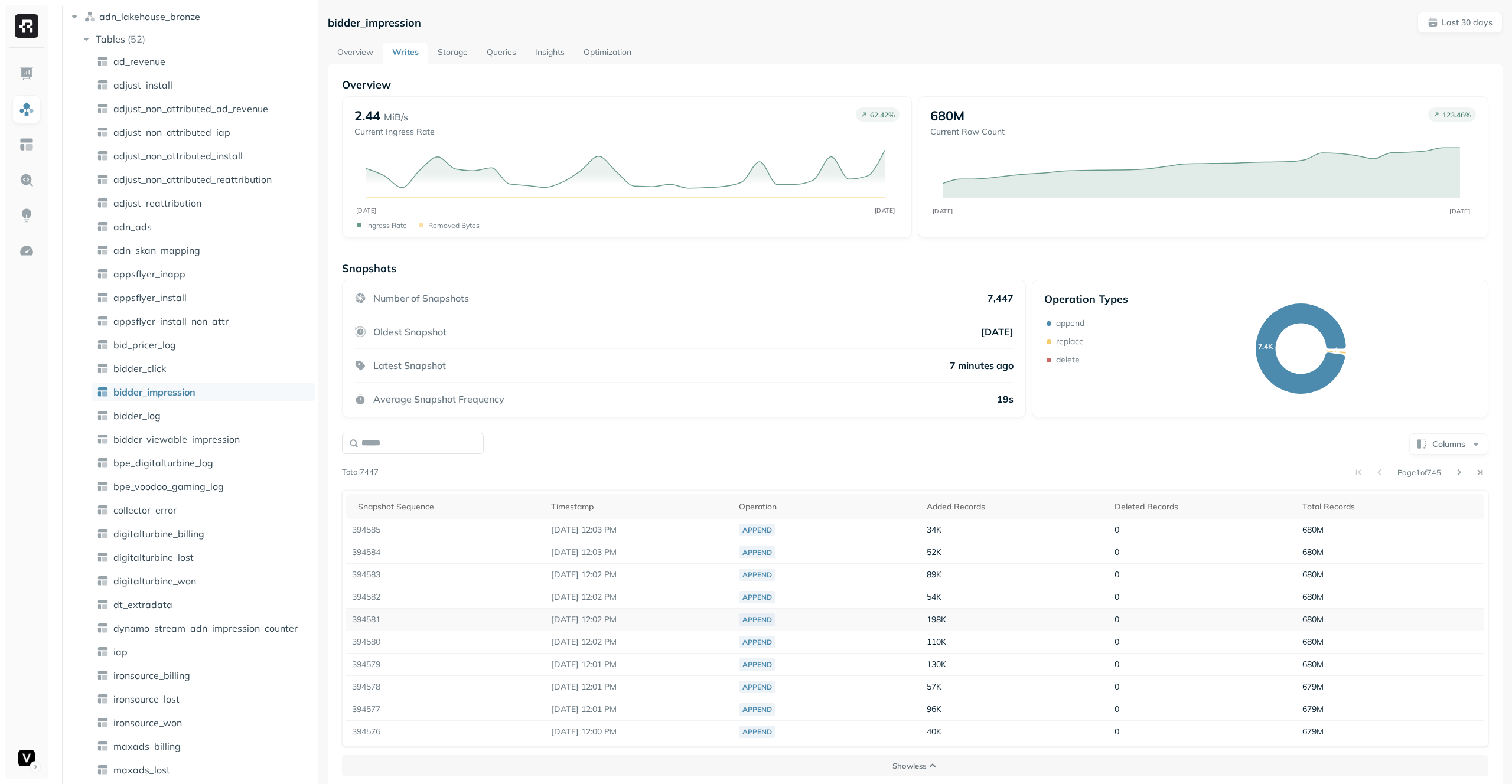
scroll to position [64, 0]
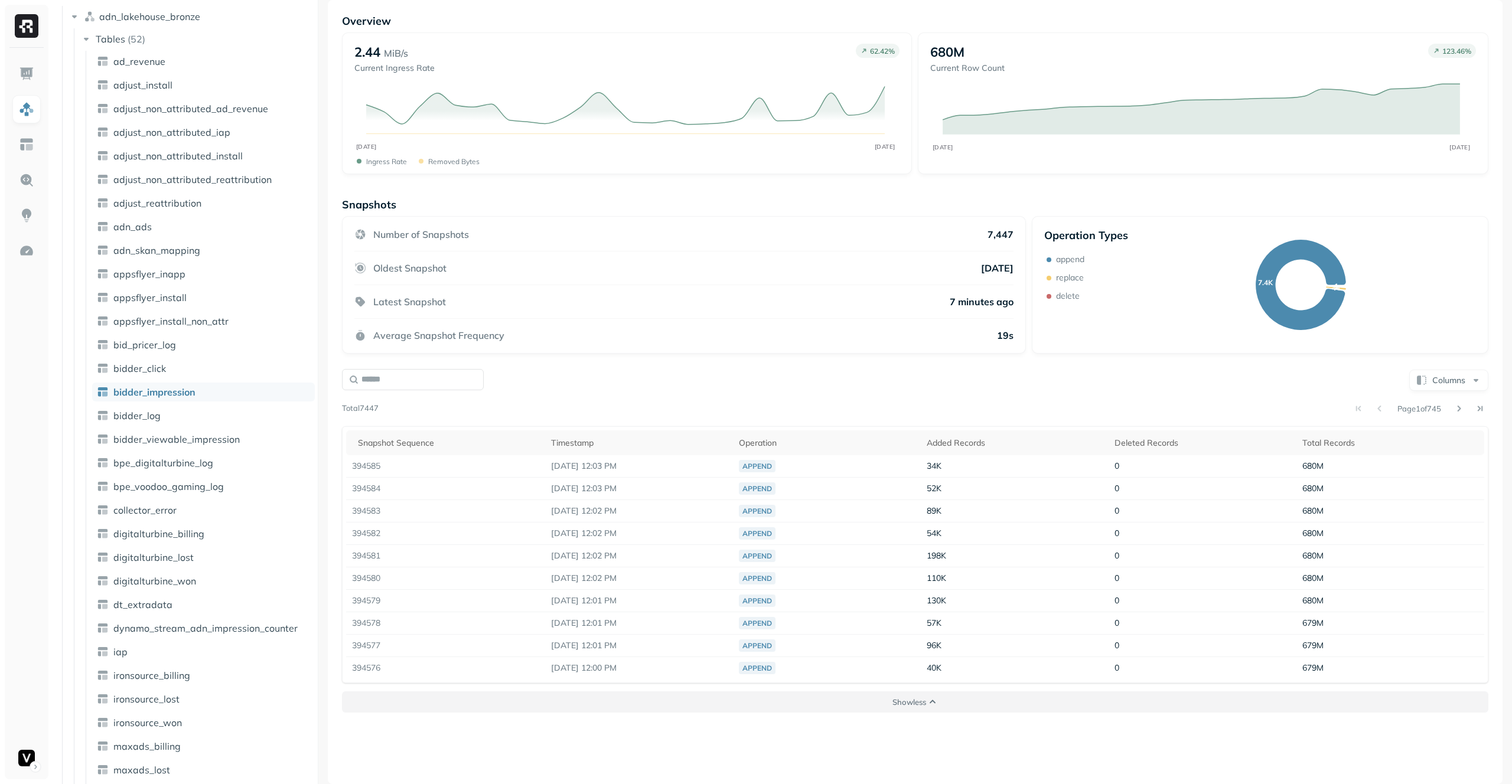
click at [932, 691] on button "Show less" at bounding box center [915, 702] width 1147 height 21
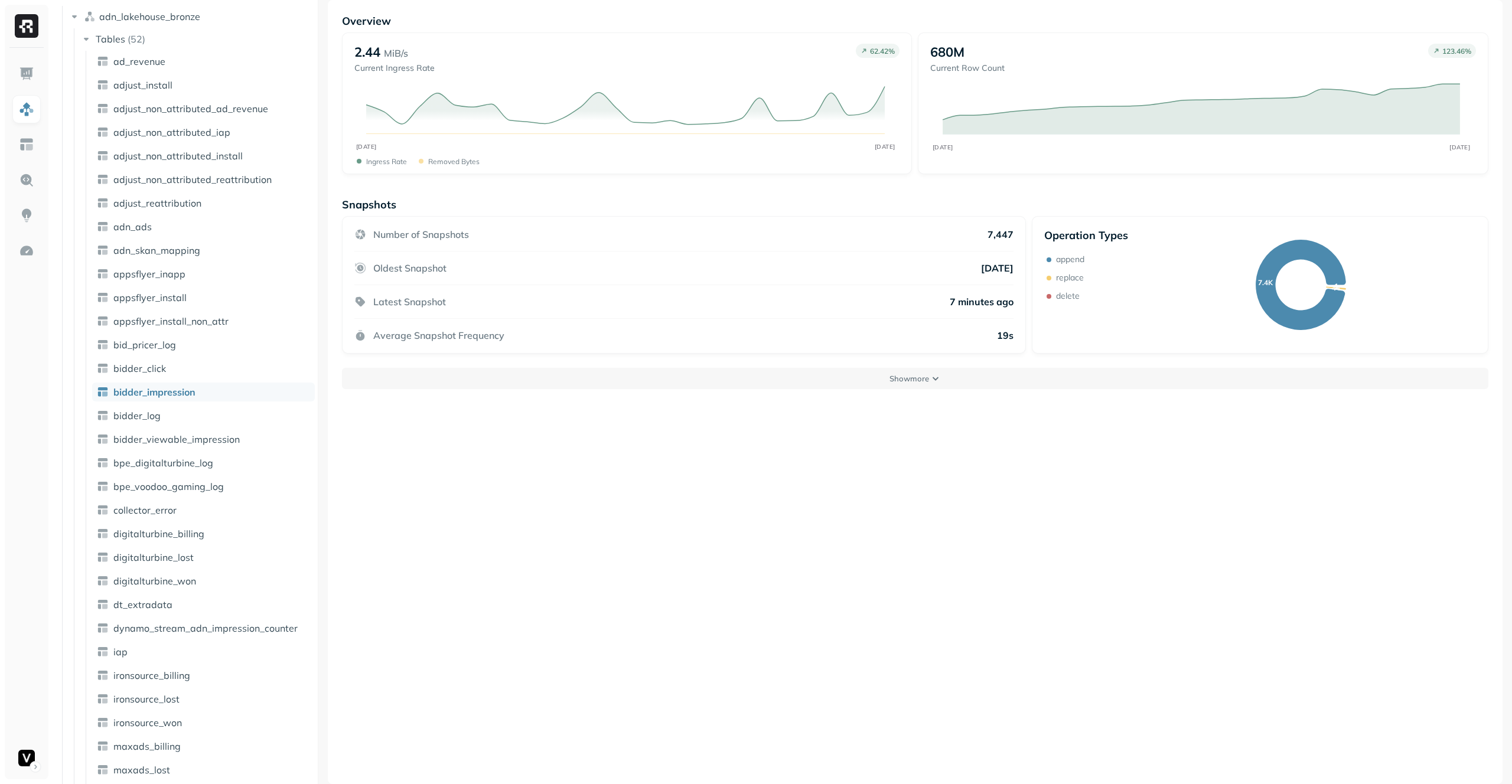
click at [1073, 299] on p "delete" at bounding box center [1068, 296] width 24 height 11
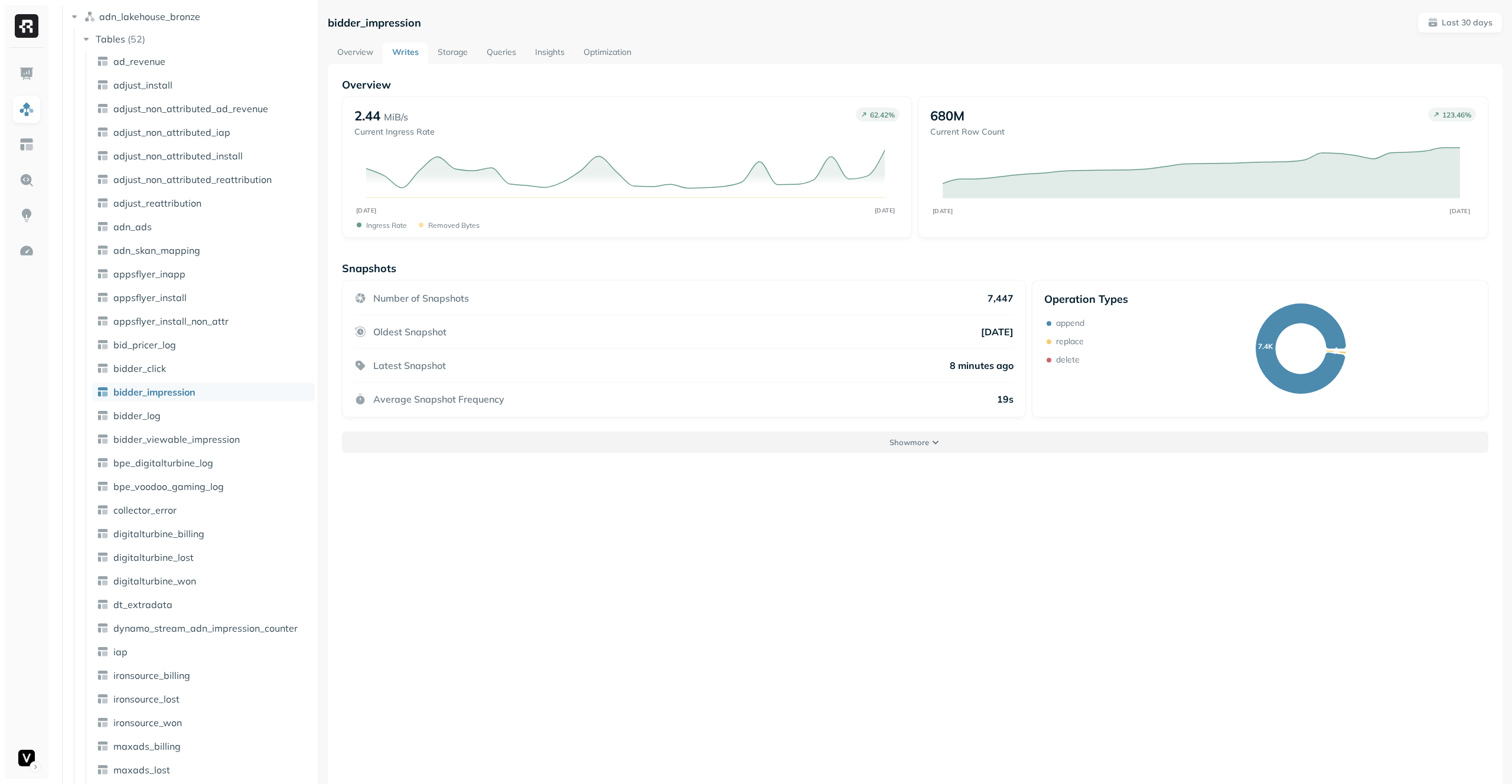
click at [1001, 436] on button "Show more" at bounding box center [915, 442] width 1147 height 21
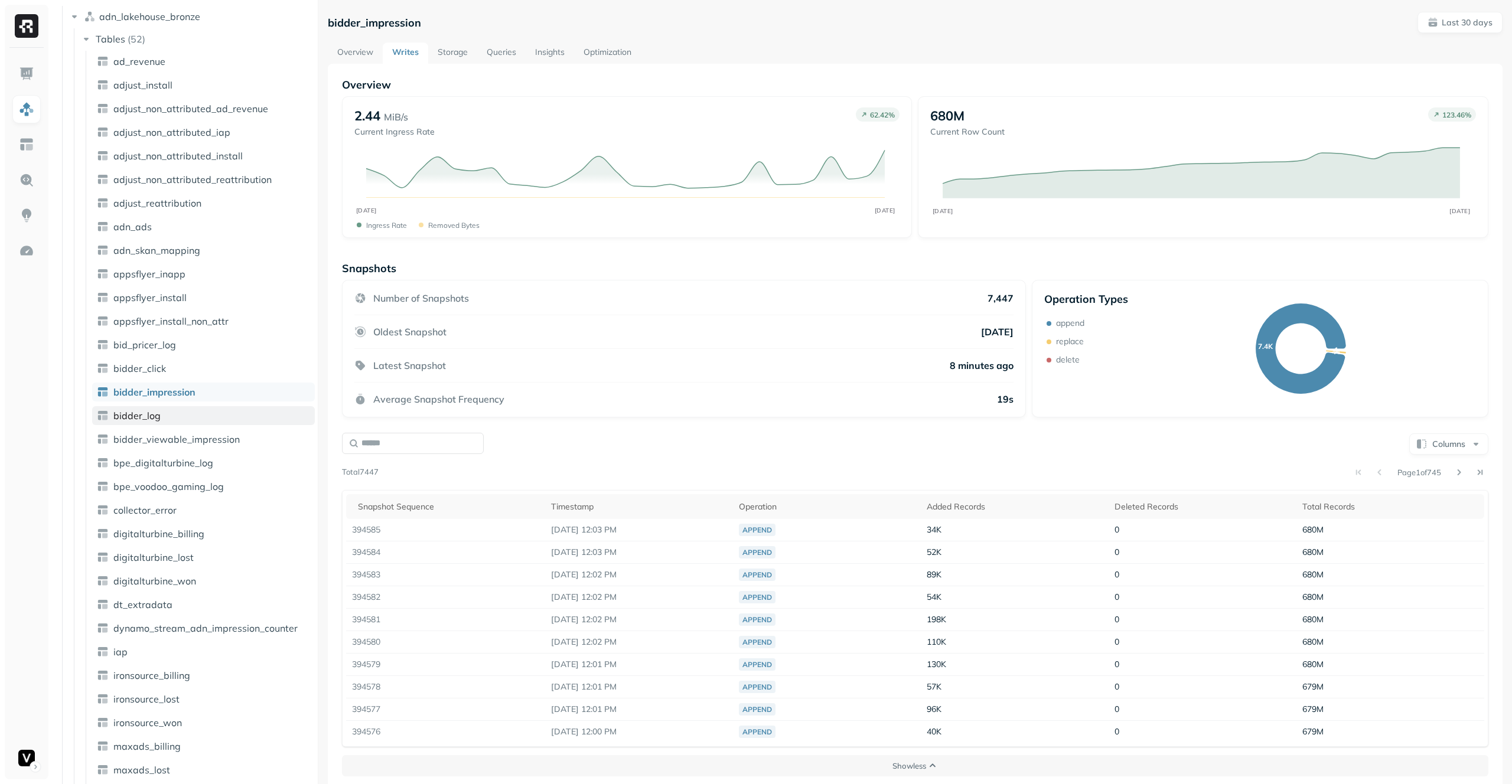
click at [214, 416] on link "bidder_log" at bounding box center [203, 416] width 223 height 19
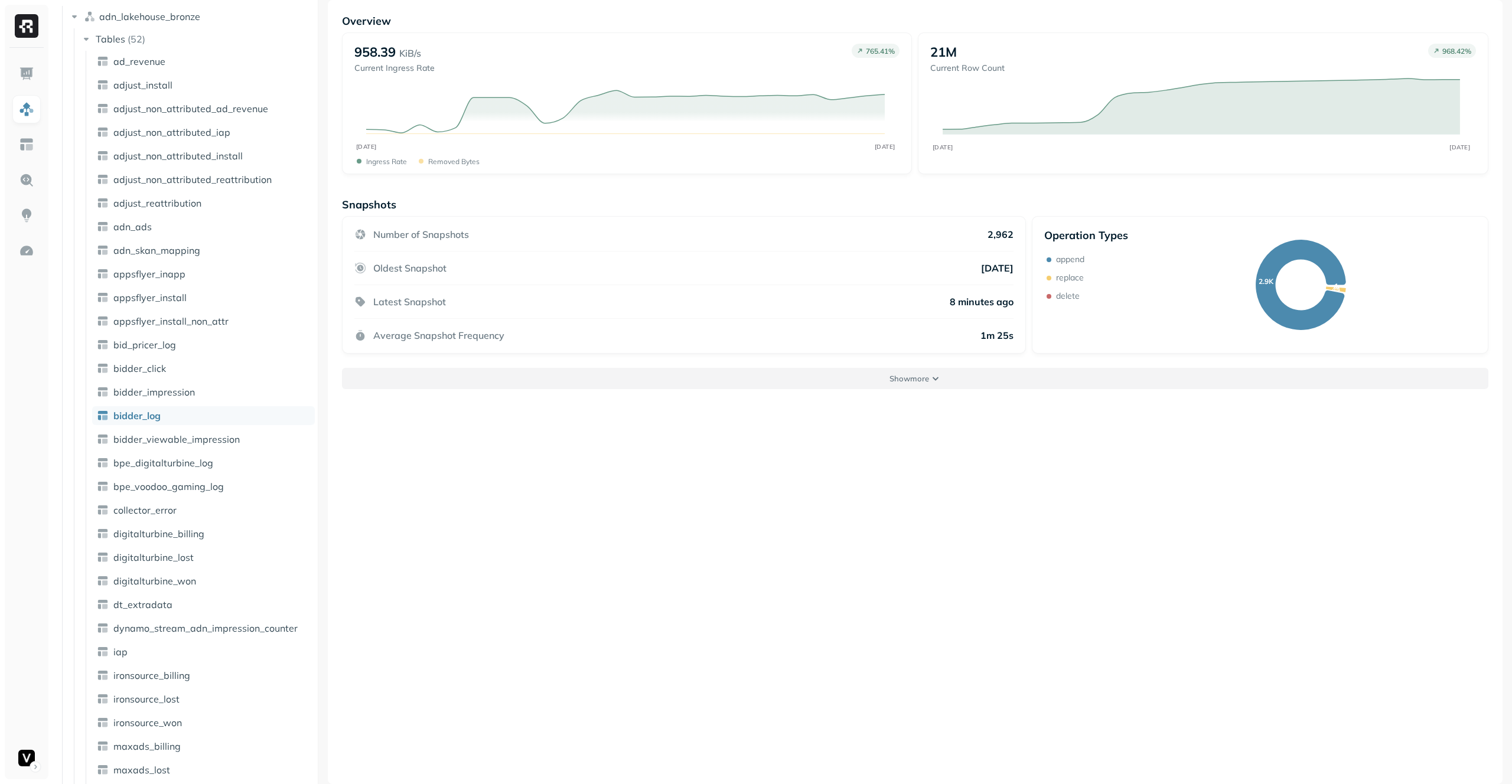
scroll to position [56, 0]
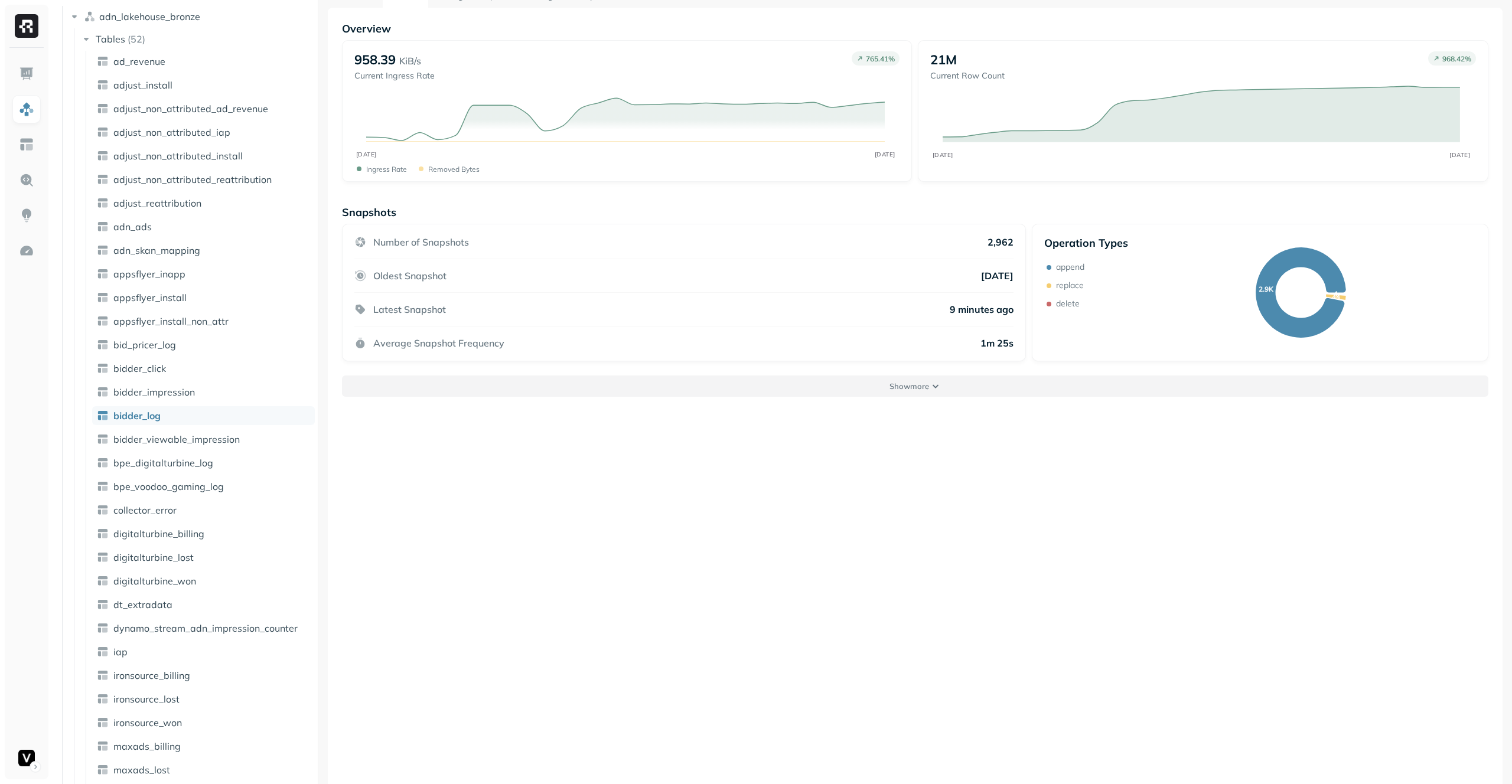
click at [941, 392] on button "Show more" at bounding box center [915, 386] width 1147 height 21
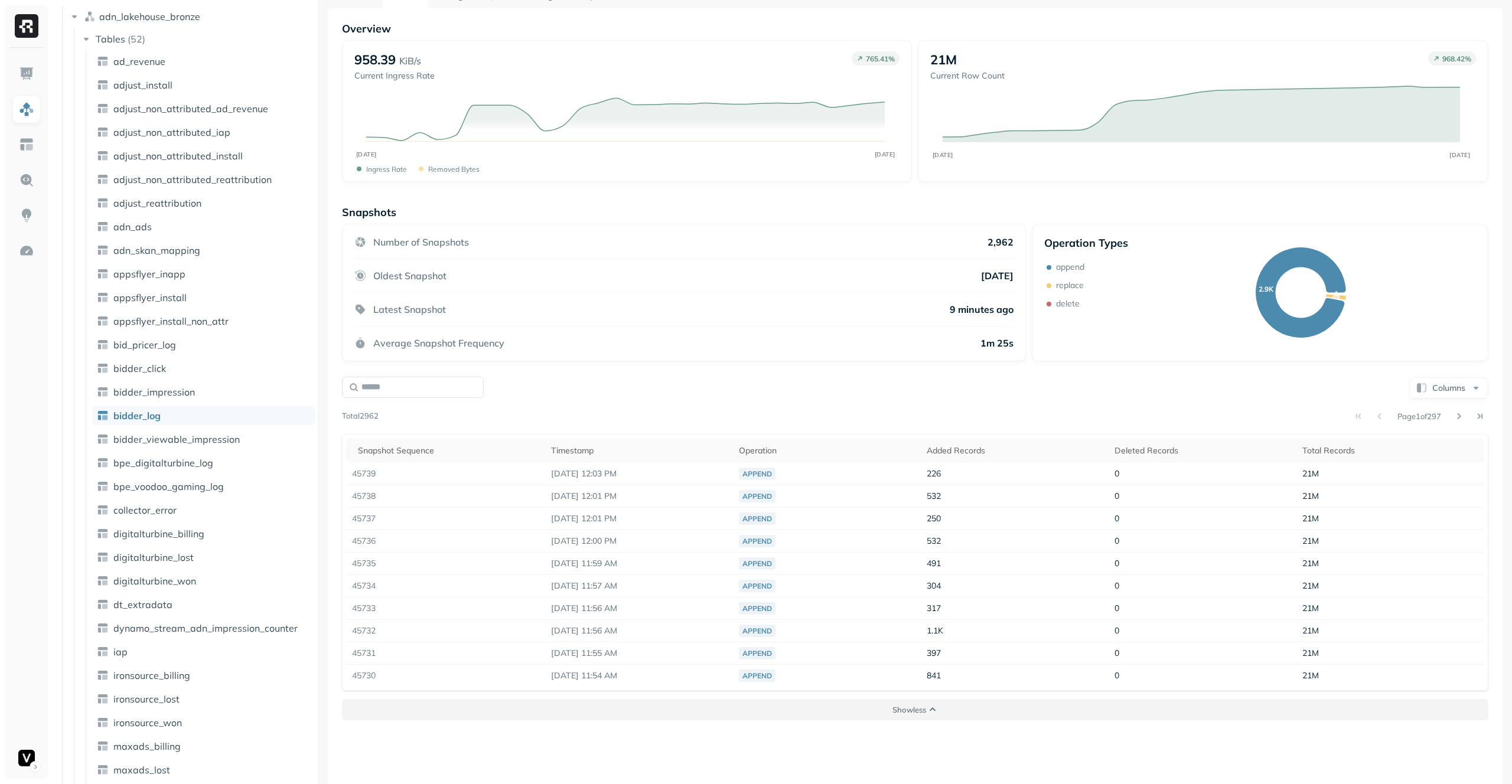
click at [943, 703] on button "Show less" at bounding box center [915, 710] width 1147 height 21
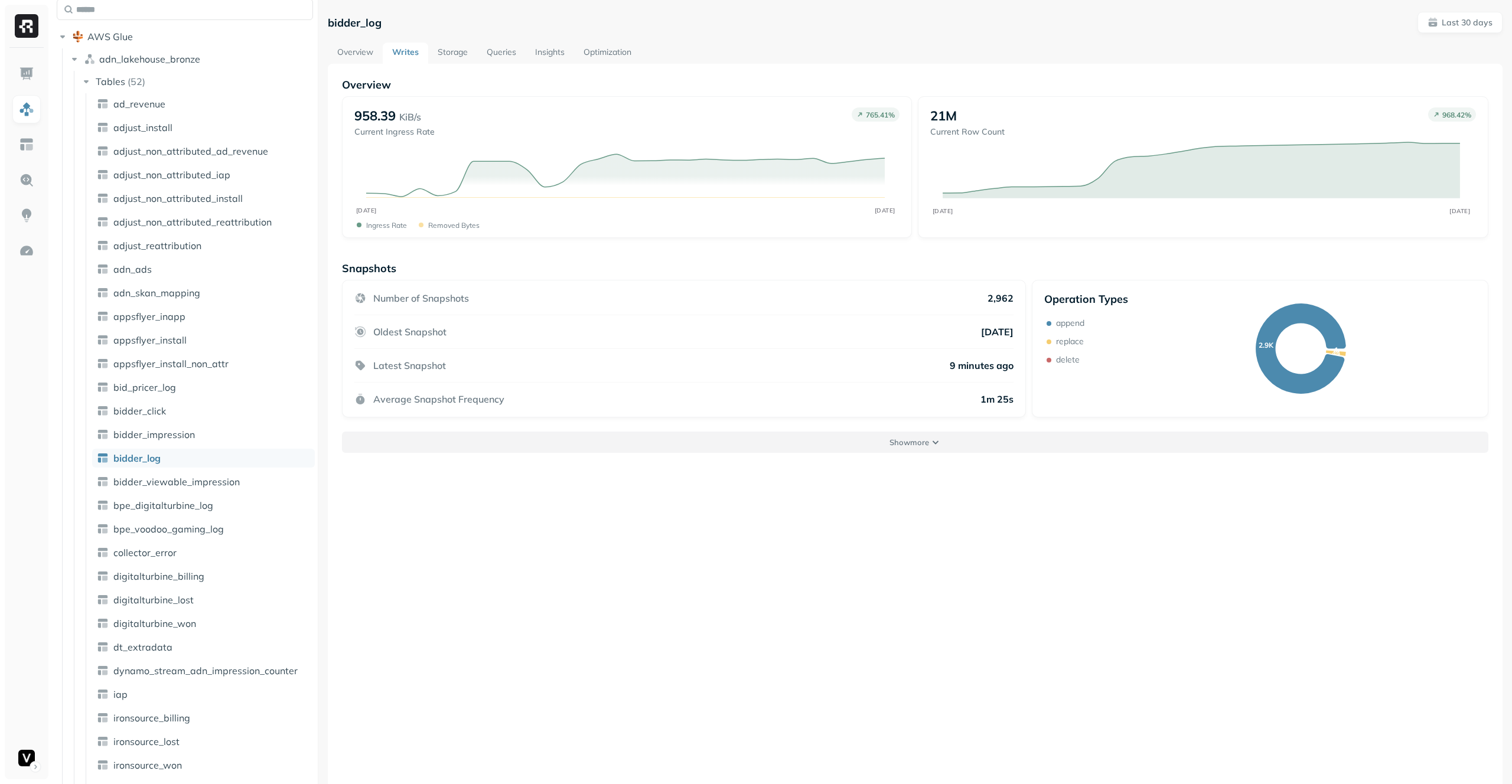
click at [992, 441] on button "Show more" at bounding box center [915, 442] width 1147 height 21
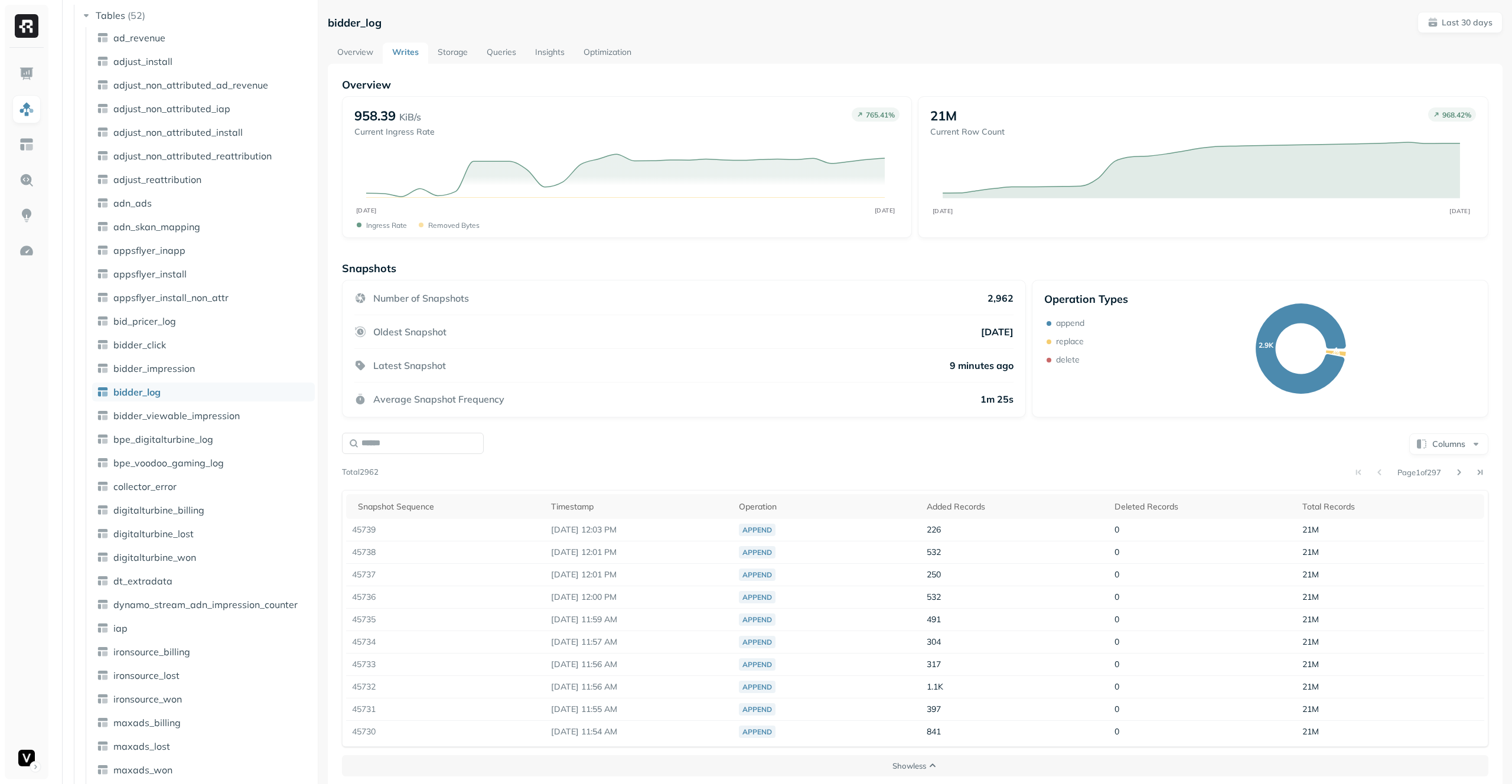
scroll to position [64, 0]
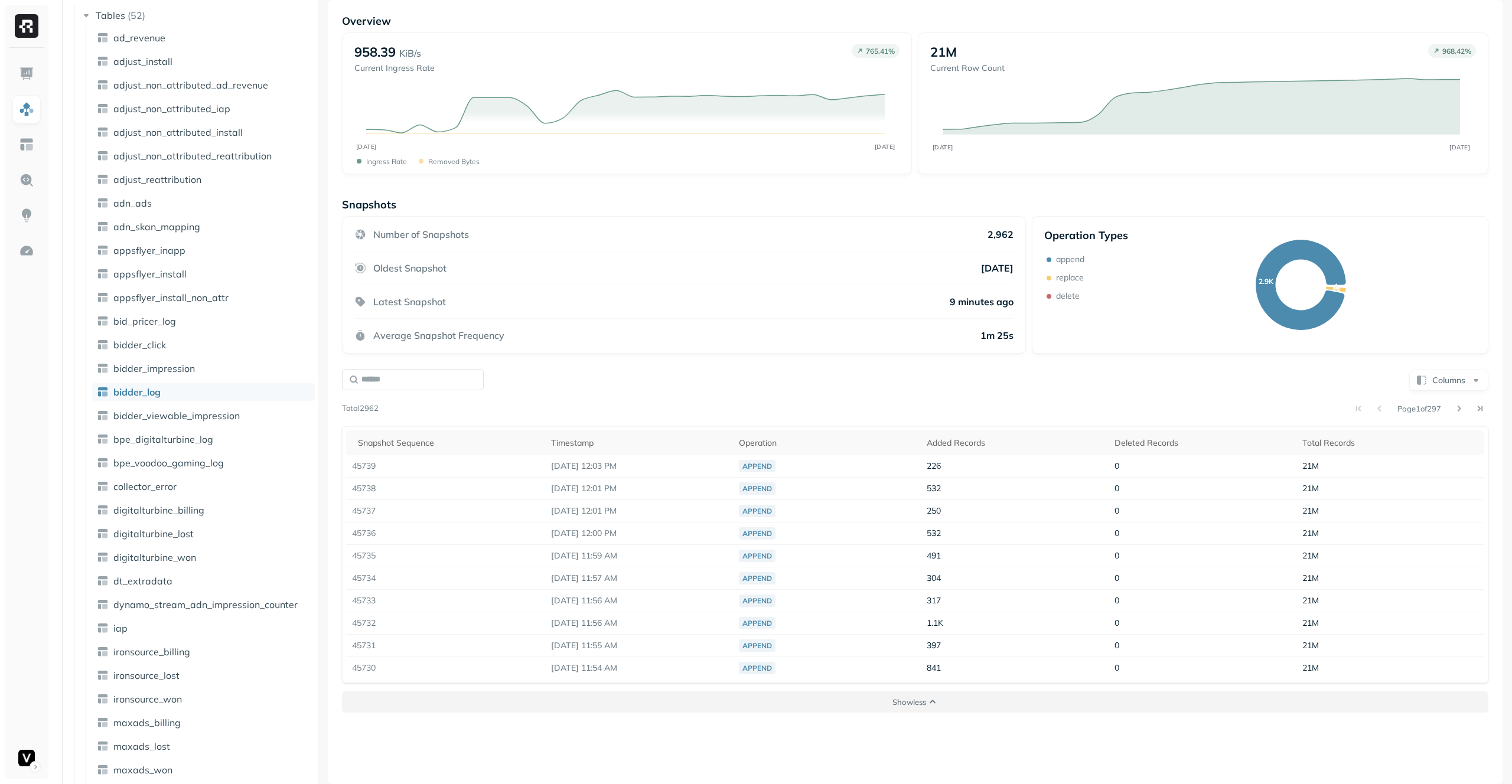
click at [948, 698] on button "Show less" at bounding box center [915, 702] width 1147 height 21
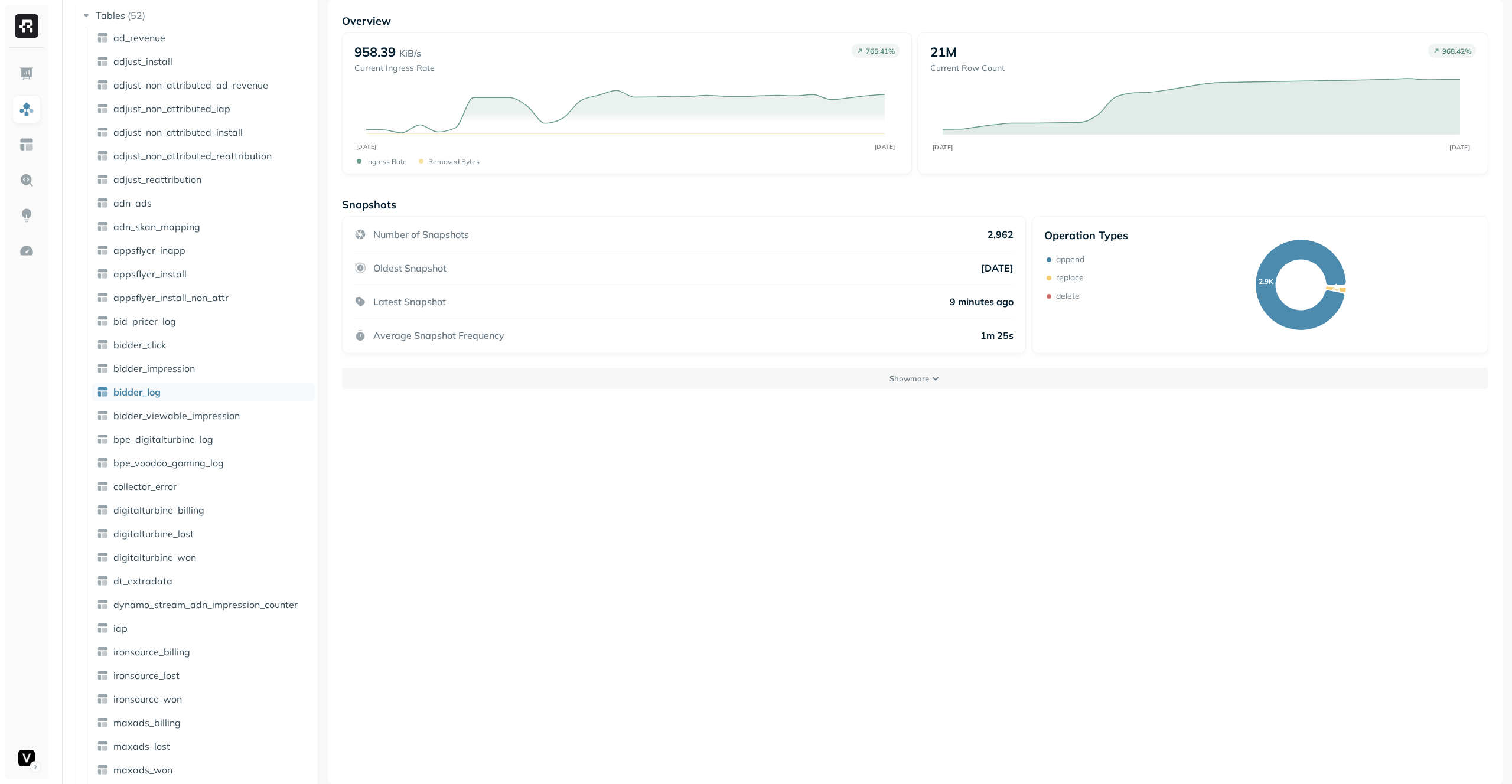
scroll to position [0, 0]
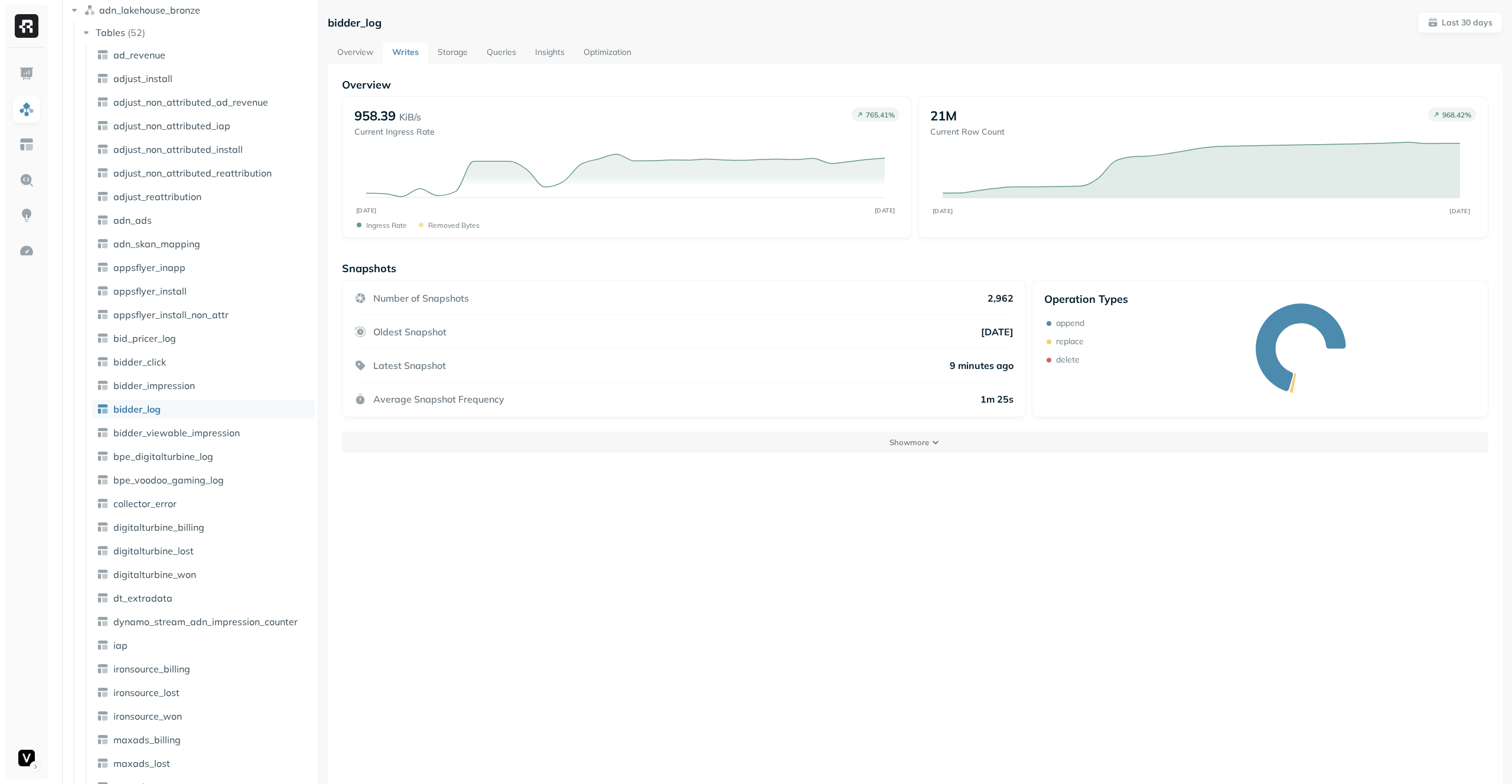
scroll to position [110, 0]
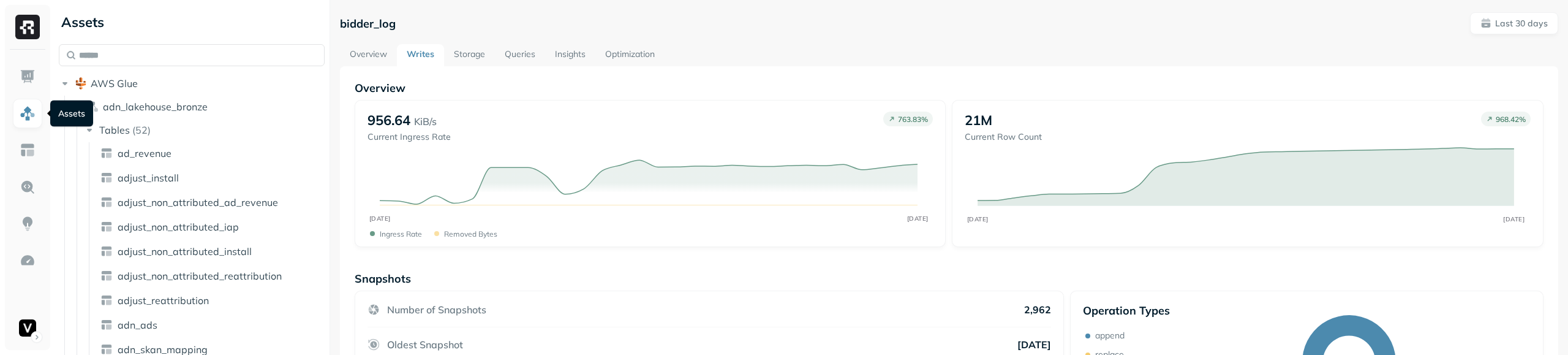
click at [30, 114] on img at bounding box center [28, 114] width 16 height 16
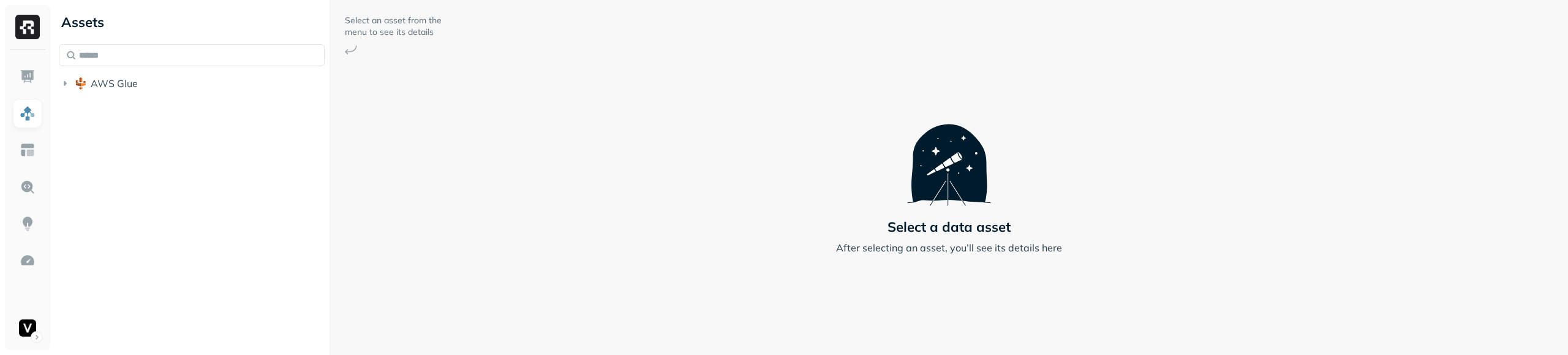
click at [171, 186] on div "Assets AWS Glue" at bounding box center [191, 178] width 276 height 355
click at [138, 94] on li "AWS Glue" at bounding box center [191, 84] width 266 height 22
click at [138, 91] on button "AWS Glue" at bounding box center [191, 83] width 266 height 20
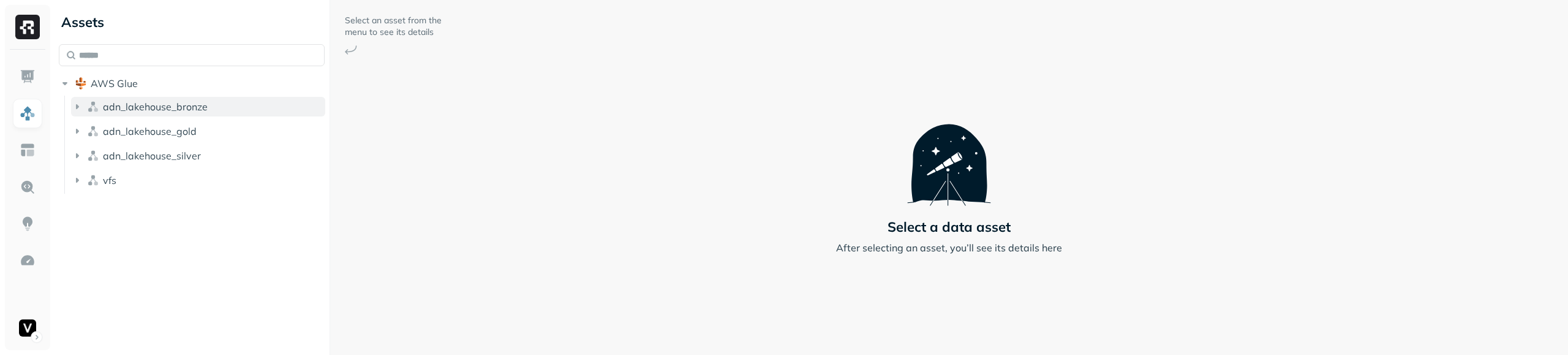
click at [143, 106] on span "adn_lakehouse_bronze" at bounding box center [155, 106] width 105 height 13
click at [151, 109] on span "adn_lakehouse_bronze" at bounding box center [155, 106] width 105 height 13
click at [162, 95] on div "AWS Glue adn_lakehouse_bronze adn_lakehouse_gold adn_lakehouse_silver vfs" at bounding box center [191, 133] width 266 height 120
click at [163, 90] on button "AWS Glue" at bounding box center [191, 83] width 266 height 20
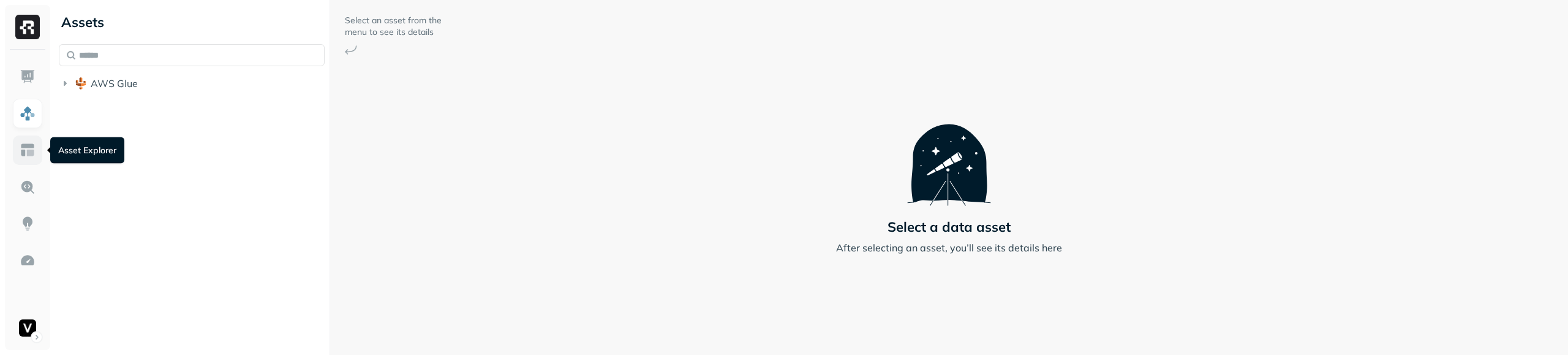
click at [32, 154] on img at bounding box center [28, 150] width 16 height 16
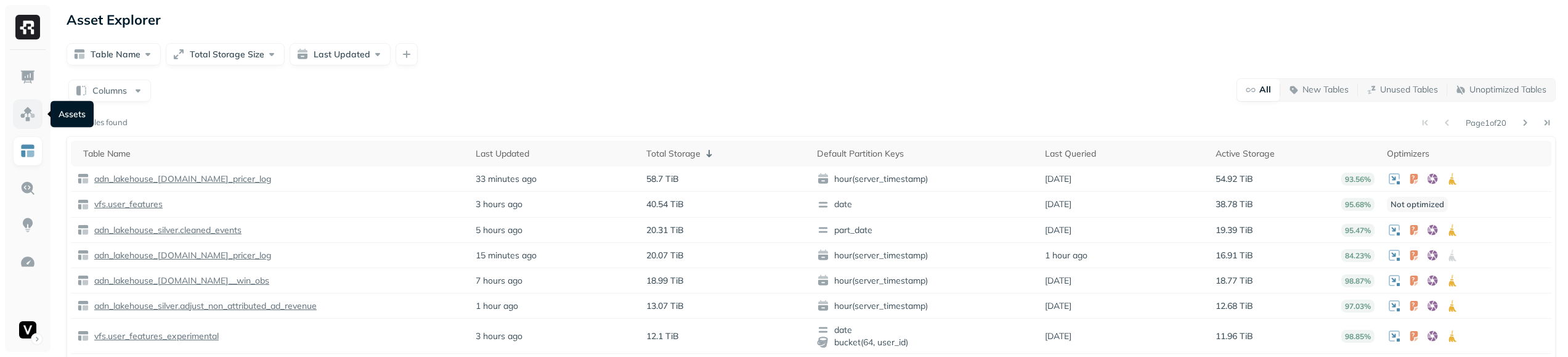
click at [29, 109] on img at bounding box center [28, 114] width 16 height 16
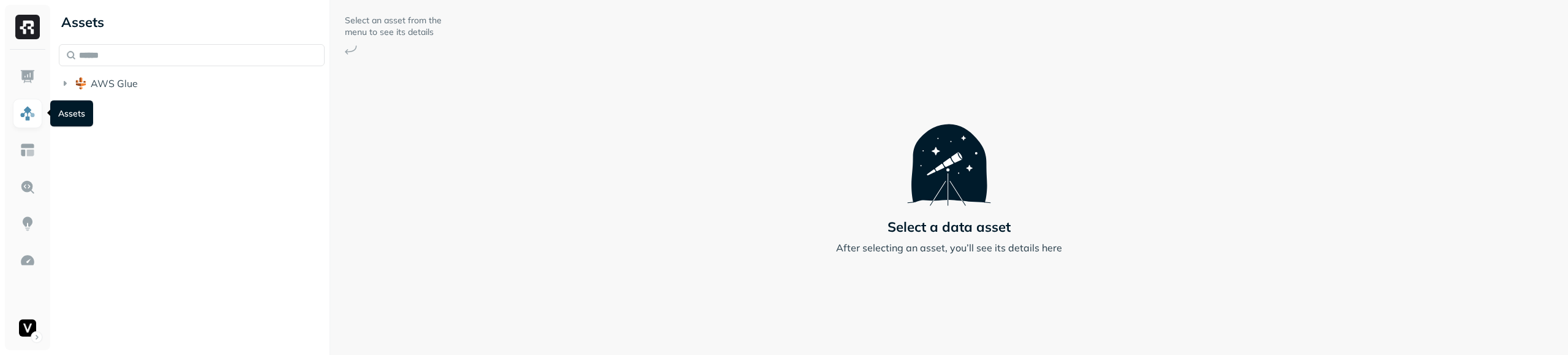
click at [132, 163] on div "Assets AWS Glue" at bounding box center [191, 178] width 276 height 355
